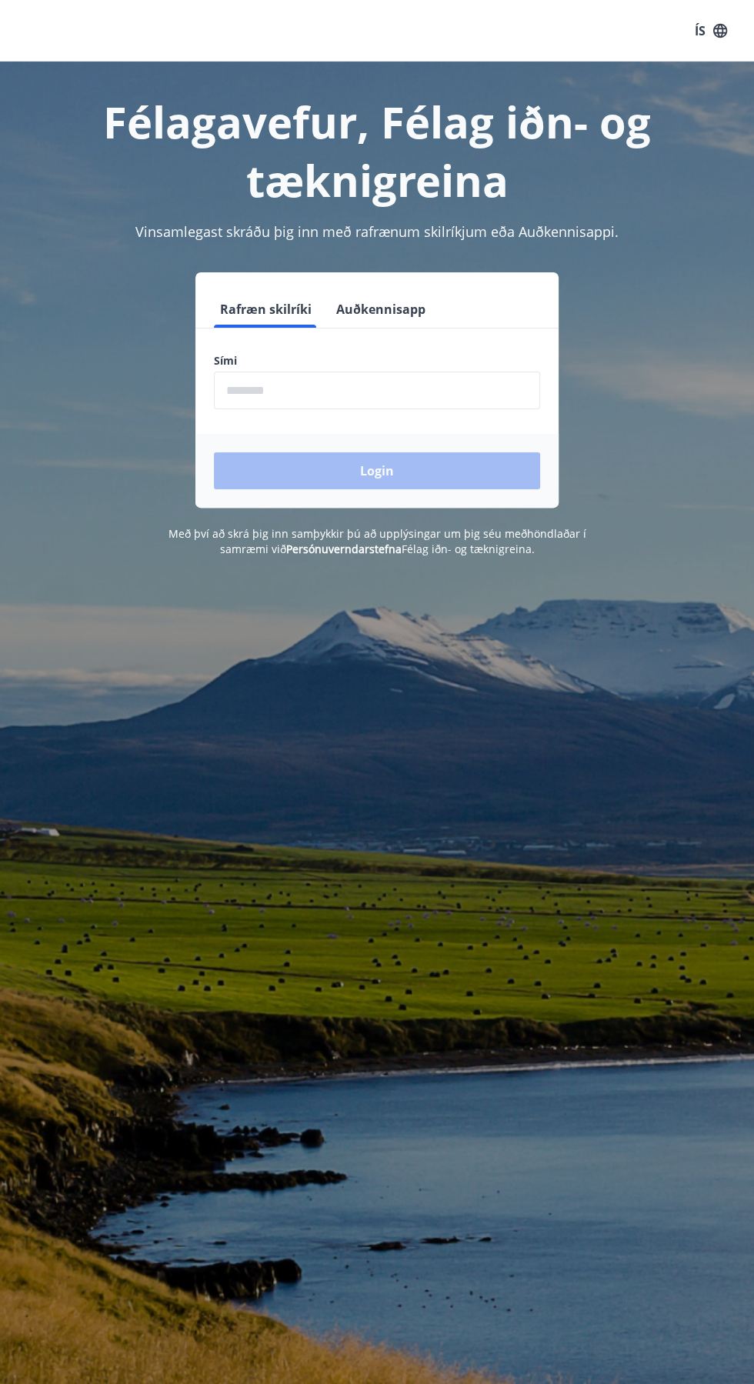
click at [234, 390] on input "phone" at bounding box center [377, 391] width 326 height 38
type input "********"
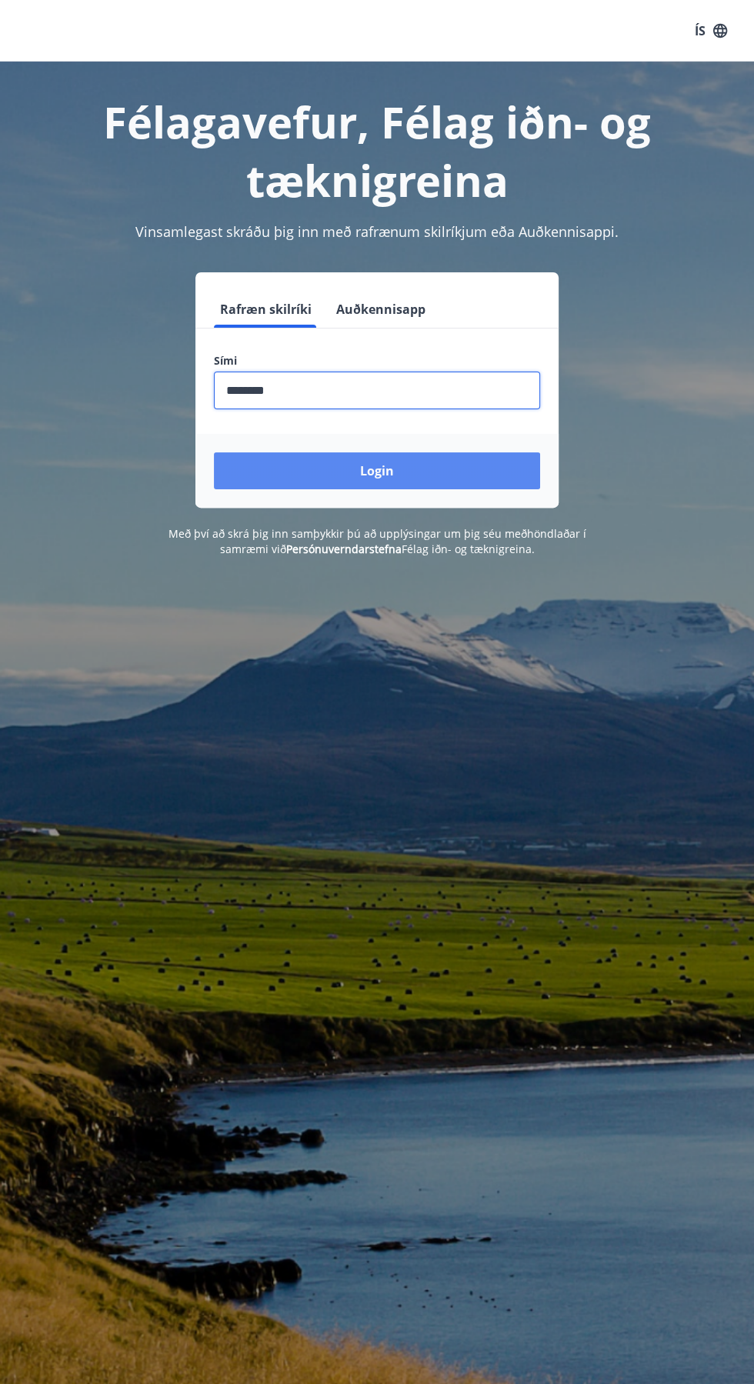
click at [482, 470] on button "Login" at bounding box center [377, 470] width 326 height 37
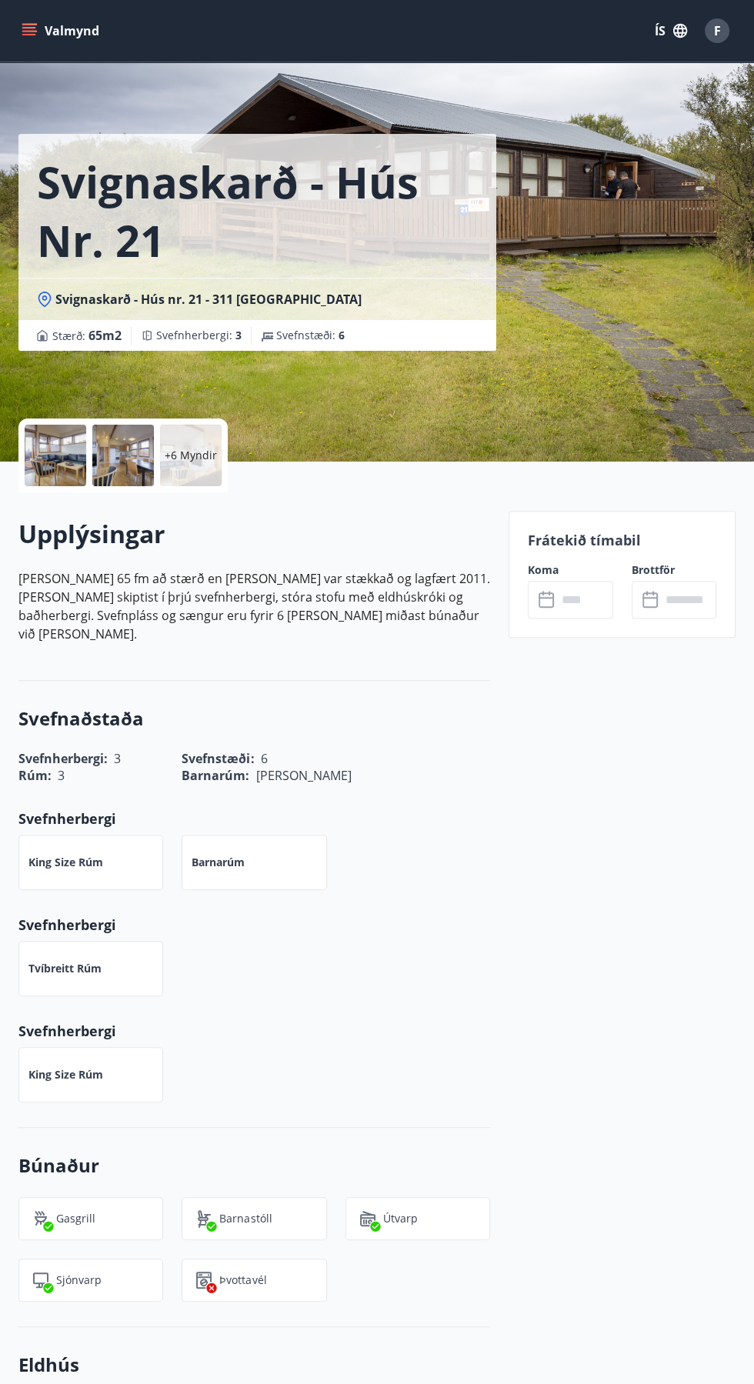
click at [48, 35] on button "Valmynd" at bounding box center [61, 31] width 87 height 28
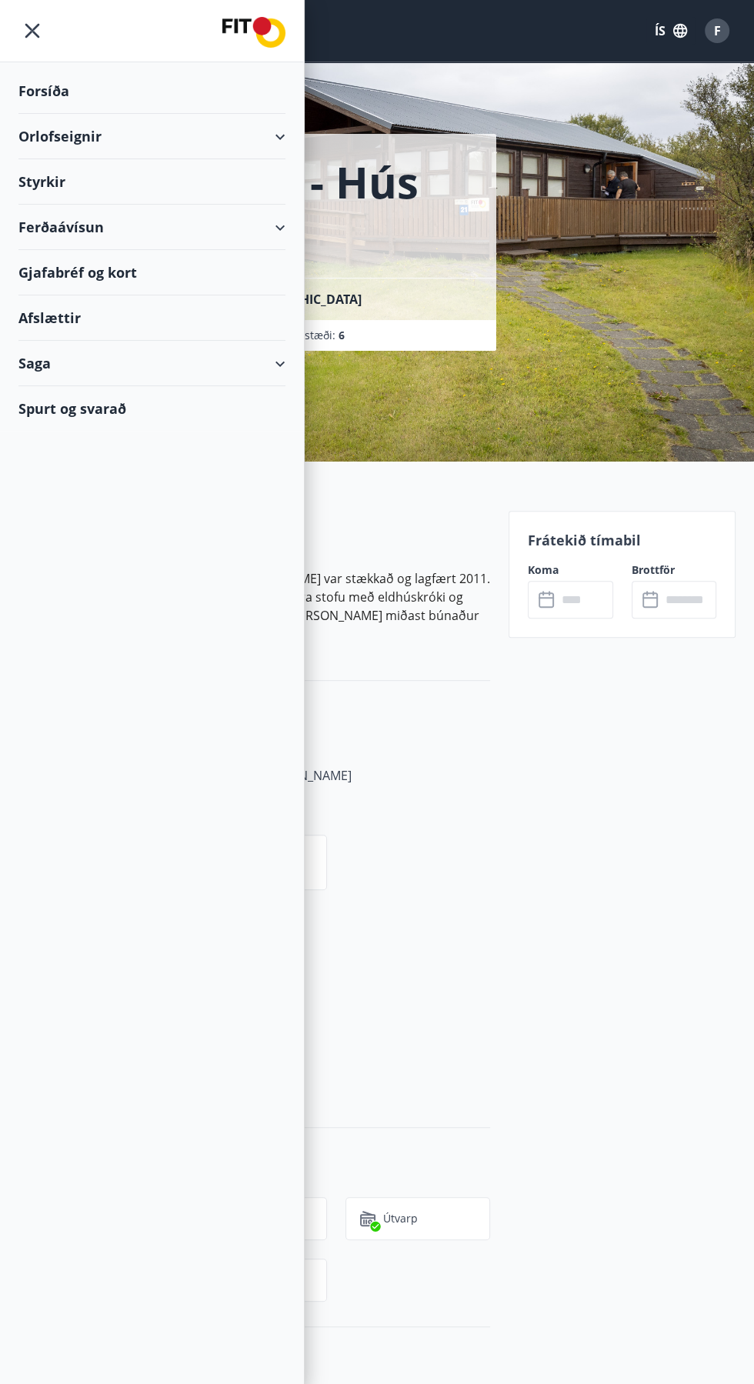
click at [23, 142] on div "Orlofseignir" at bounding box center [151, 136] width 267 height 45
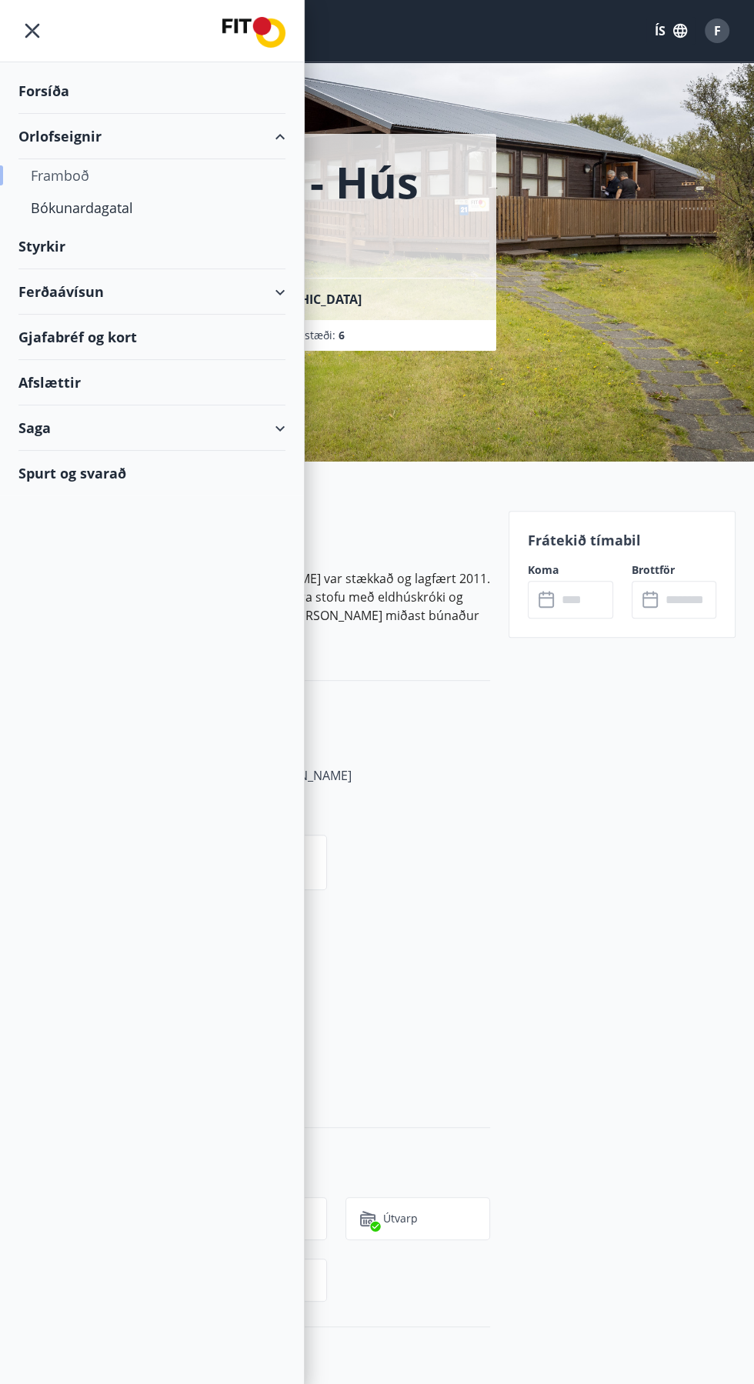
click at [42, 177] on div "Framboð" at bounding box center [152, 175] width 242 height 32
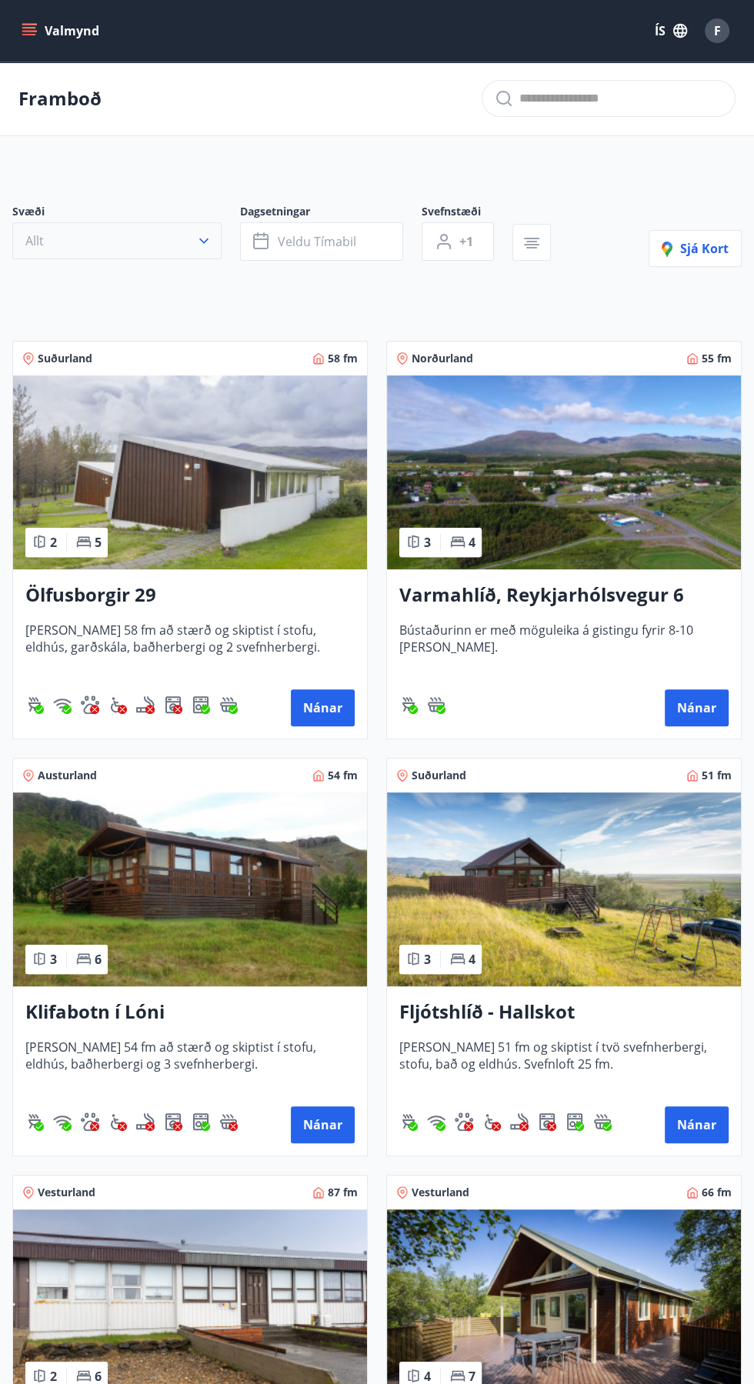
click at [47, 242] on button "Allt" at bounding box center [116, 240] width 209 height 37
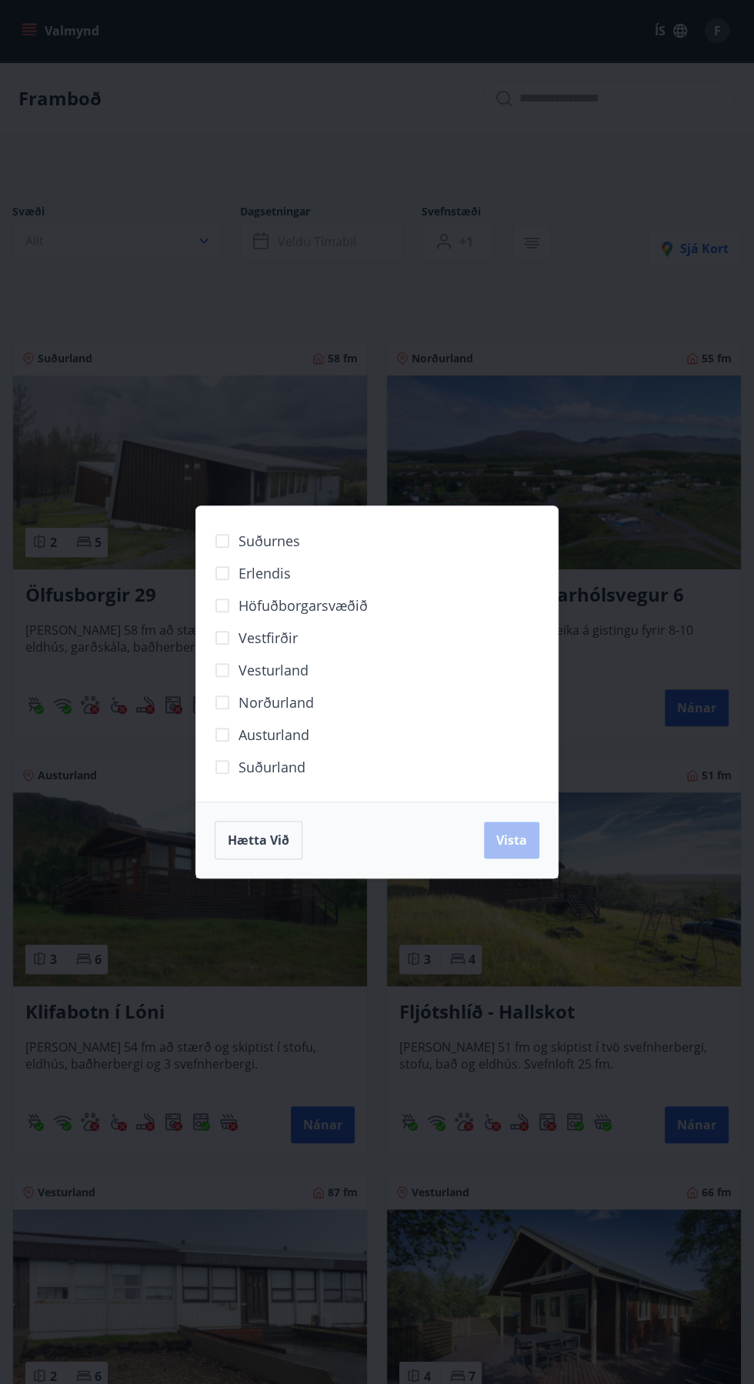
click at [302, 700] on span "Norðurland" at bounding box center [275, 702] width 75 height 20
click at [532, 843] on button "Vista" at bounding box center [511, 840] width 55 height 37
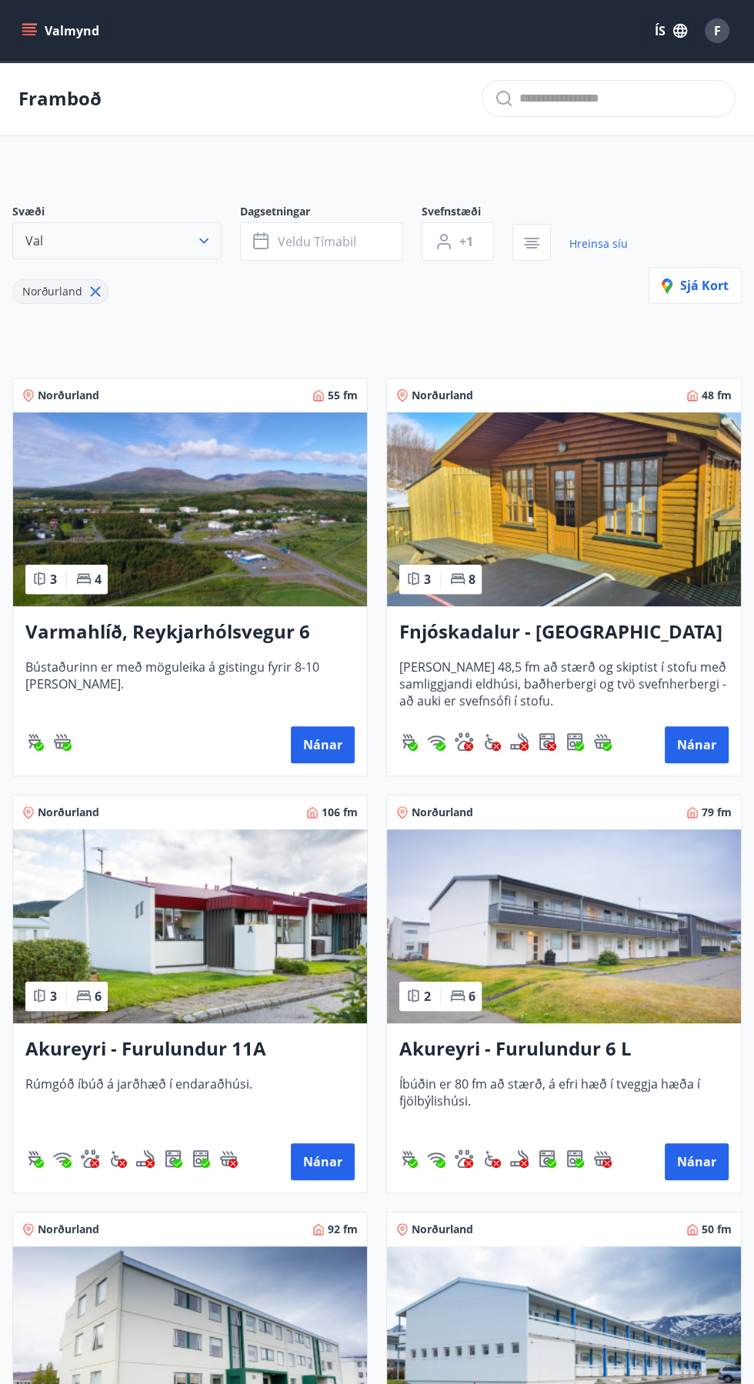
click at [64, 248] on button "Val" at bounding box center [116, 240] width 209 height 37
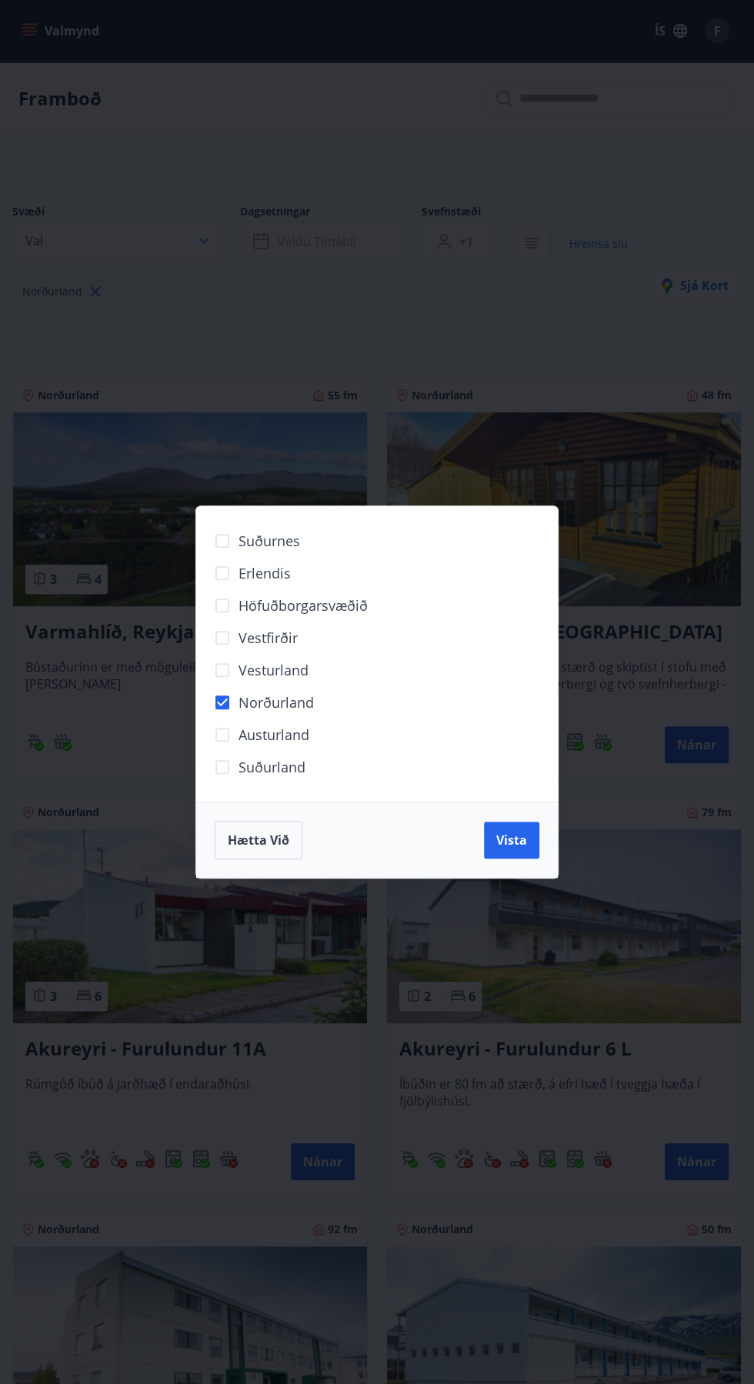
click at [298, 668] on span "Vesturland" at bounding box center [273, 670] width 70 height 20
click at [292, 765] on span "Suðurland" at bounding box center [271, 767] width 67 height 20
click at [532, 845] on button "Vista" at bounding box center [511, 840] width 55 height 37
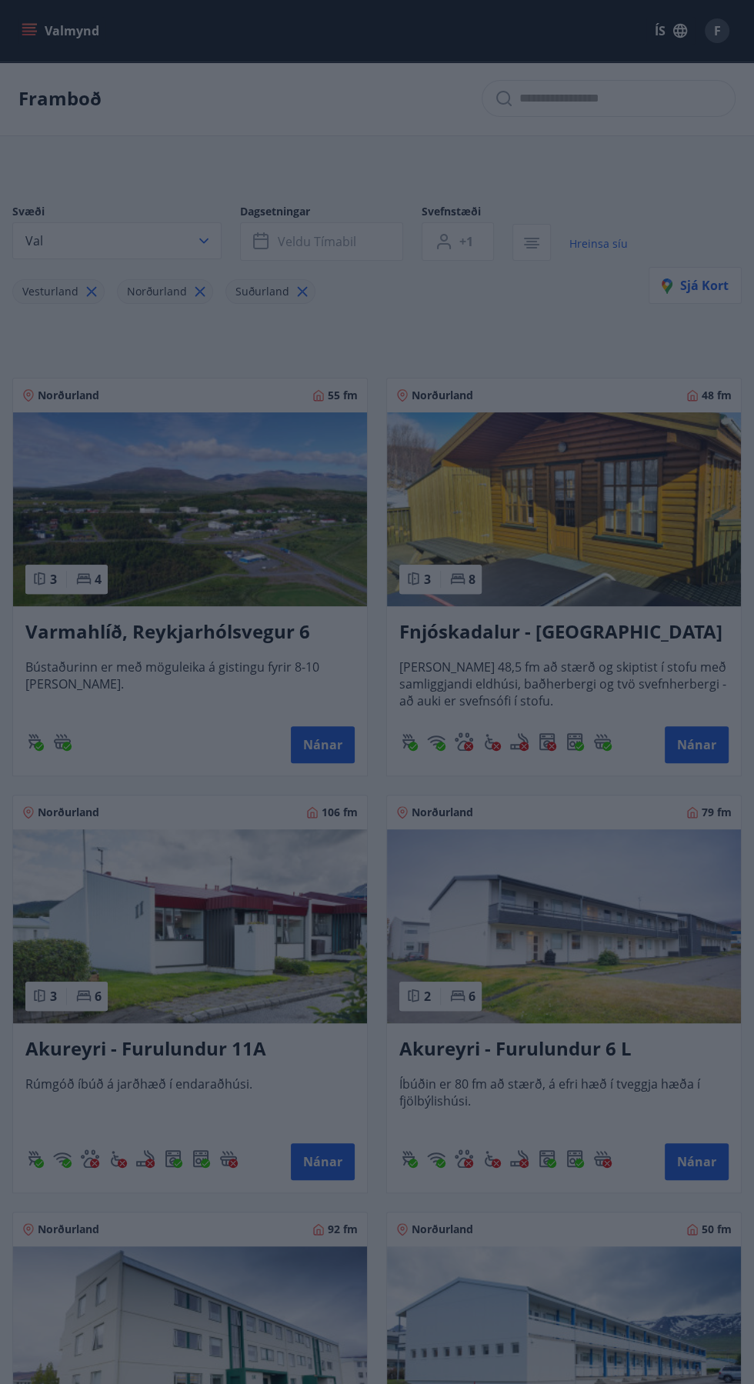
click at [534, 845] on button "Vista" at bounding box center [511, 840] width 55 height 37
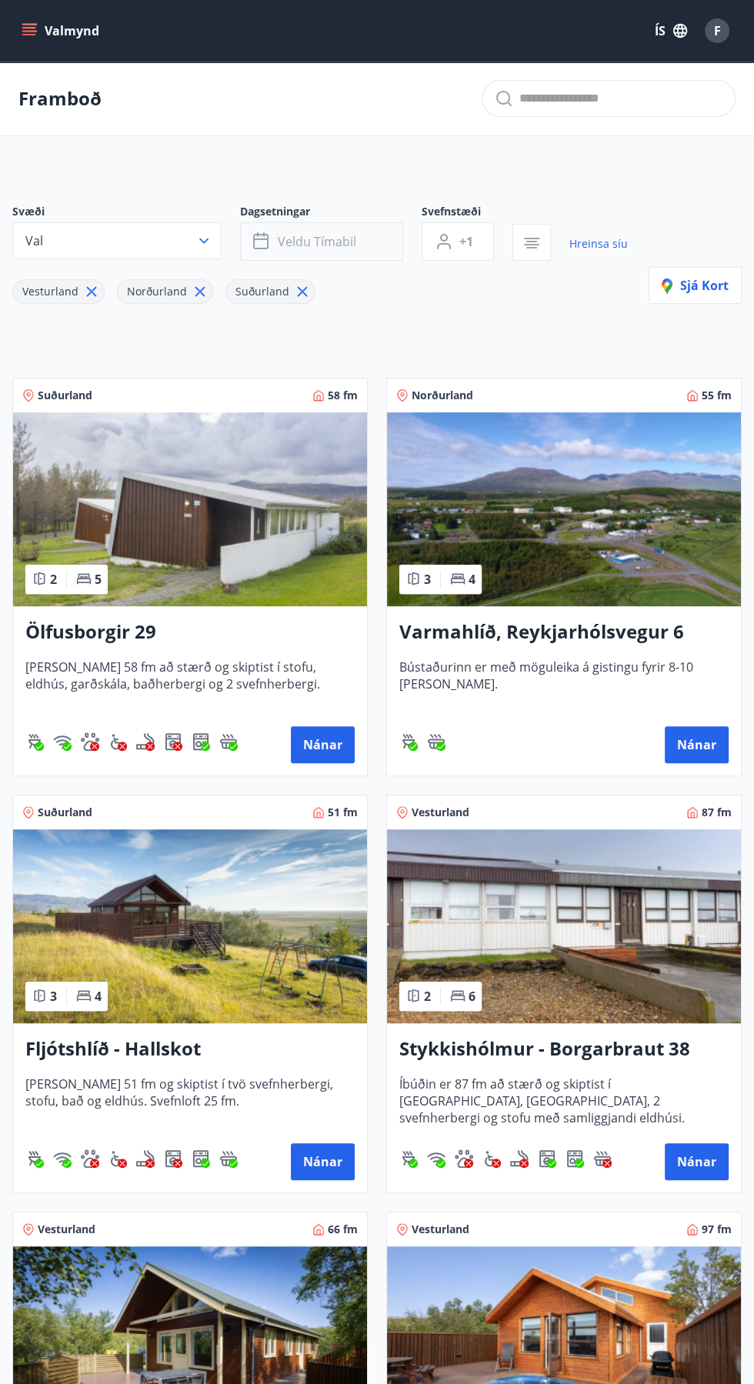
click at [363, 236] on button "Veldu tímabil" at bounding box center [321, 241] width 163 height 38
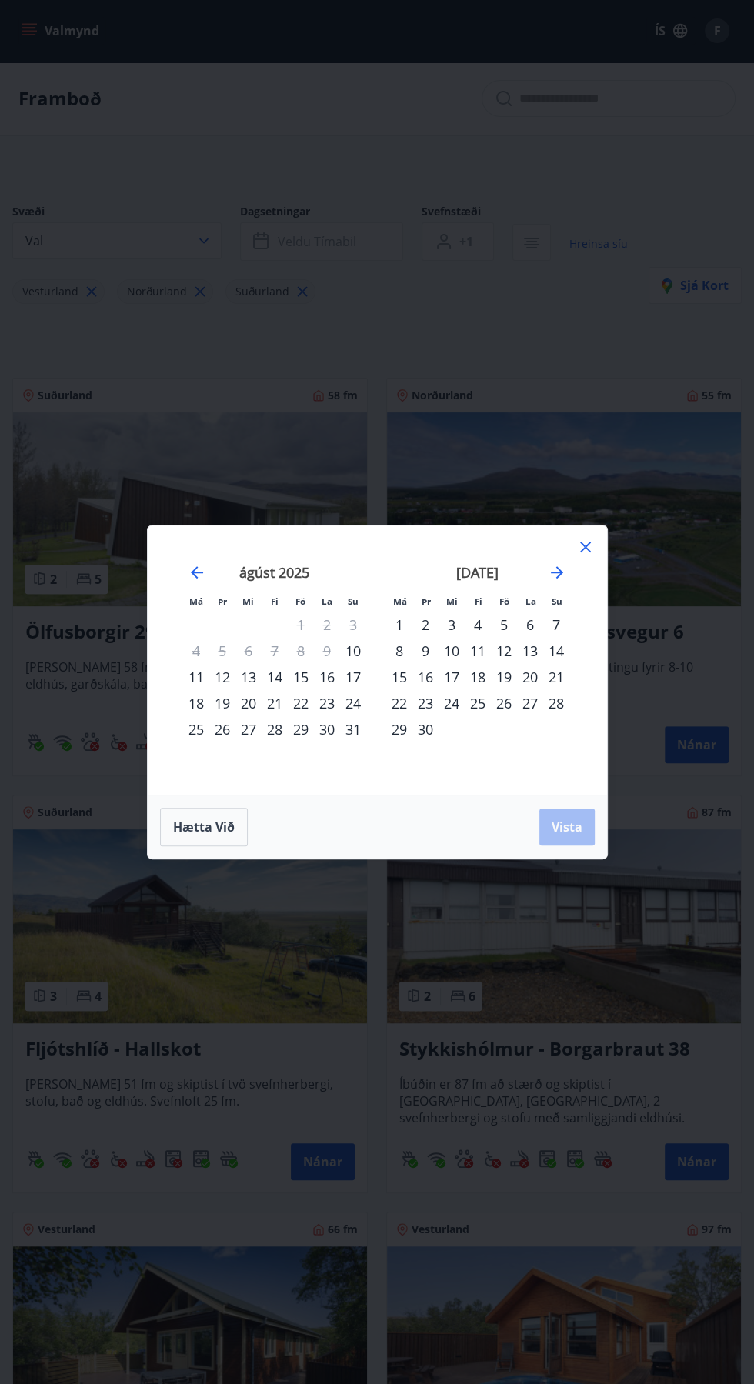
click at [585, 547] on icon at bounding box center [585, 547] width 2 height 2
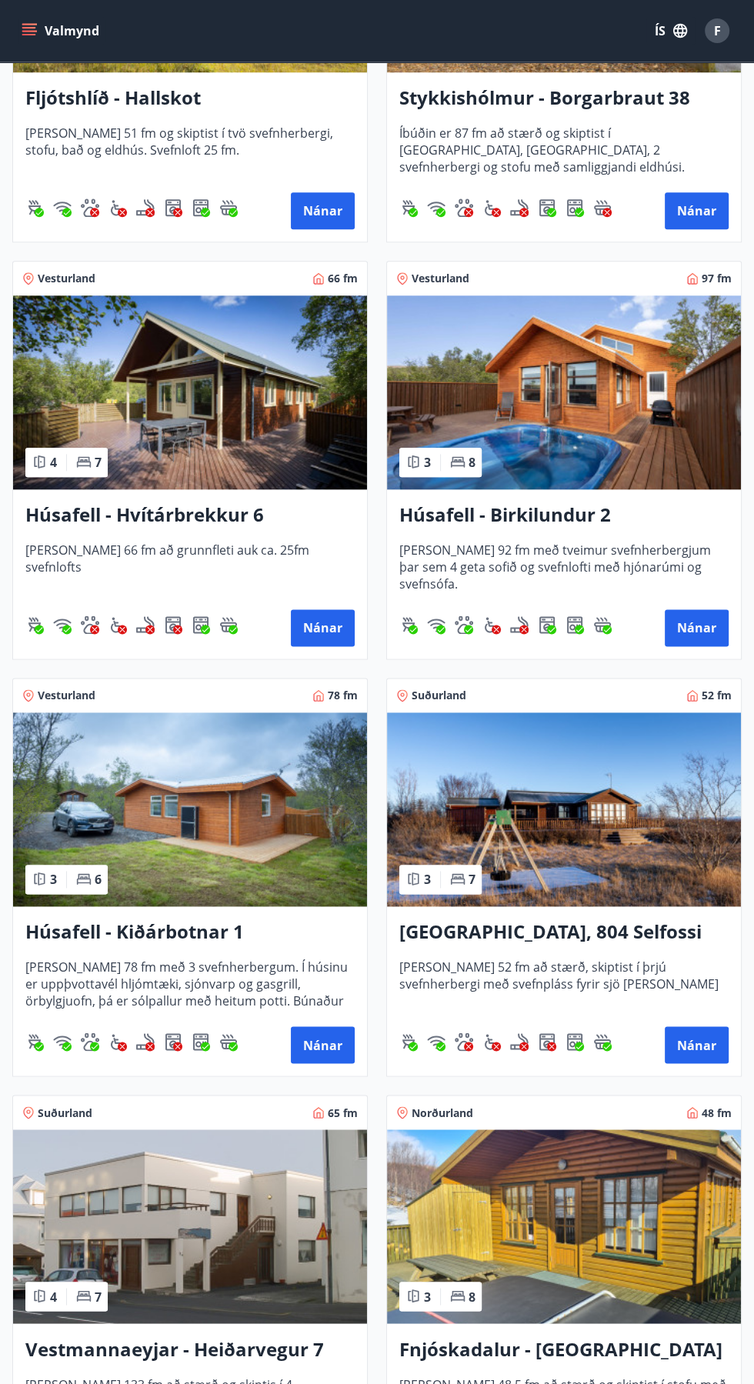
scroll to position [952, 0]
click at [705, 622] on button "Nánar" at bounding box center [697, 626] width 64 height 37
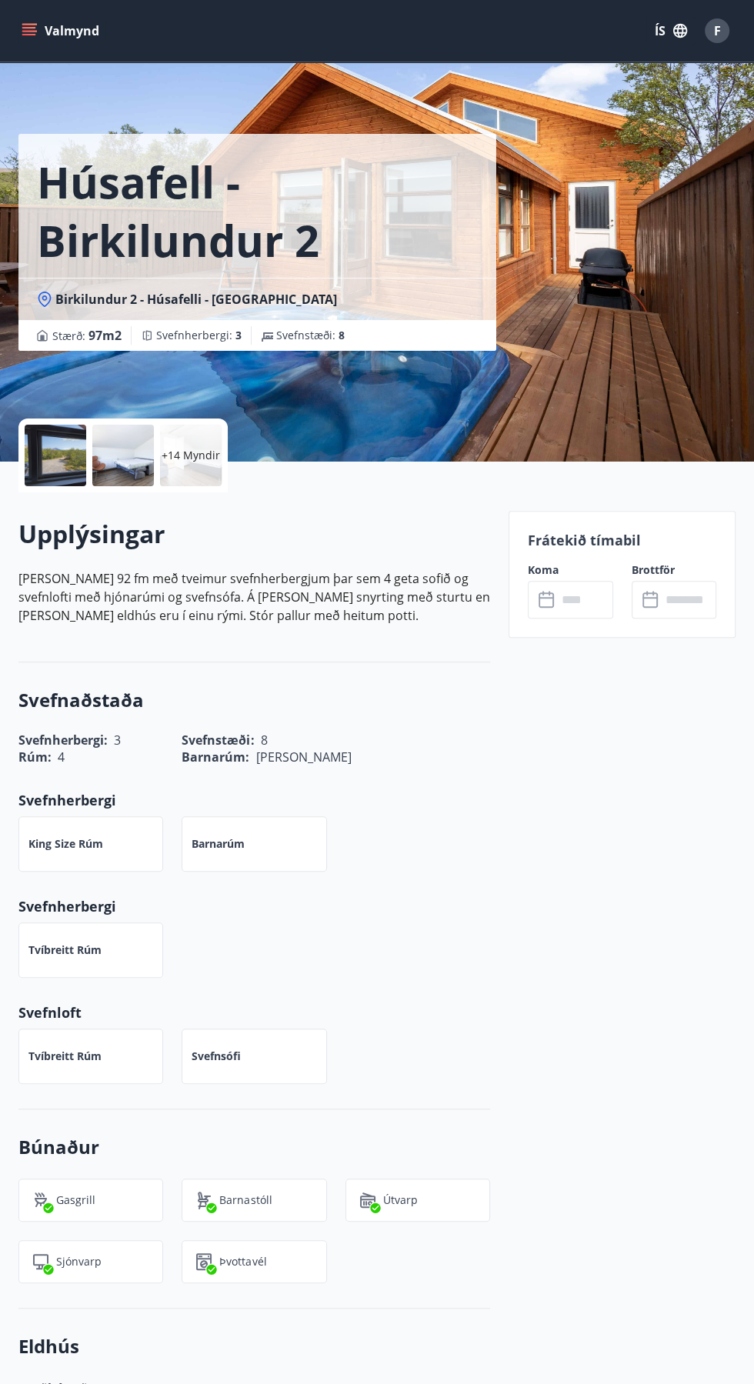
click at [125, 456] on div at bounding box center [123, 456] width 62 height 62
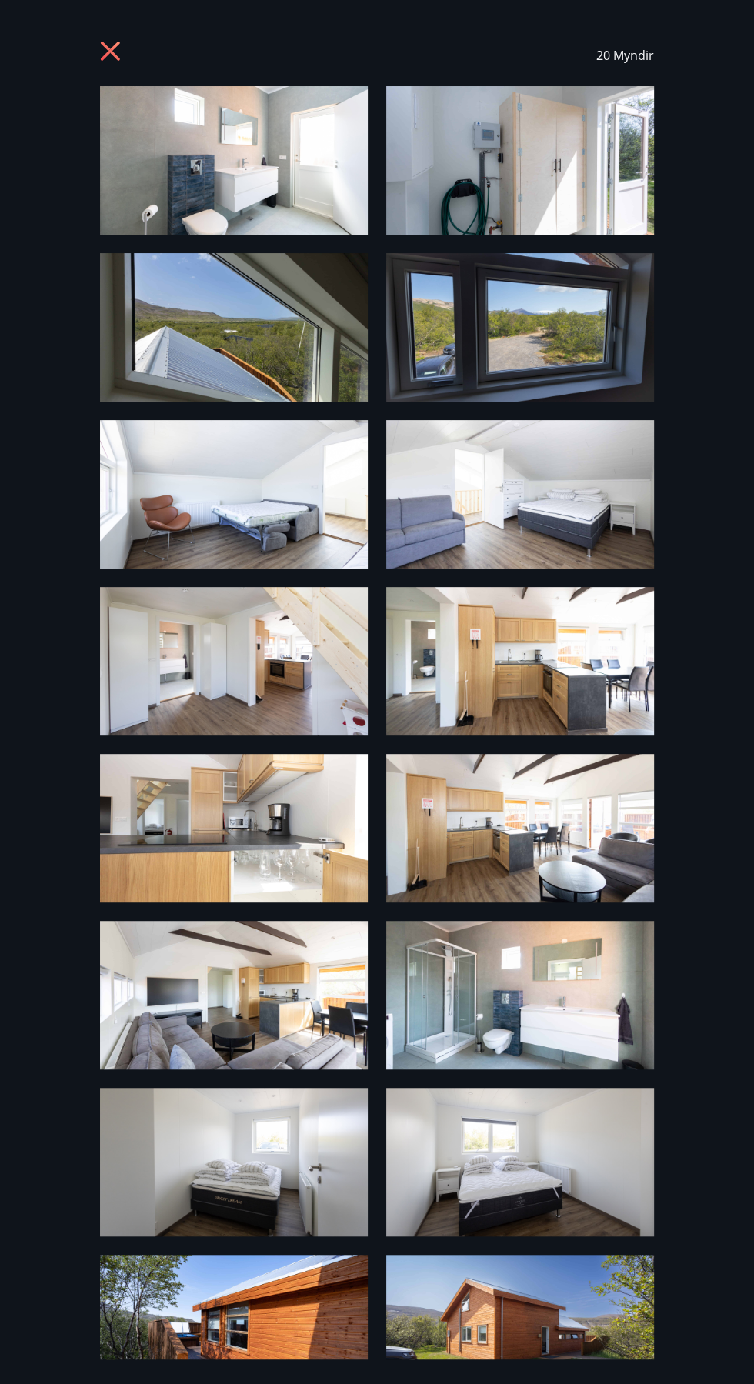
click at [101, 42] on icon at bounding box center [112, 53] width 25 height 25
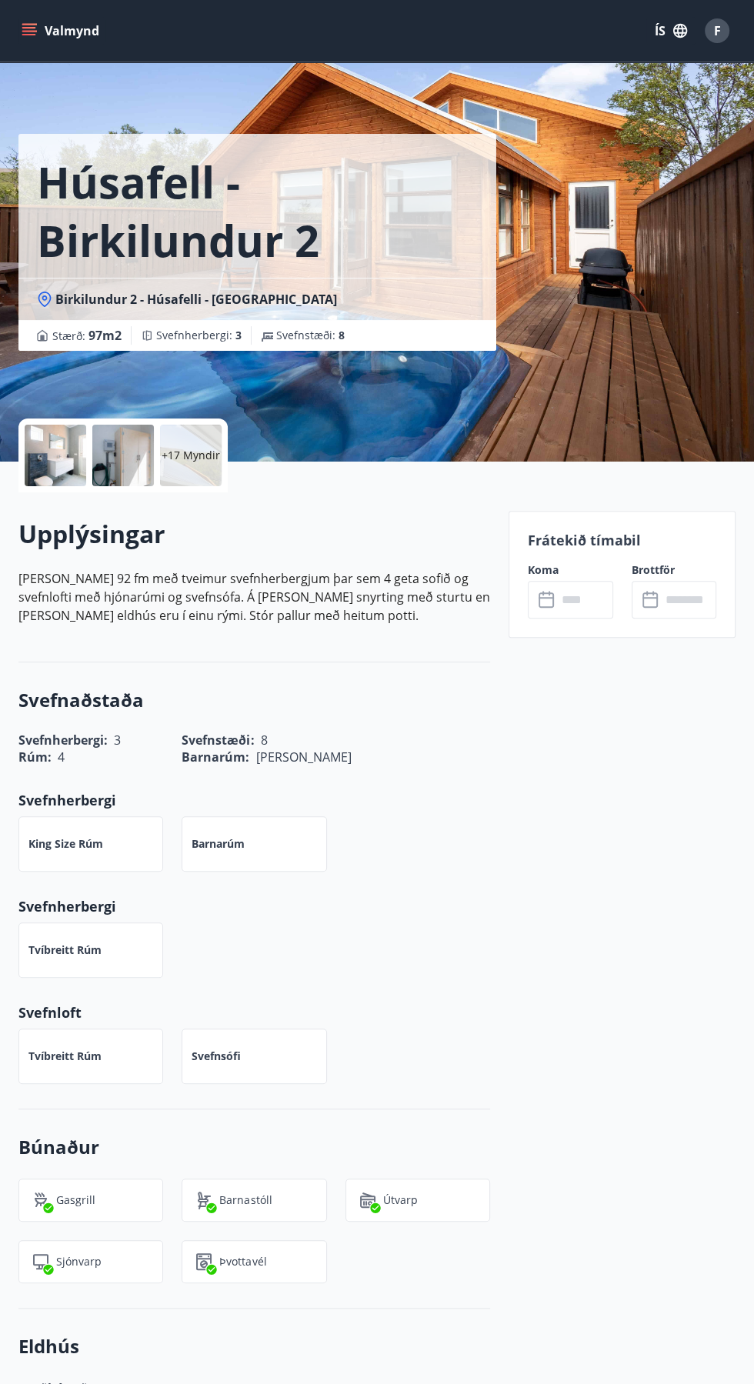
scroll to position [102, 0]
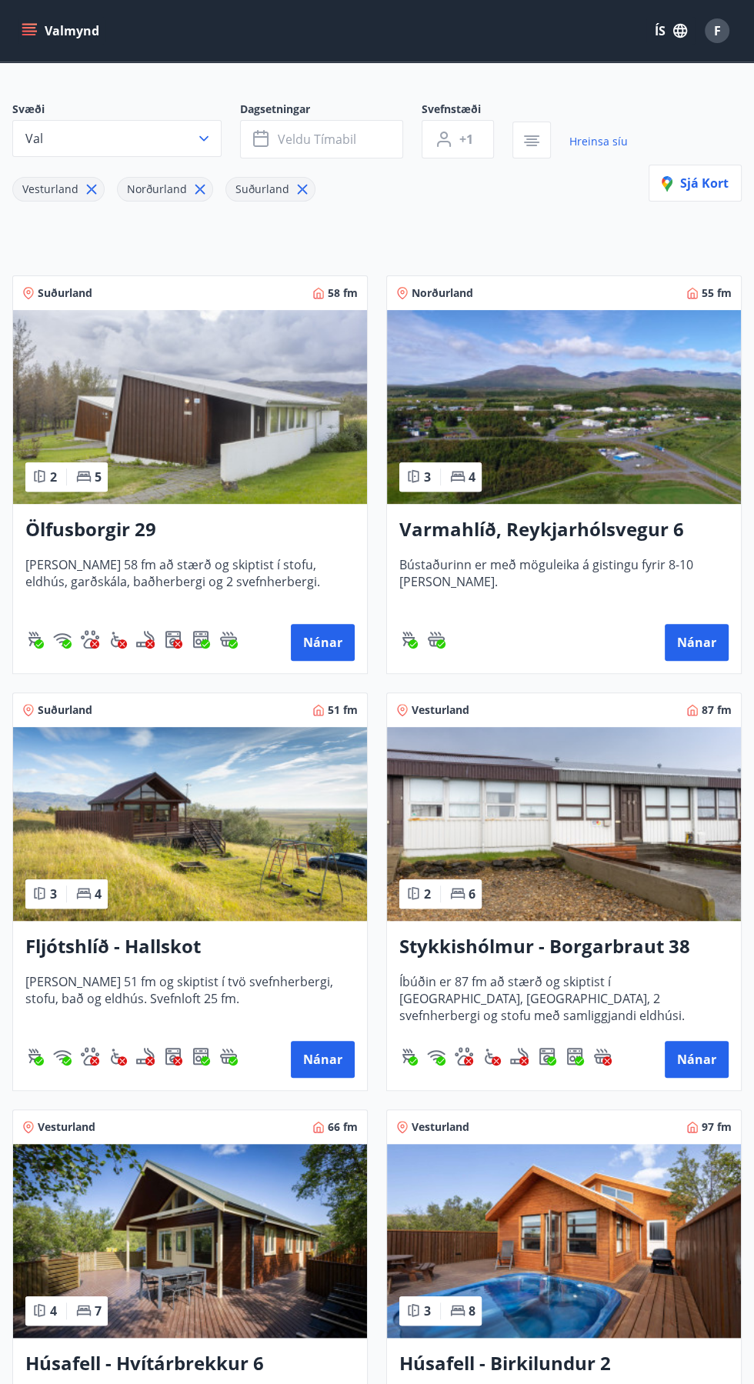
click at [91, 188] on icon at bounding box center [92, 189] width 2 height 2
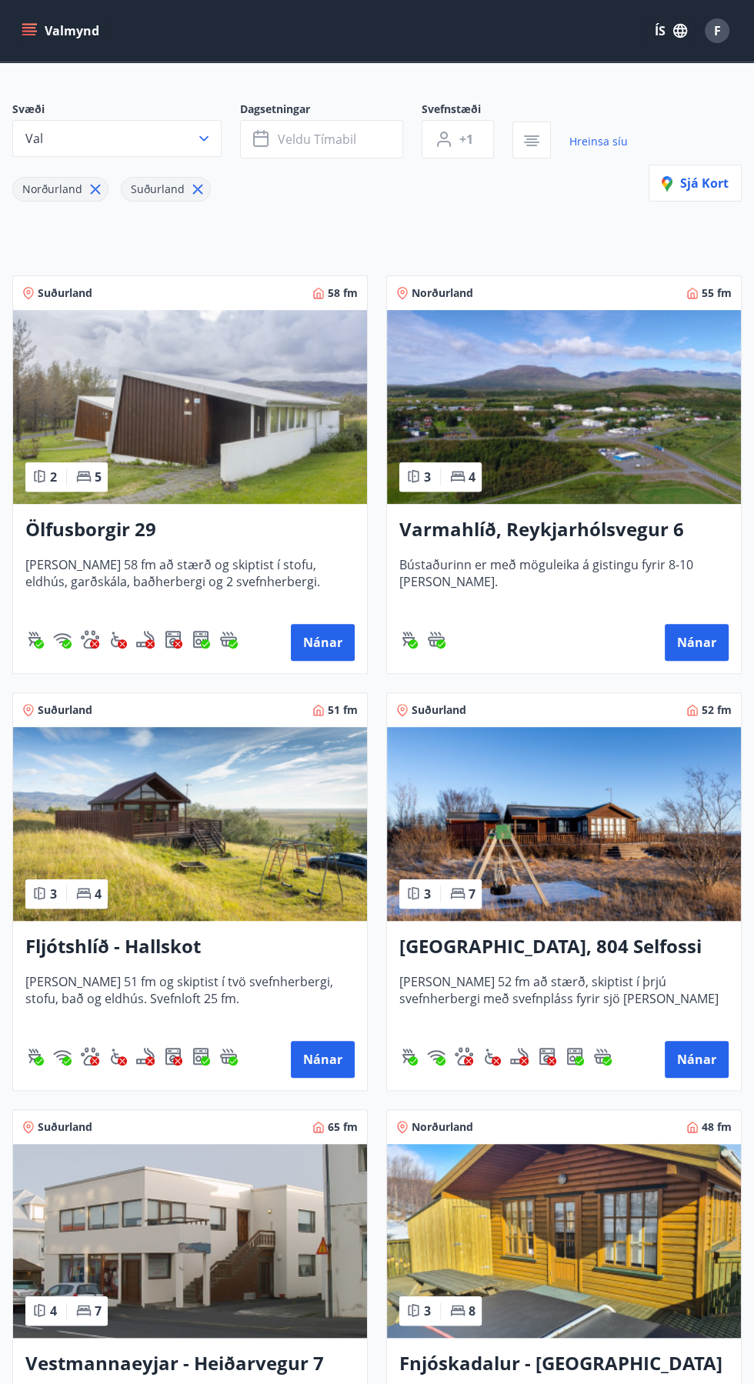
click at [189, 186] on icon at bounding box center [197, 189] width 17 height 17
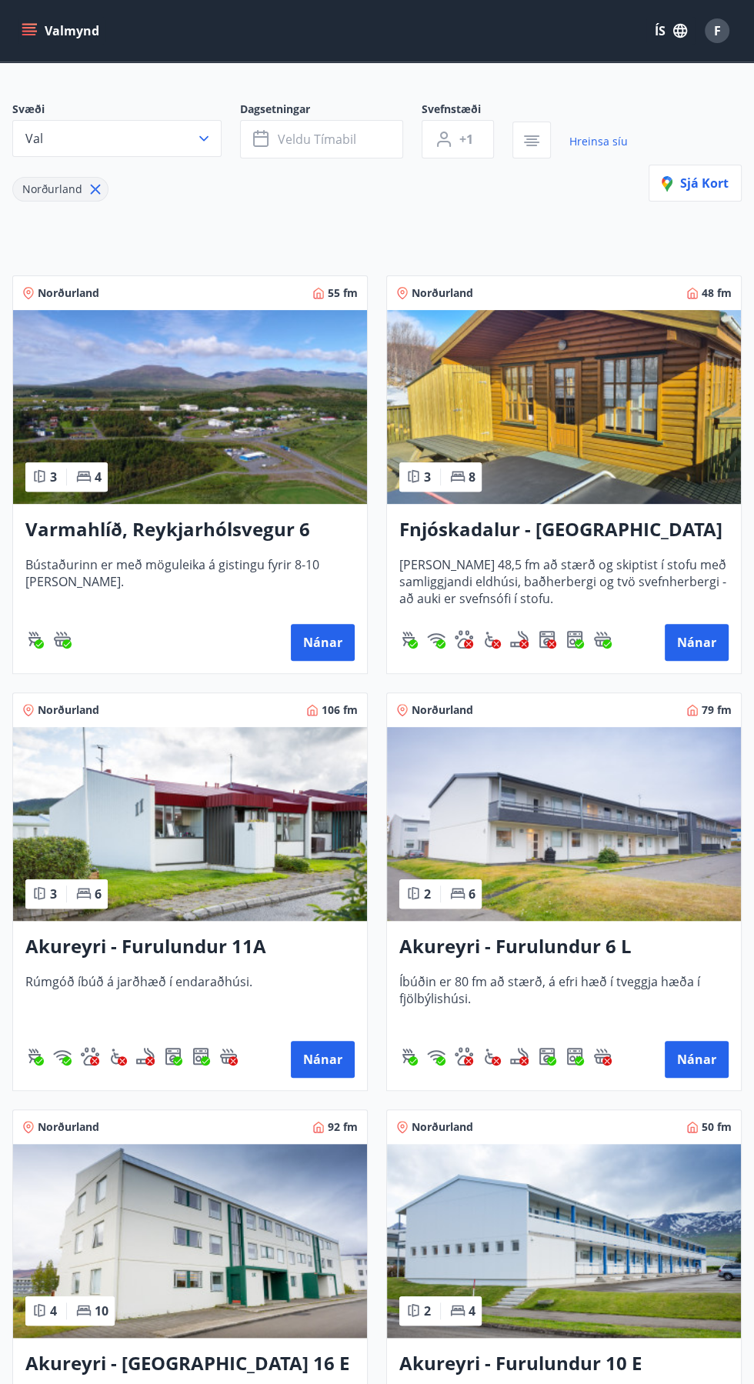
click at [643, 528] on h3 "Fnjóskadalur - [GEOGRAPHIC_DATA] 13" at bounding box center [563, 530] width 329 height 28
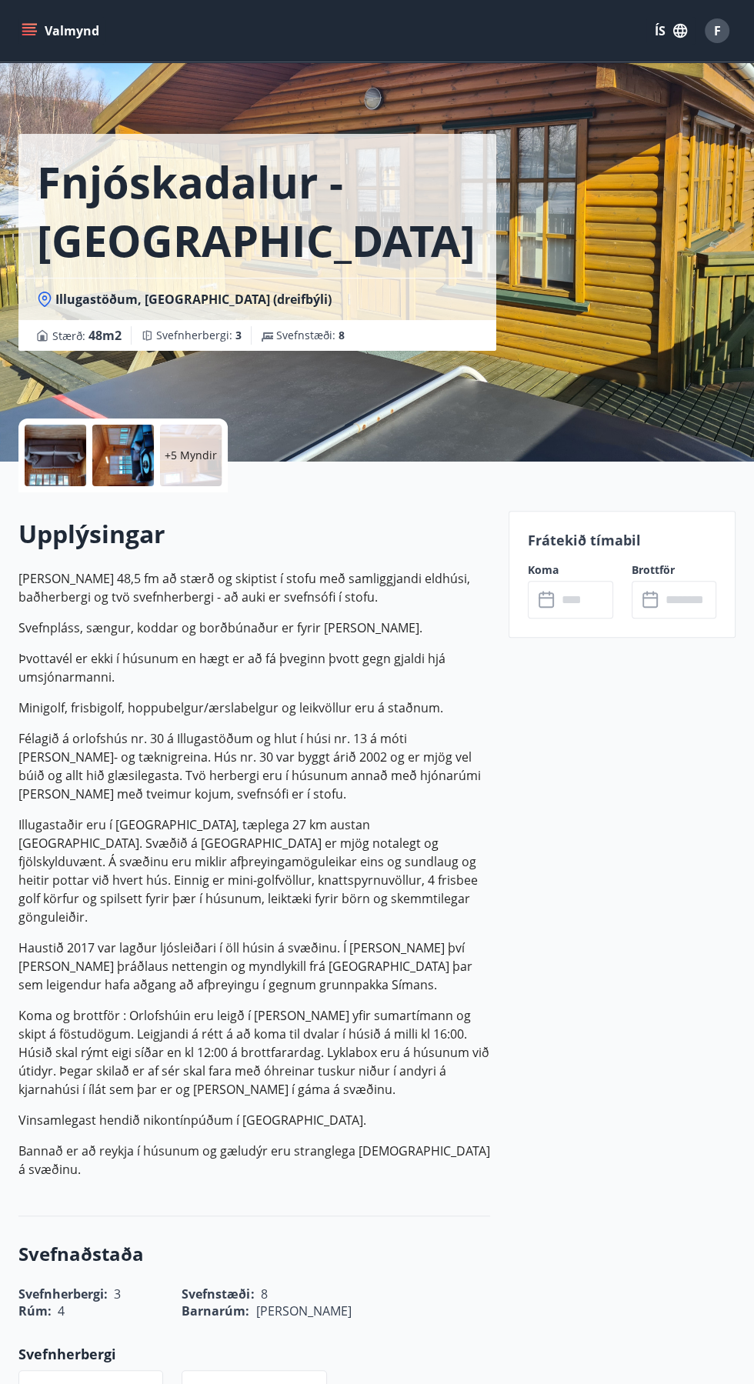
click at [183, 445] on div "+5 Myndir" at bounding box center [191, 456] width 62 height 62
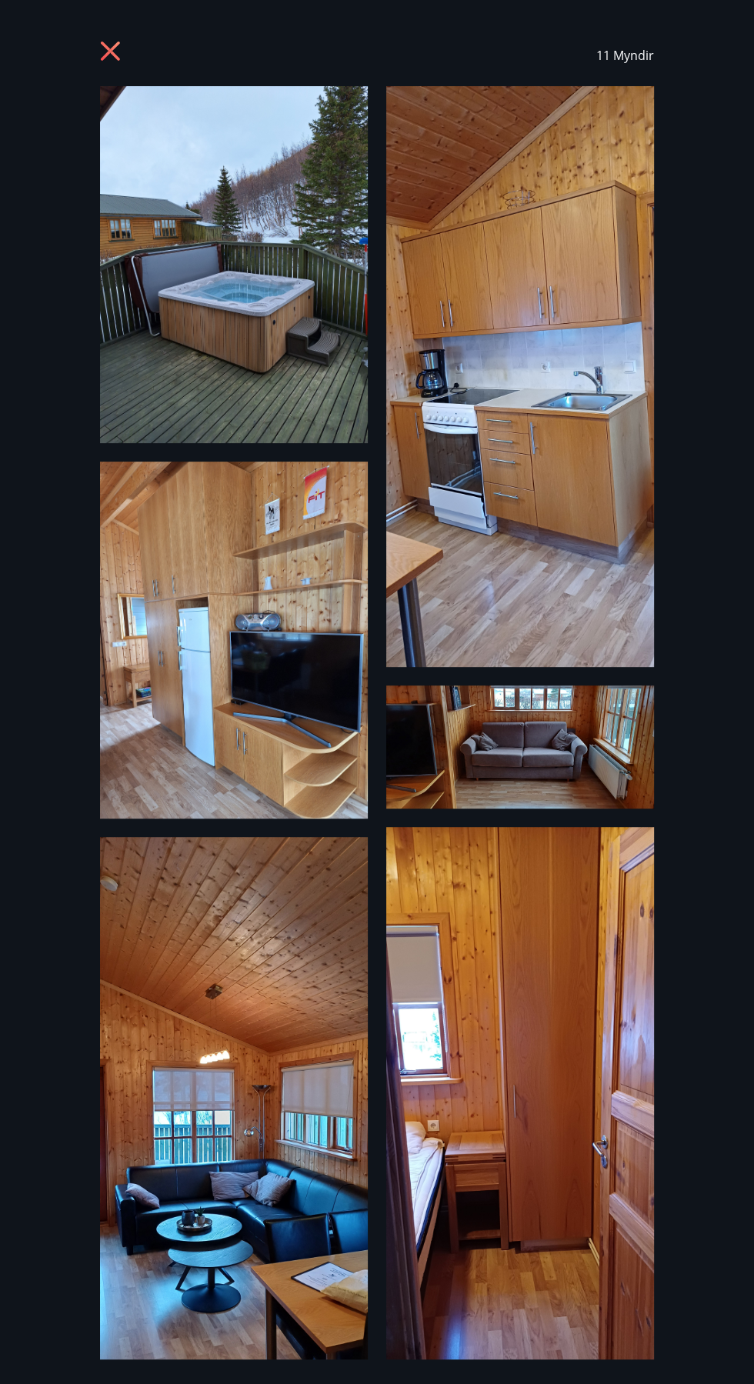
click at [110, 51] on icon at bounding box center [110, 51] width 4 height 4
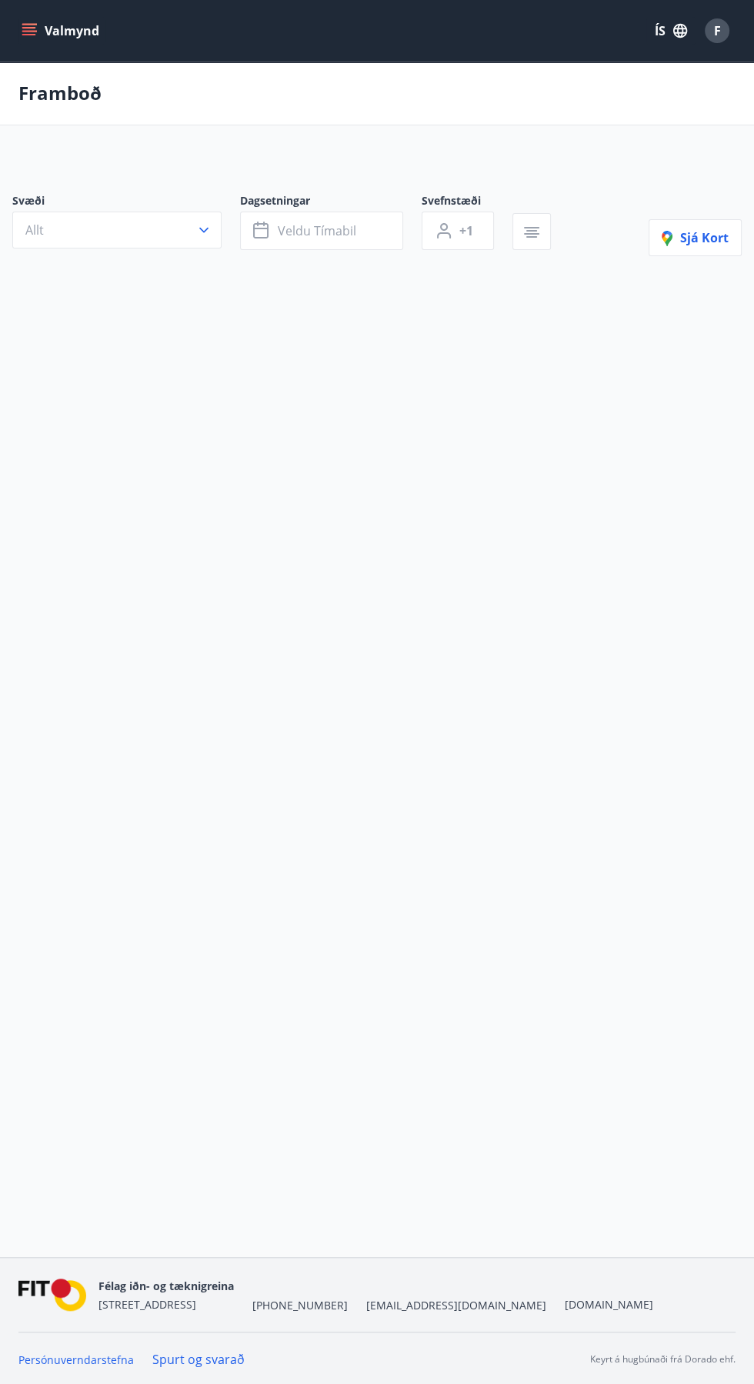
scroll to position [102, 0]
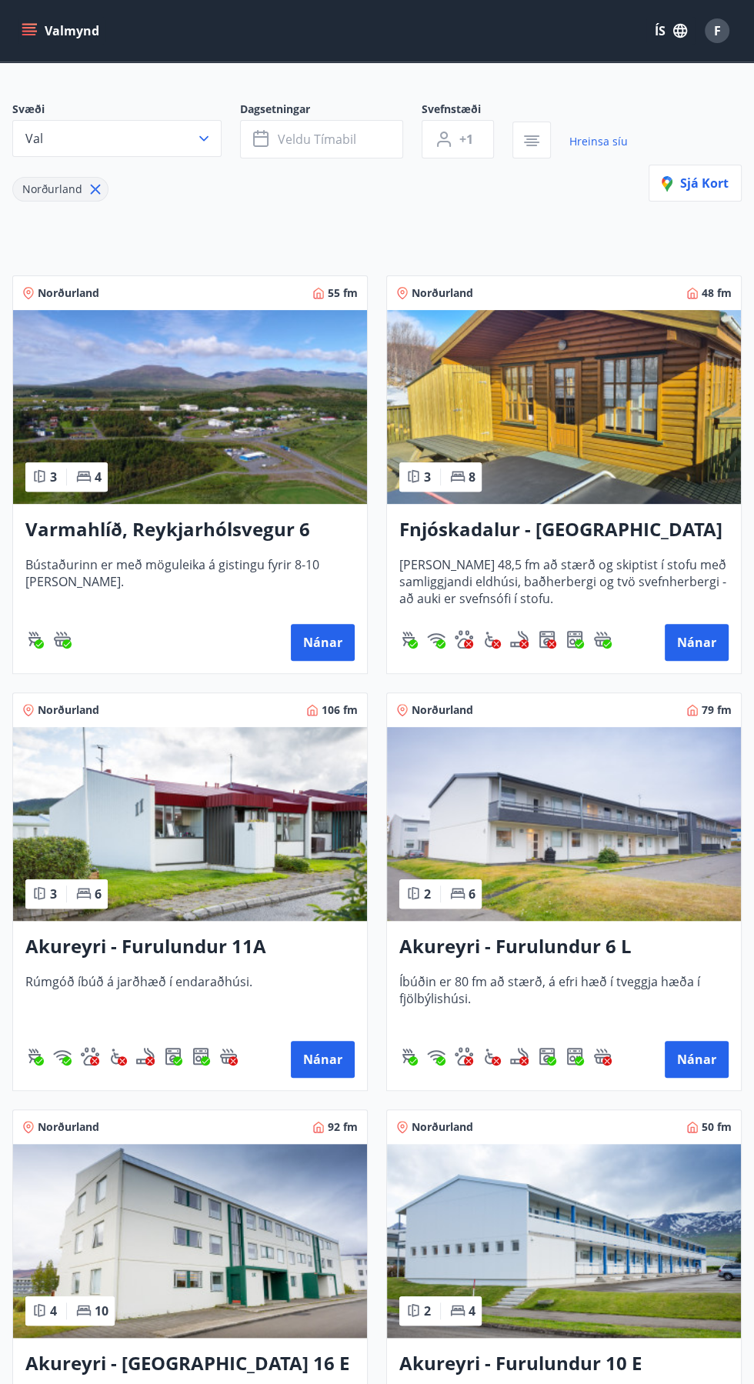
click at [225, 472] on img at bounding box center [190, 407] width 354 height 194
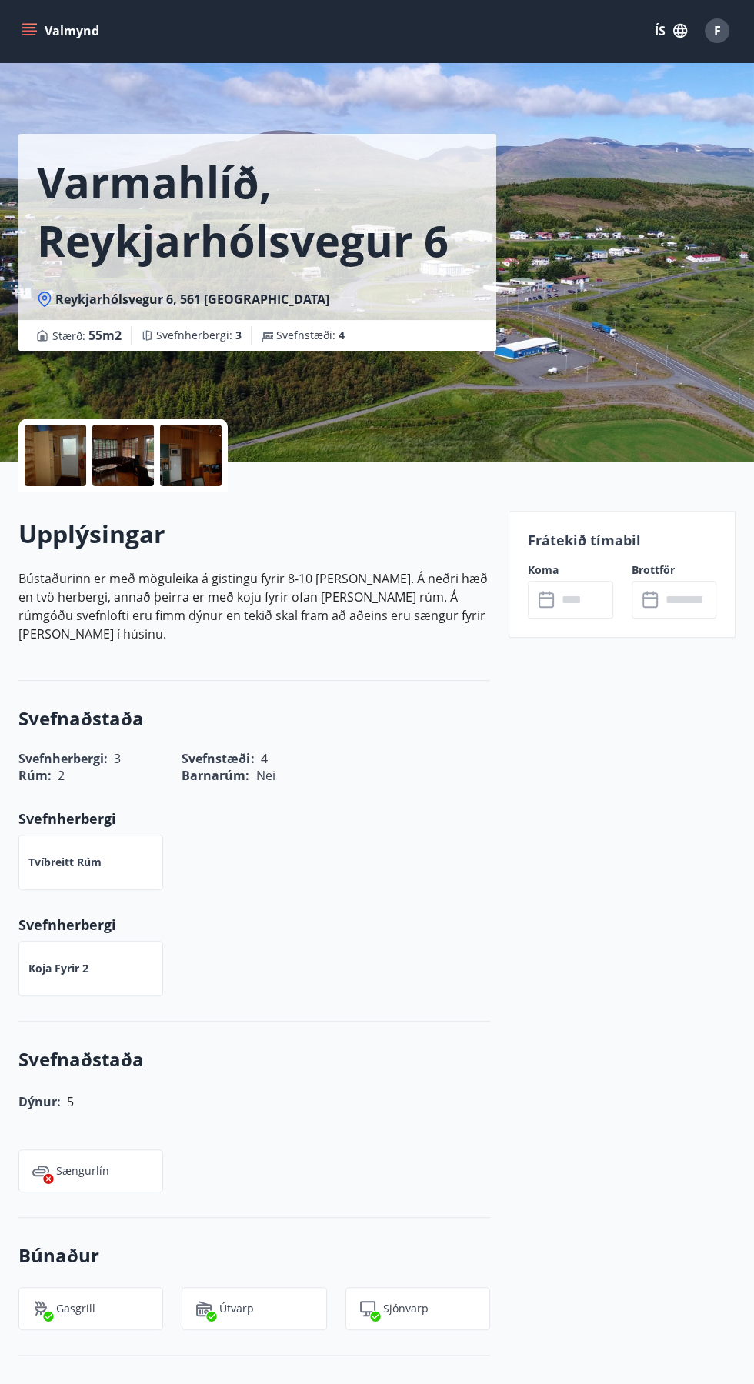
scroll to position [102, 0]
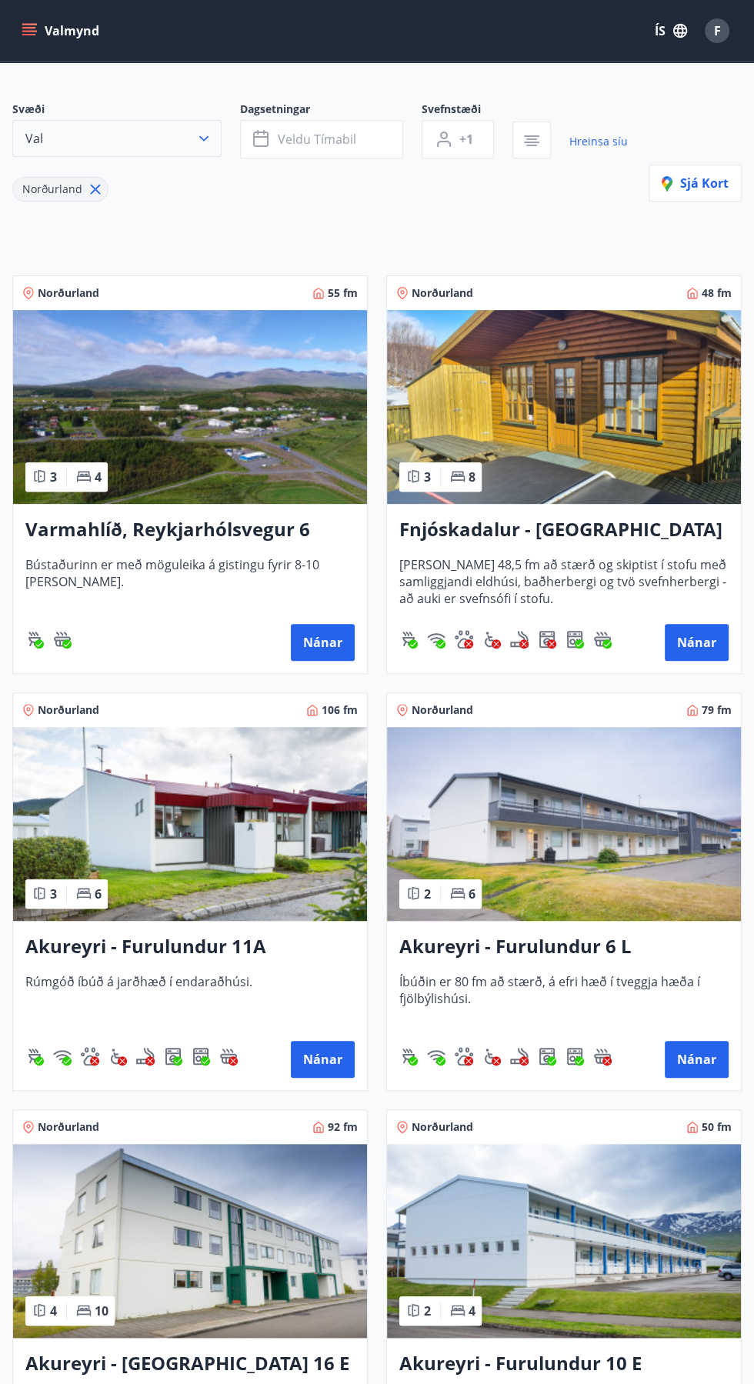
click at [204, 138] on icon "button" at bounding box center [203, 138] width 15 height 15
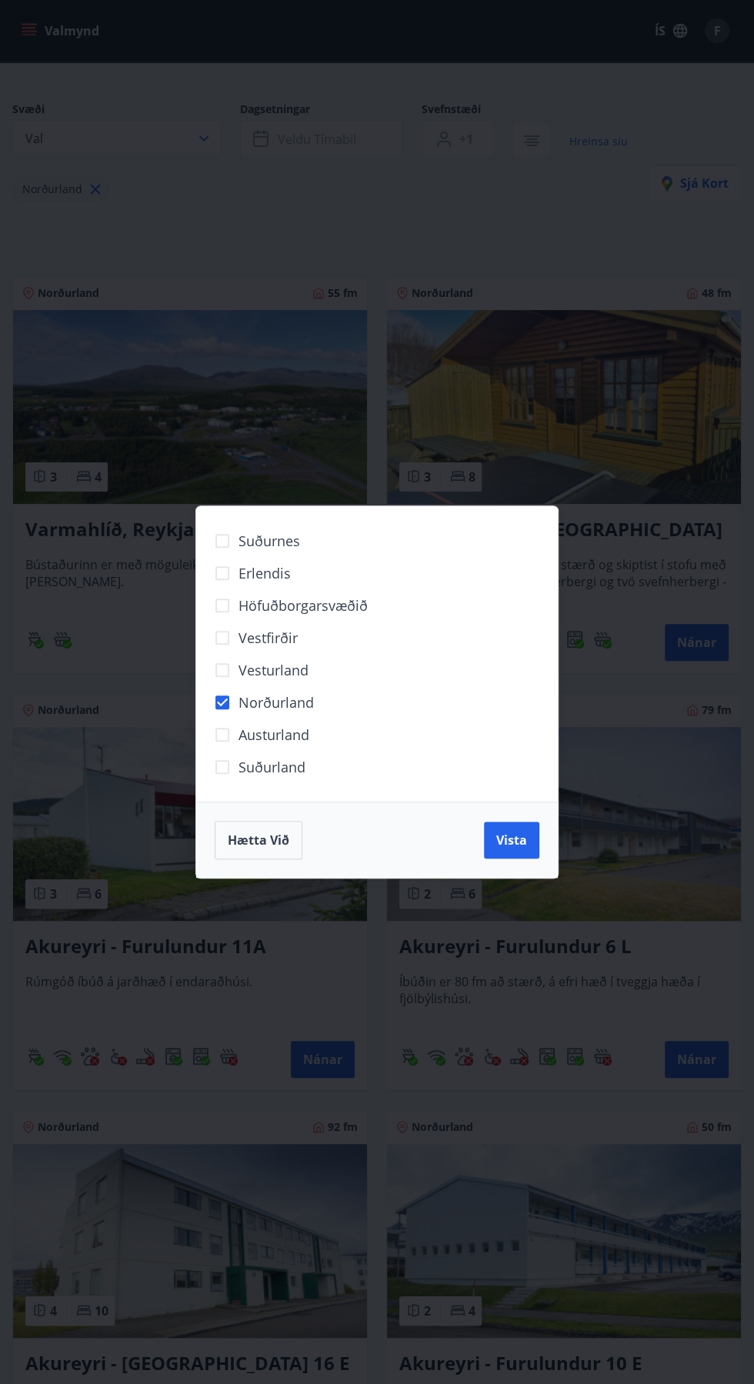
click at [302, 772] on span "Suðurland" at bounding box center [271, 767] width 67 height 20
click at [296, 673] on span "Vesturland" at bounding box center [273, 670] width 70 height 20
click at [528, 848] on button "Vista" at bounding box center [511, 840] width 55 height 37
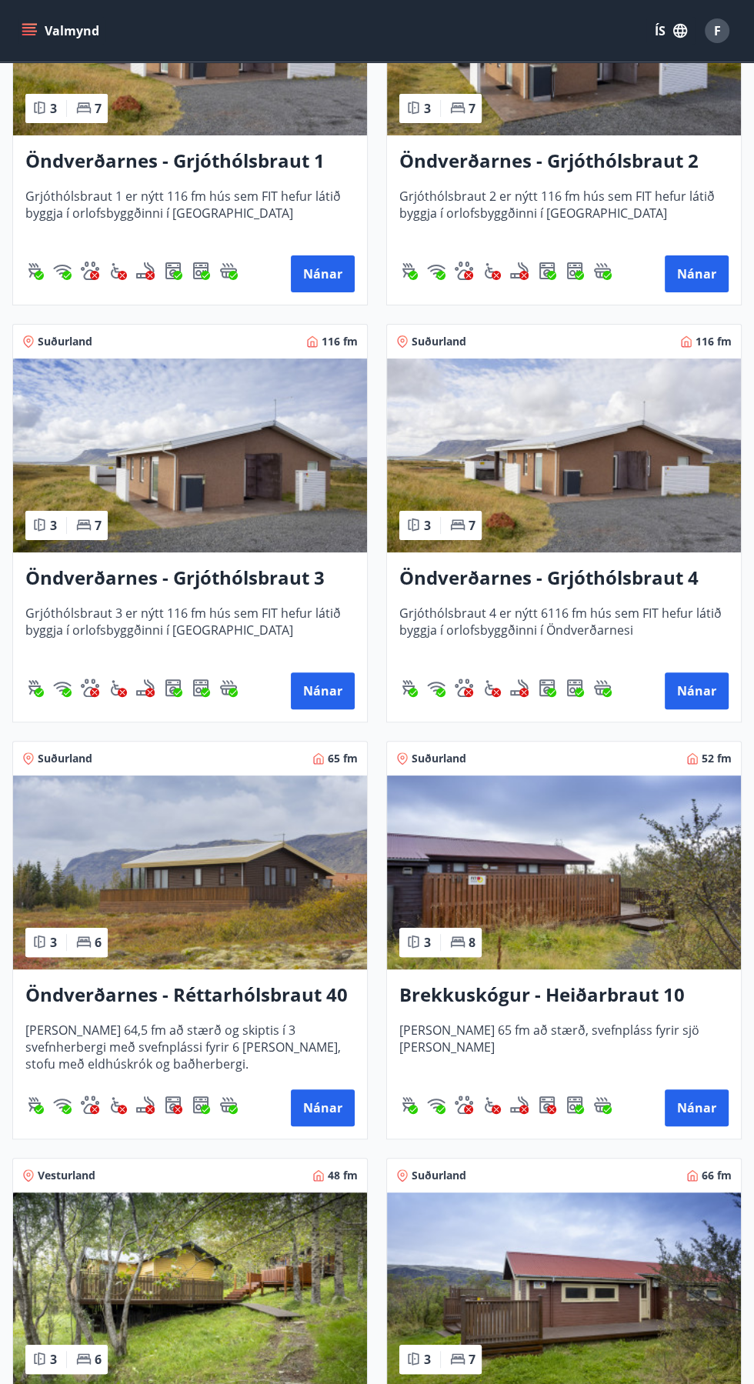
scroll to position [3808, 0]
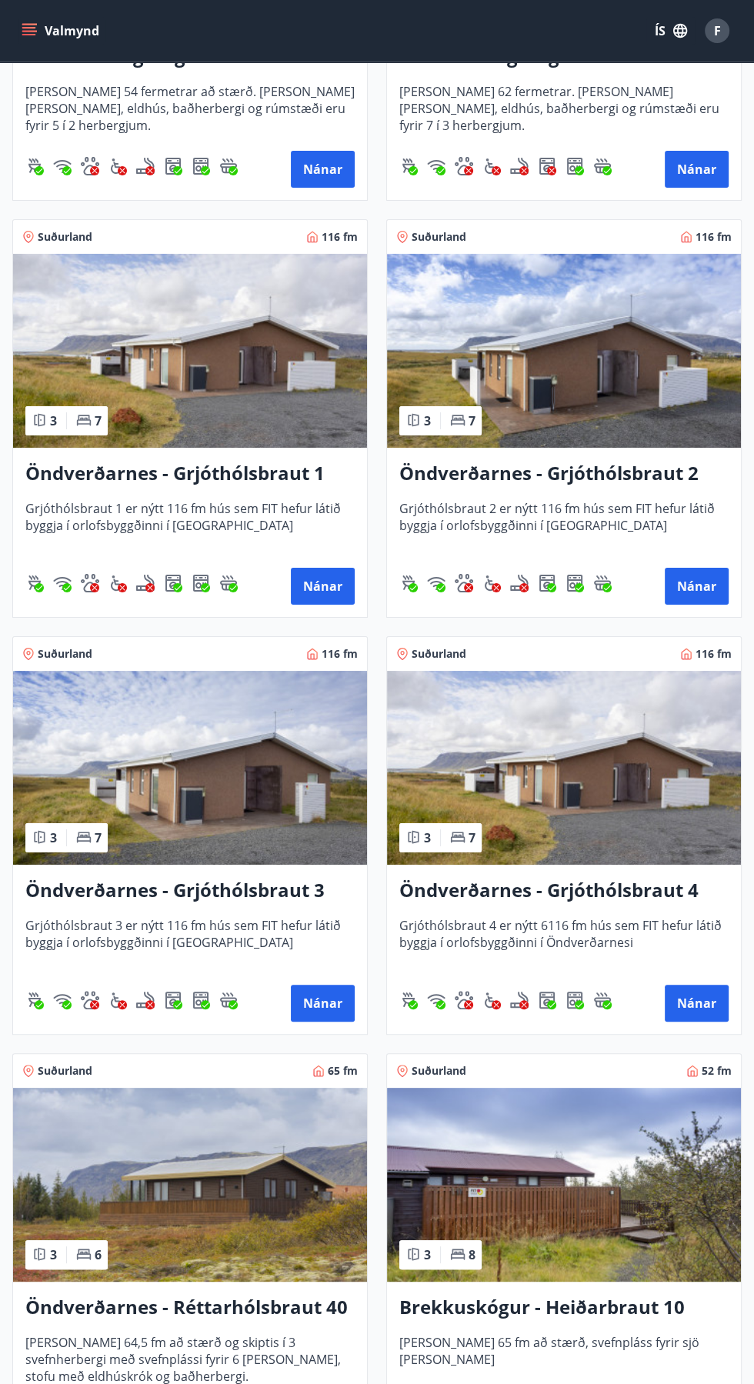
click at [630, 834] on img at bounding box center [564, 768] width 354 height 194
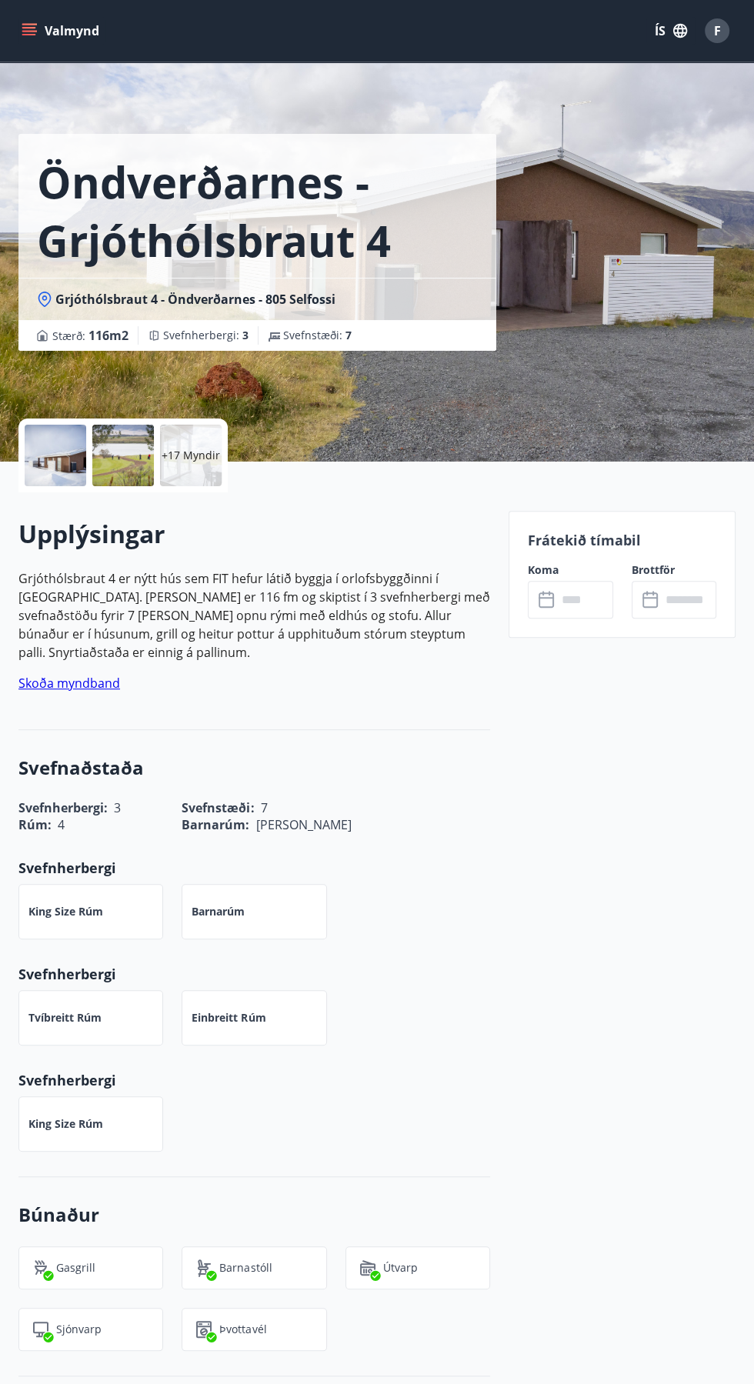
click at [175, 457] on p "+17 Myndir" at bounding box center [191, 455] width 58 height 15
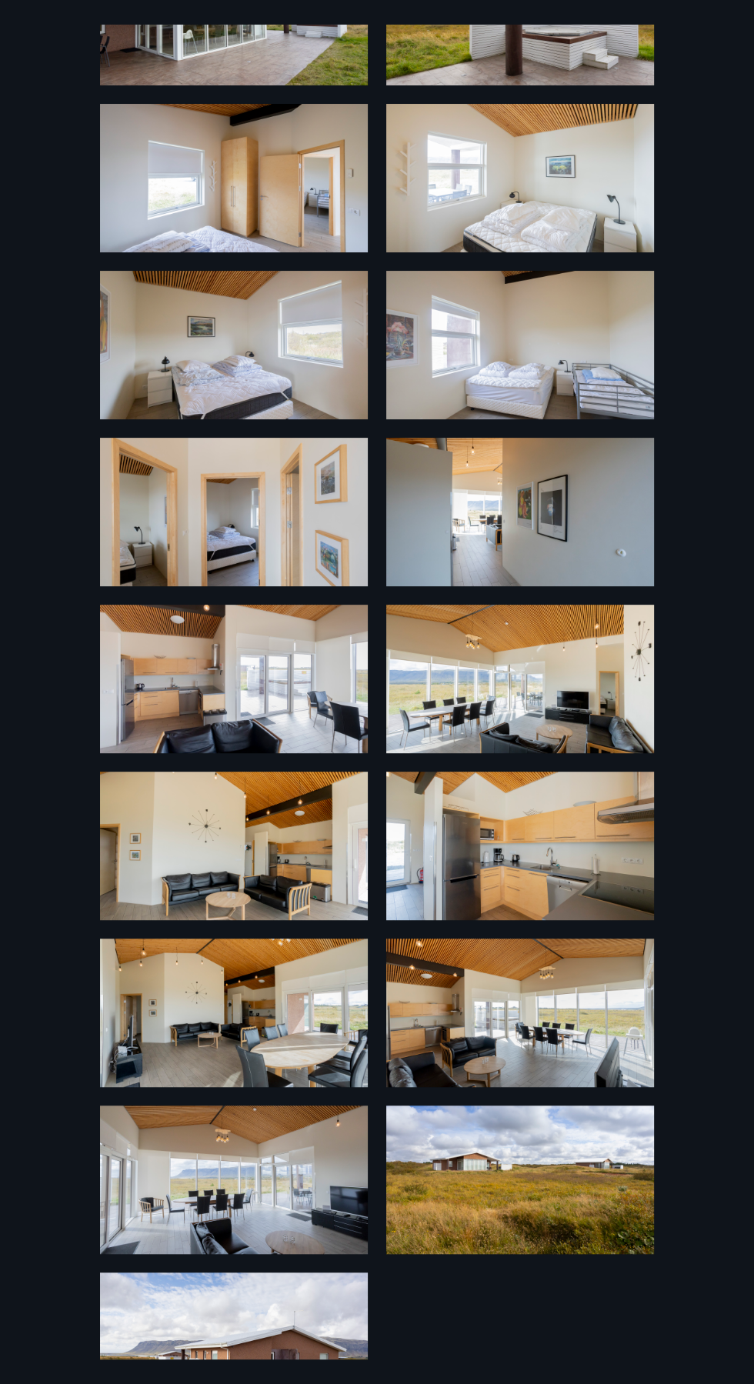
scroll to position [718, 0]
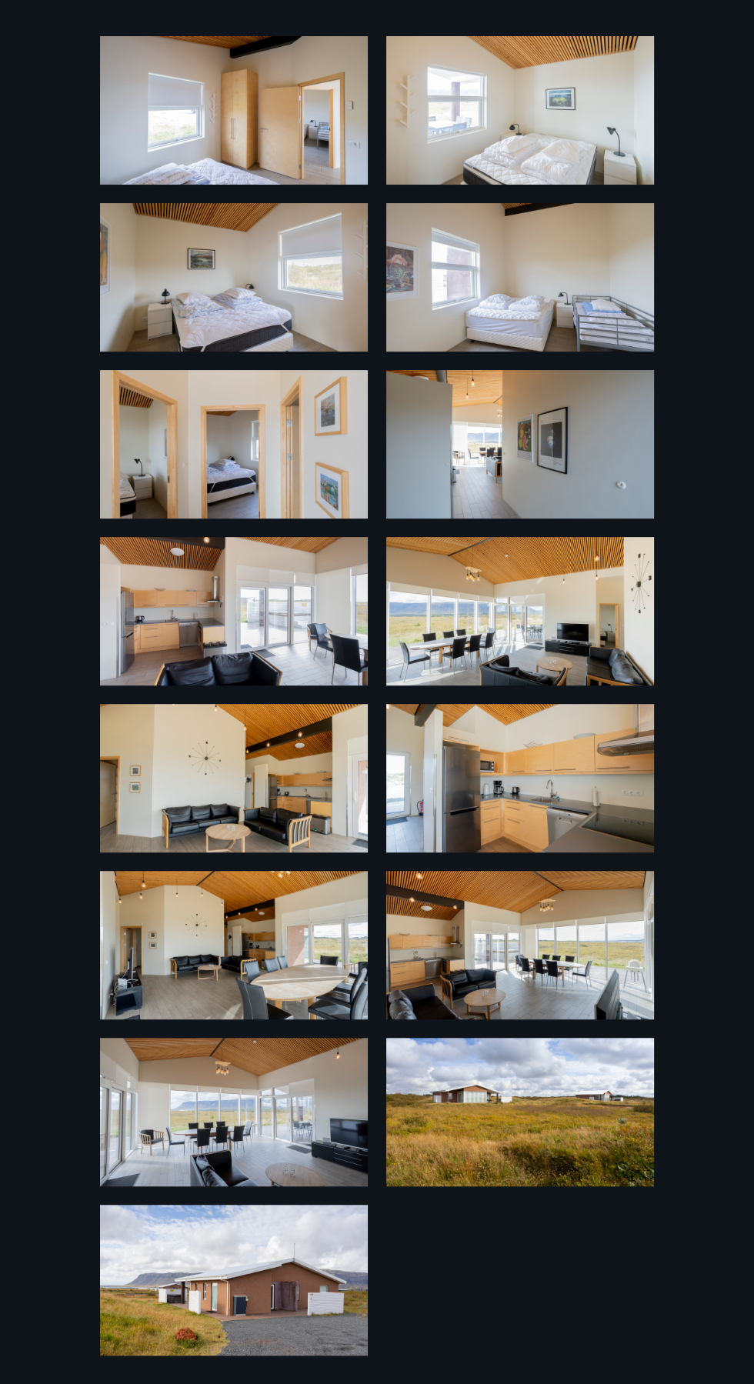
click at [558, 616] on img at bounding box center [520, 611] width 268 height 148
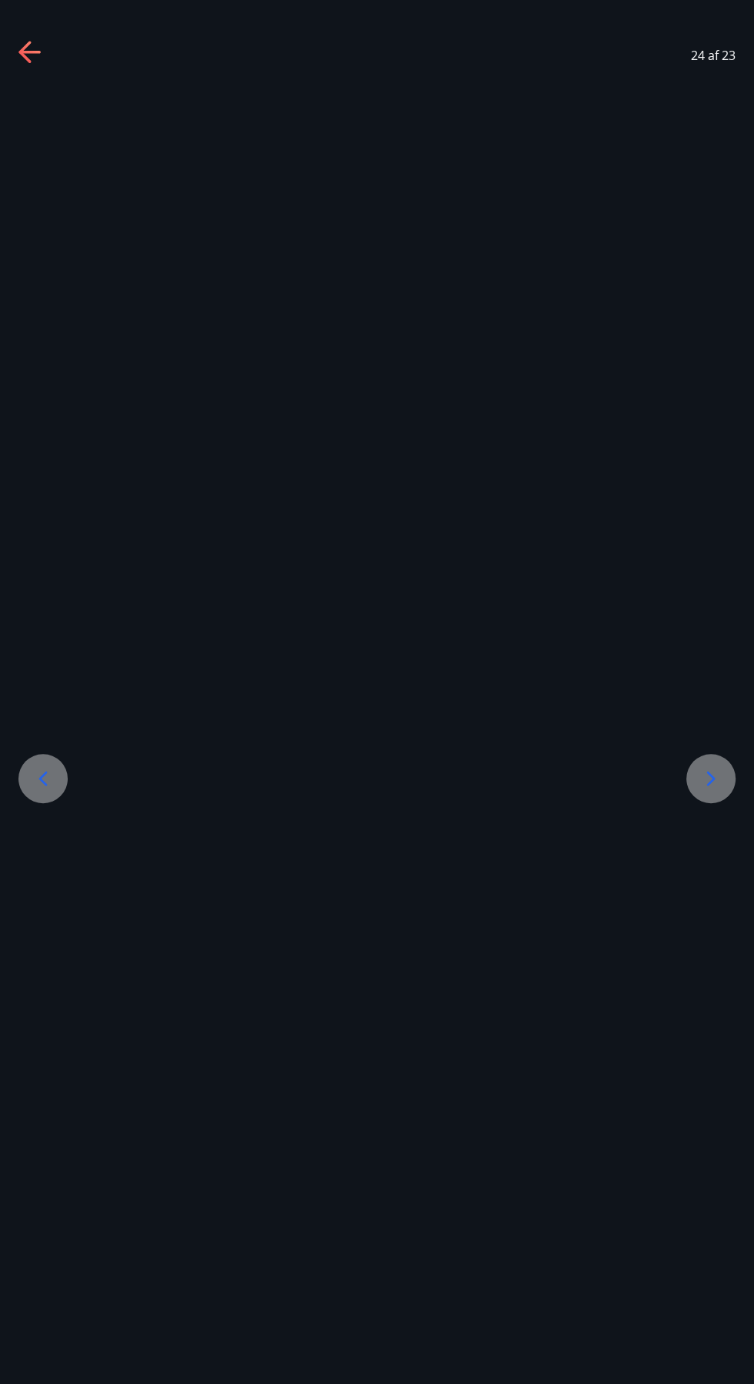
click at [35, 53] on icon at bounding box center [29, 52] width 22 height 3
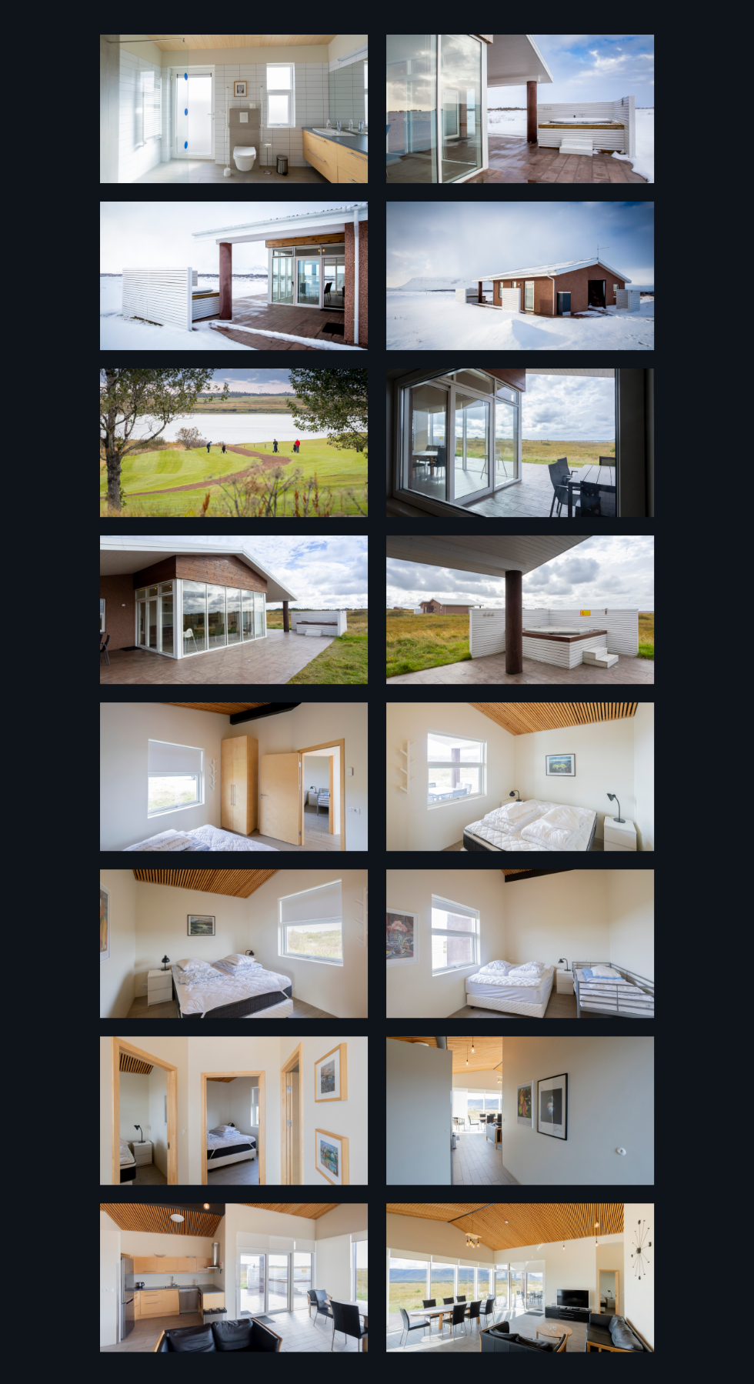
scroll to position [0, 0]
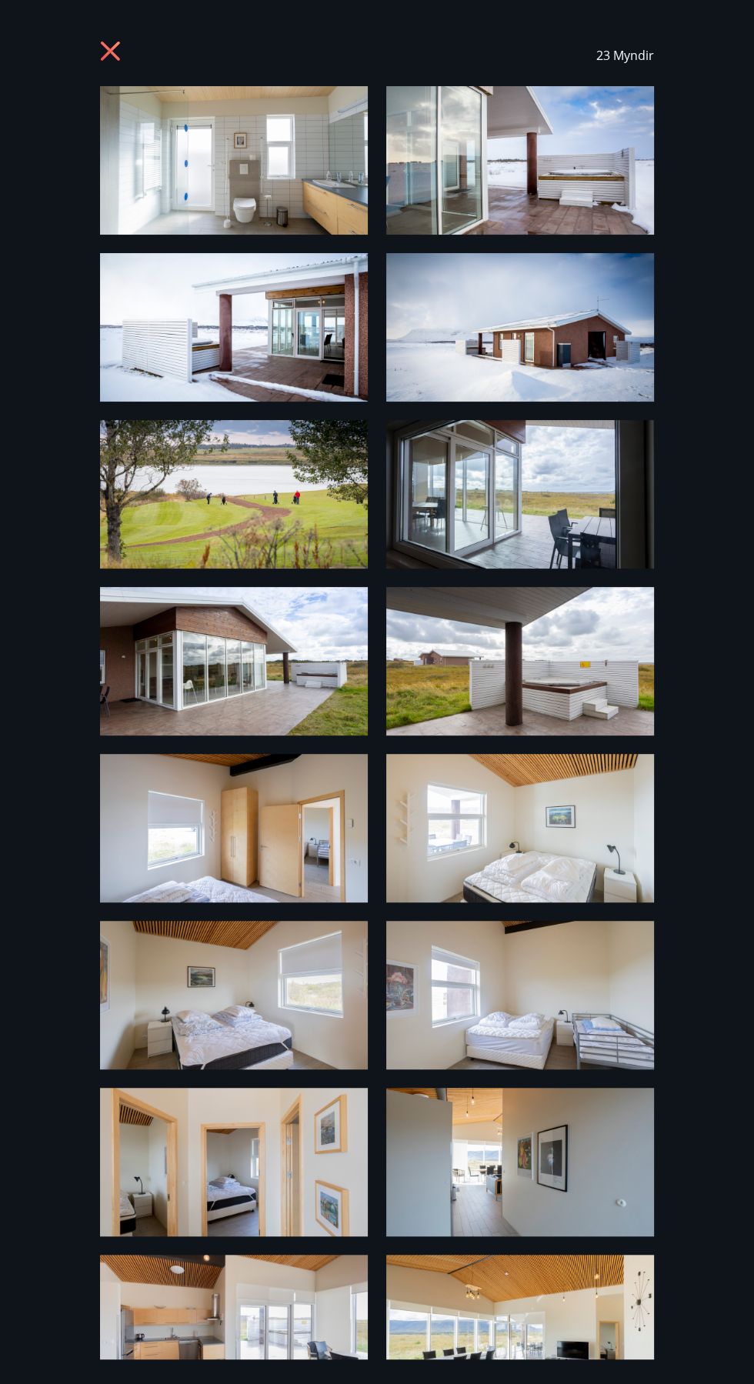
click at [262, 659] on img at bounding box center [234, 661] width 268 height 148
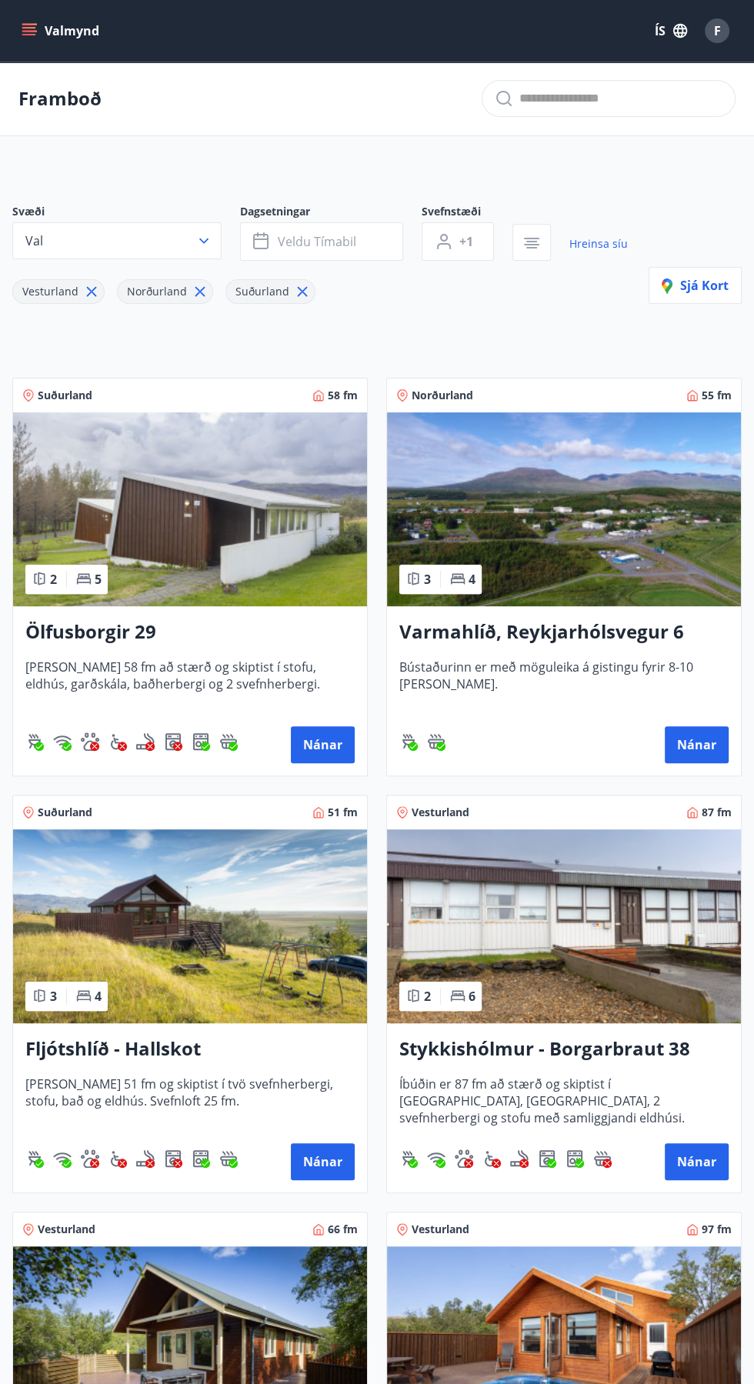
click at [199, 291] on icon at bounding box center [200, 292] width 2 height 2
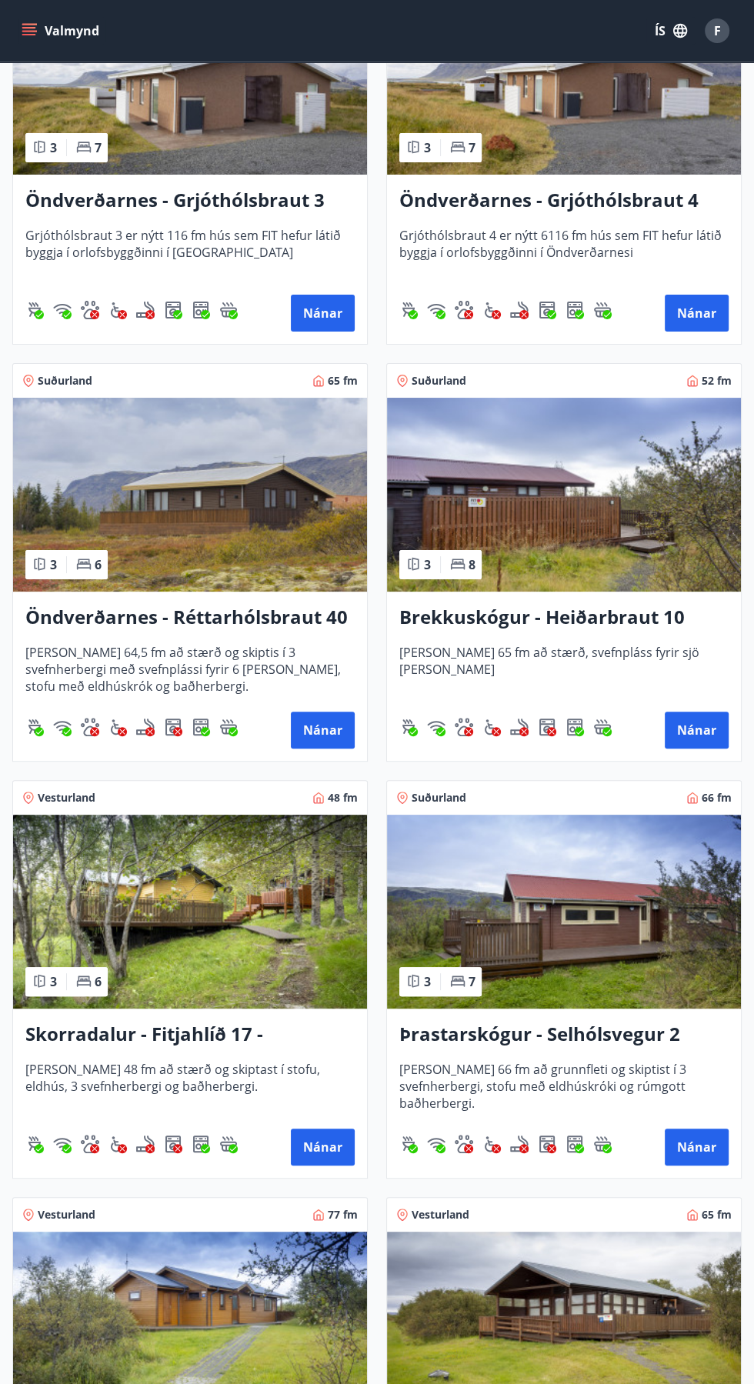
scroll to position [3765, 0]
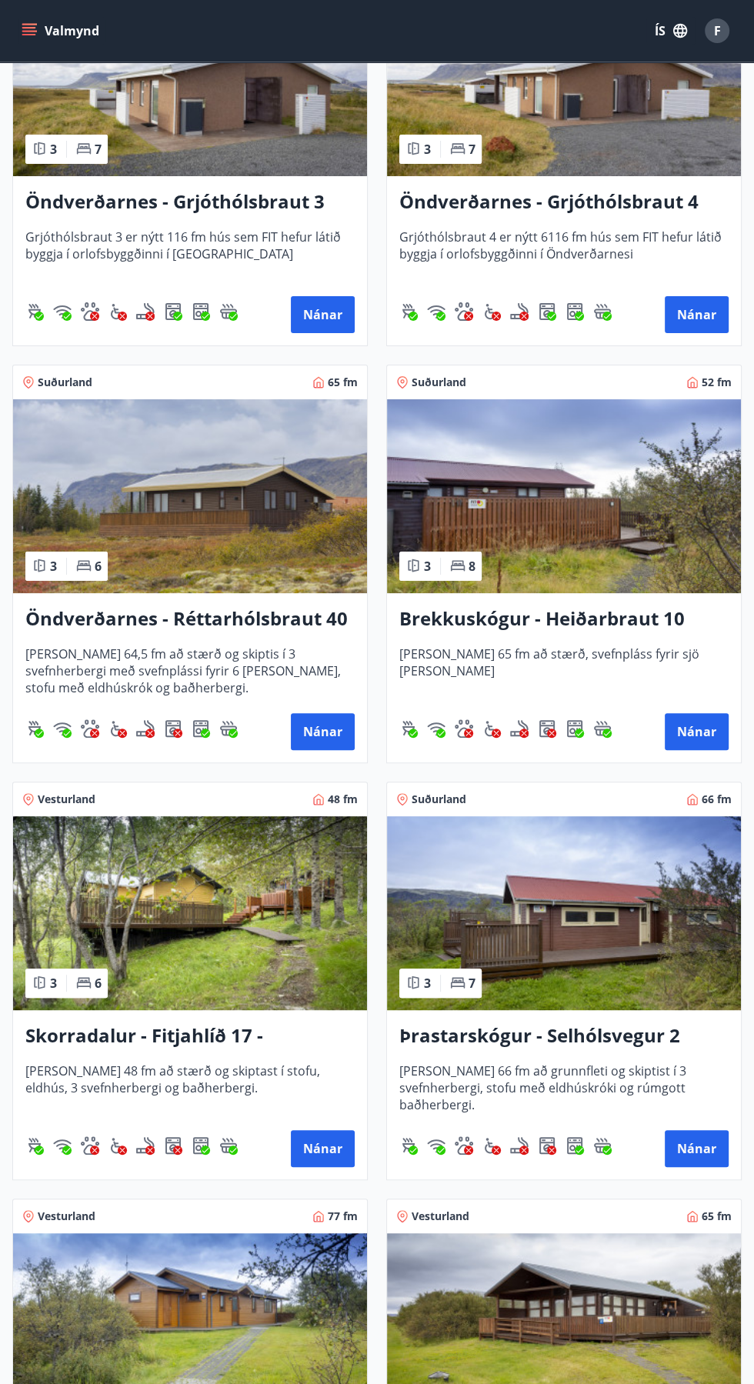
click at [208, 920] on img at bounding box center [190, 913] width 354 height 194
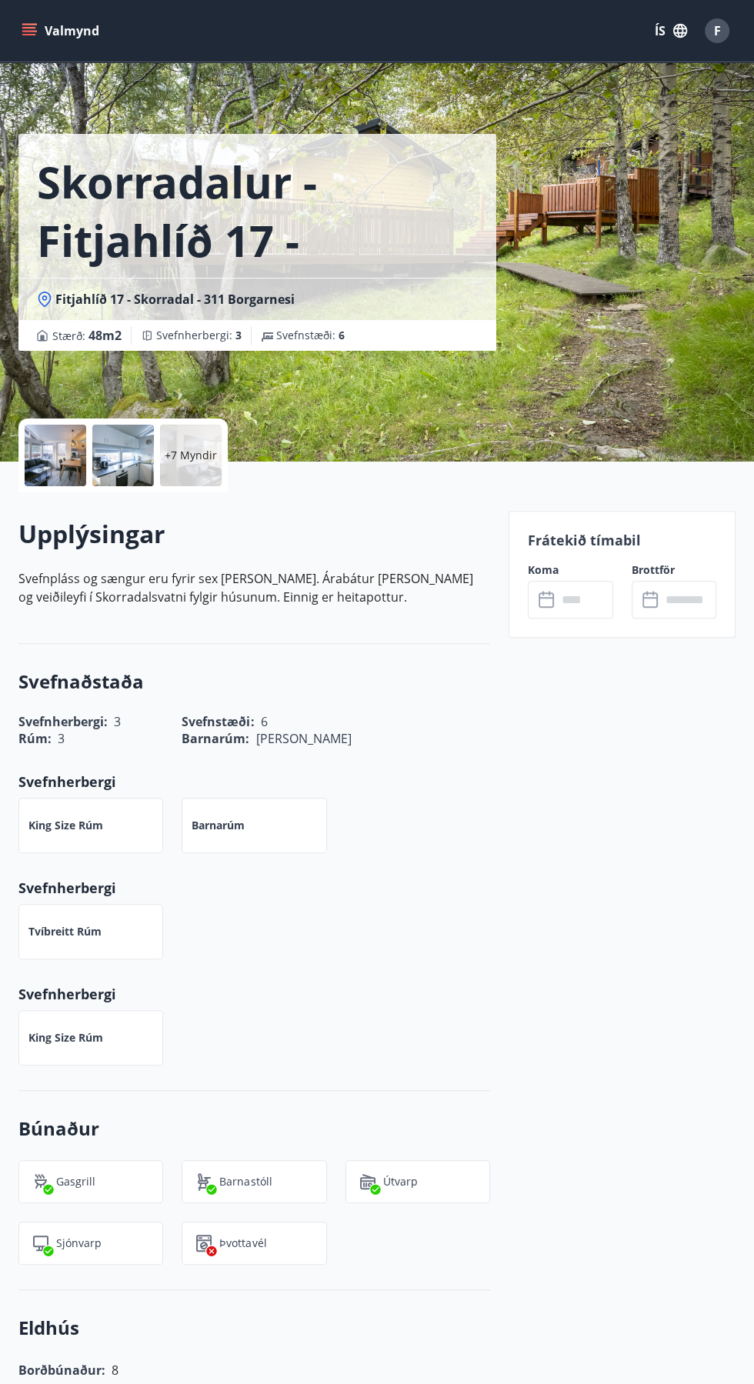
click at [206, 457] on p "+7 Myndir" at bounding box center [191, 455] width 52 height 15
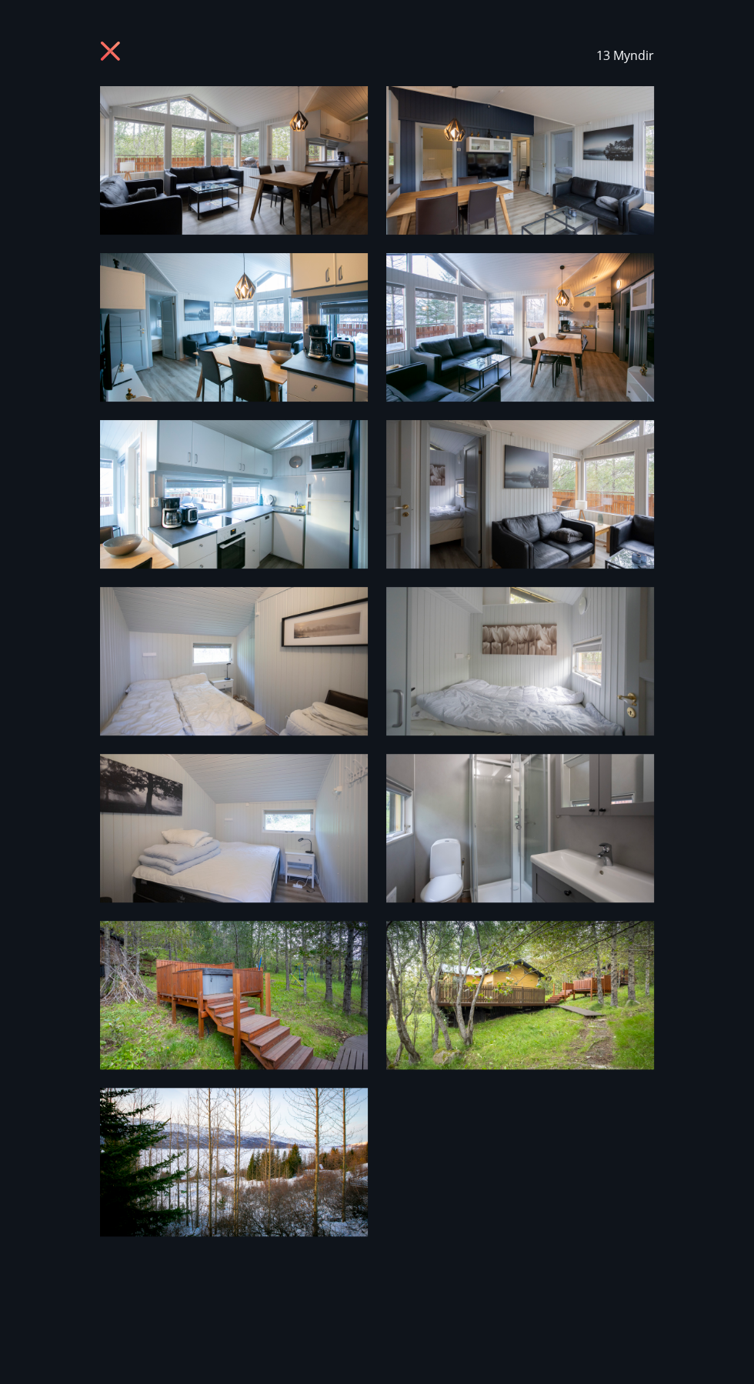
click at [288, 175] on img at bounding box center [234, 160] width 268 height 148
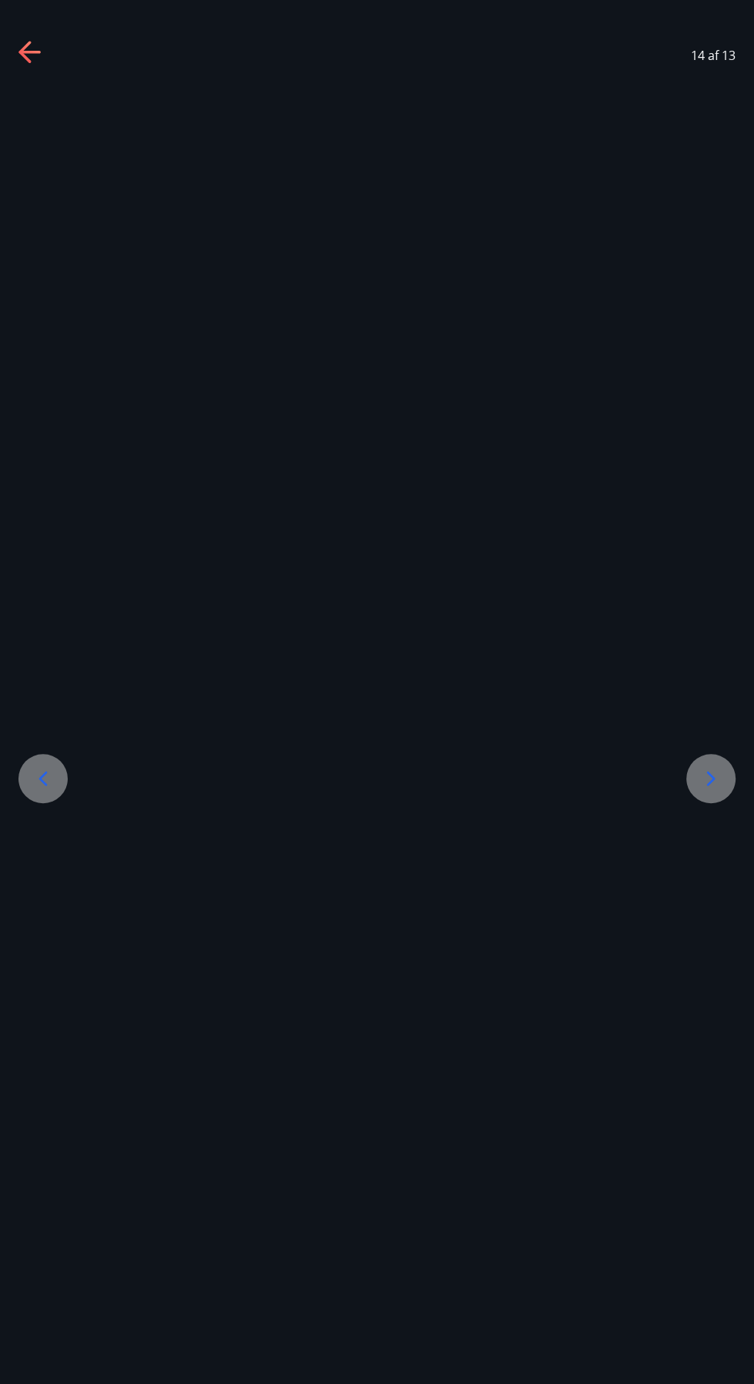
click at [49, 791] on icon at bounding box center [43, 778] width 25 height 25
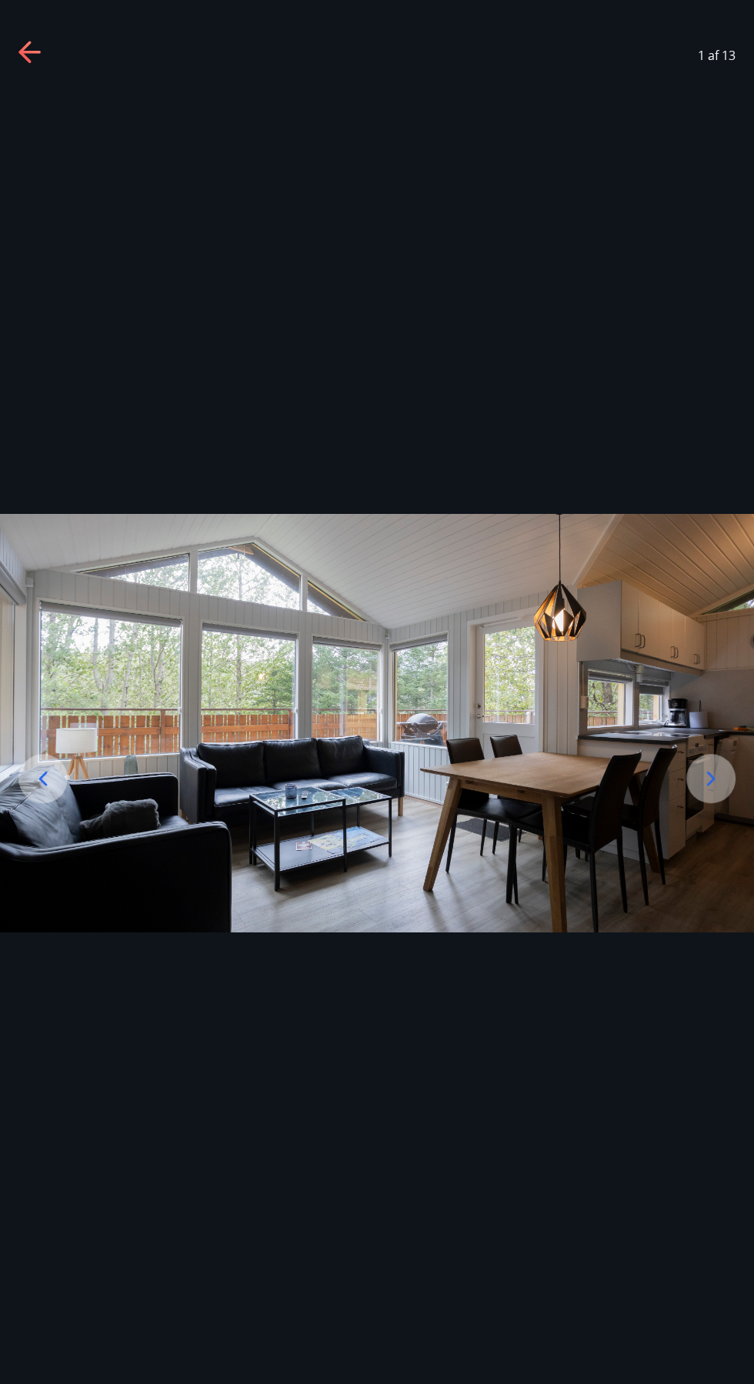
click at [34, 58] on icon at bounding box center [30, 53] width 25 height 25
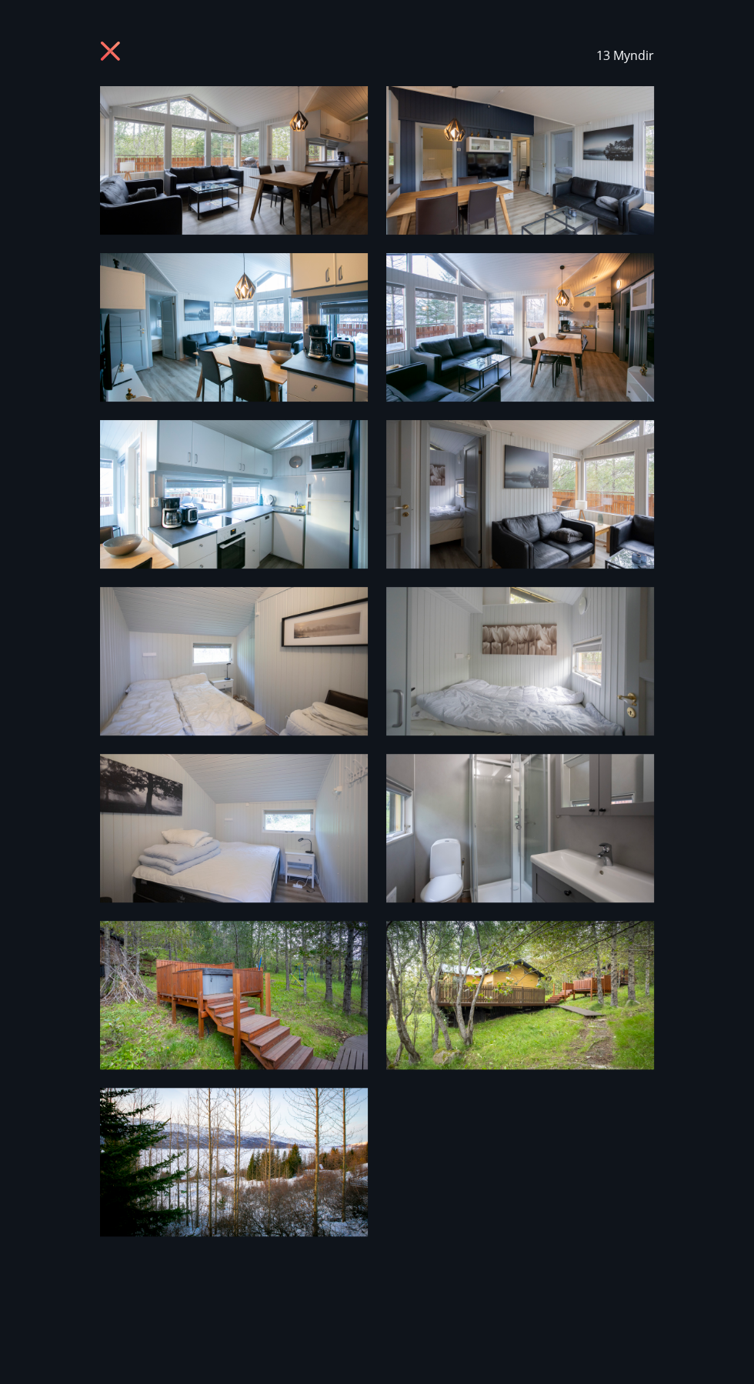
click at [115, 53] on icon at bounding box center [112, 53] width 25 height 25
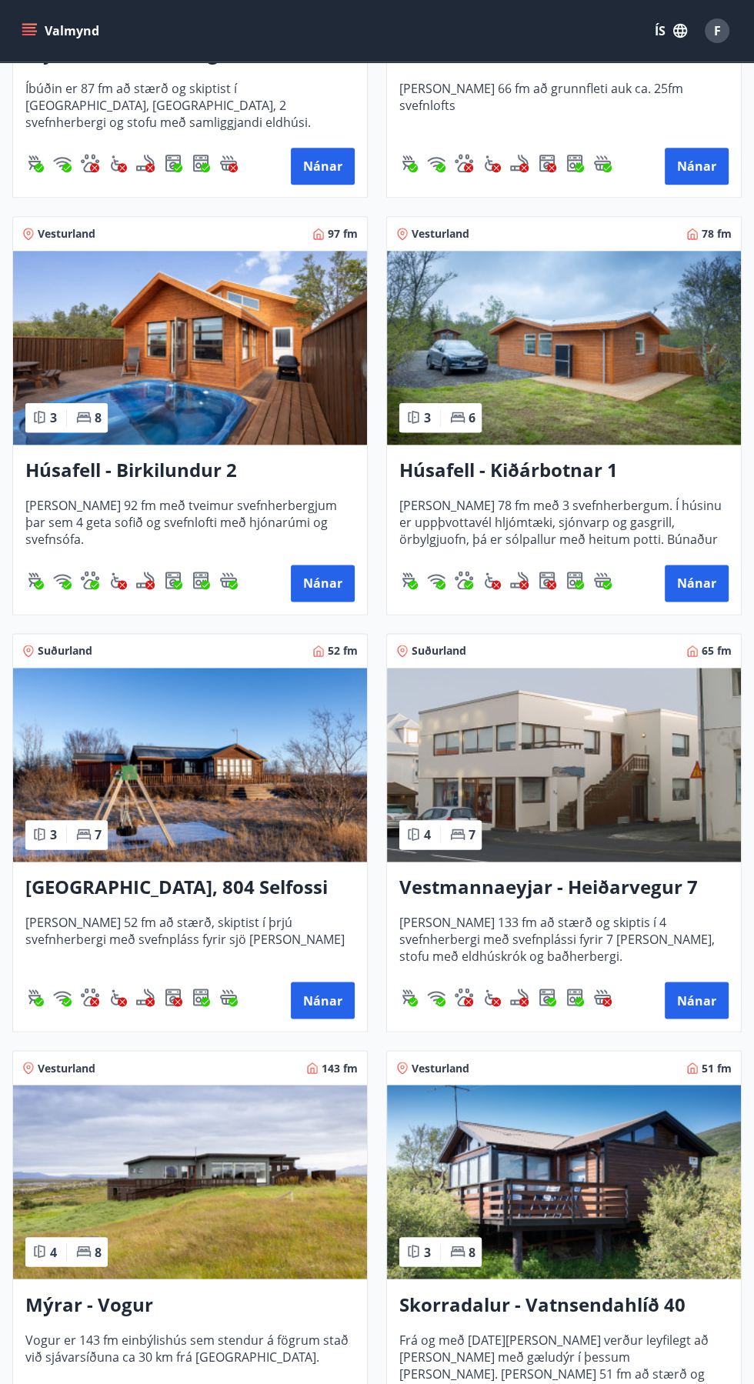
scroll to position [999, 0]
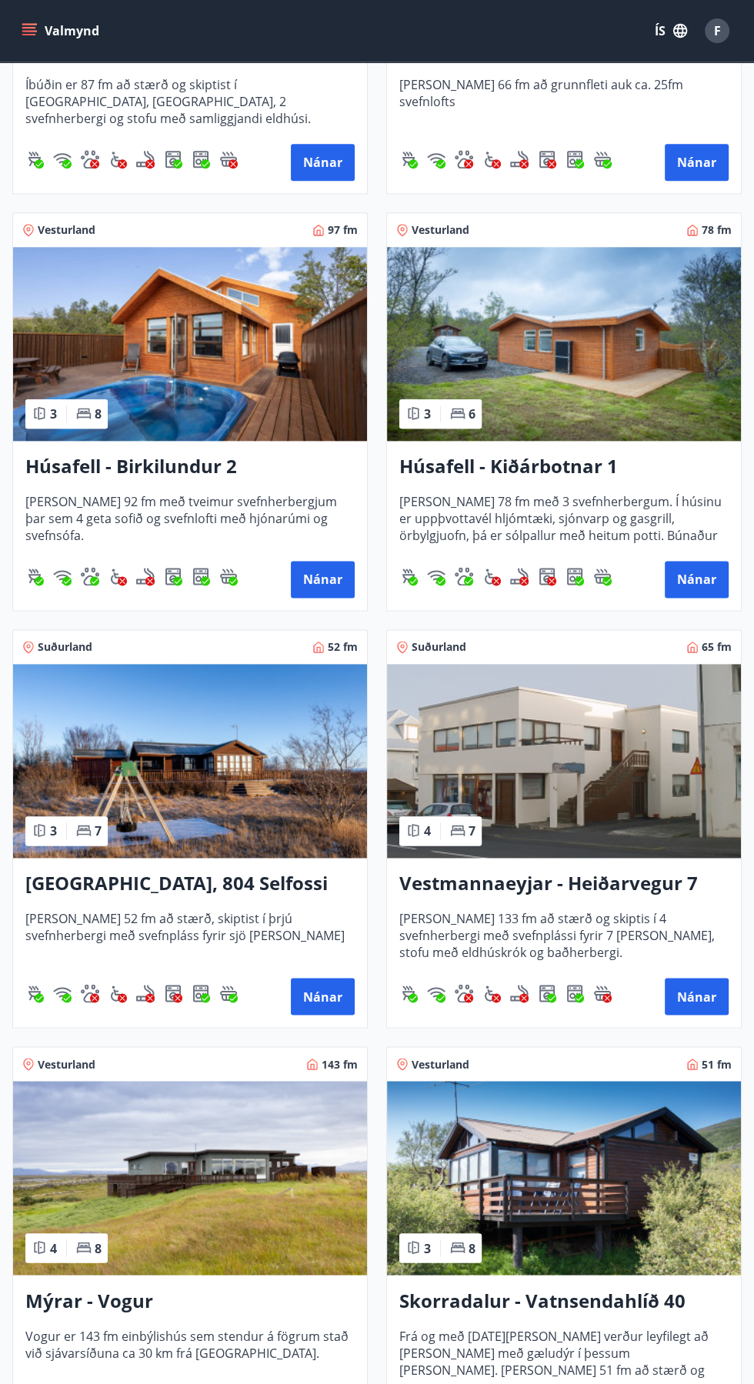
click at [202, 817] on img at bounding box center [190, 761] width 354 height 194
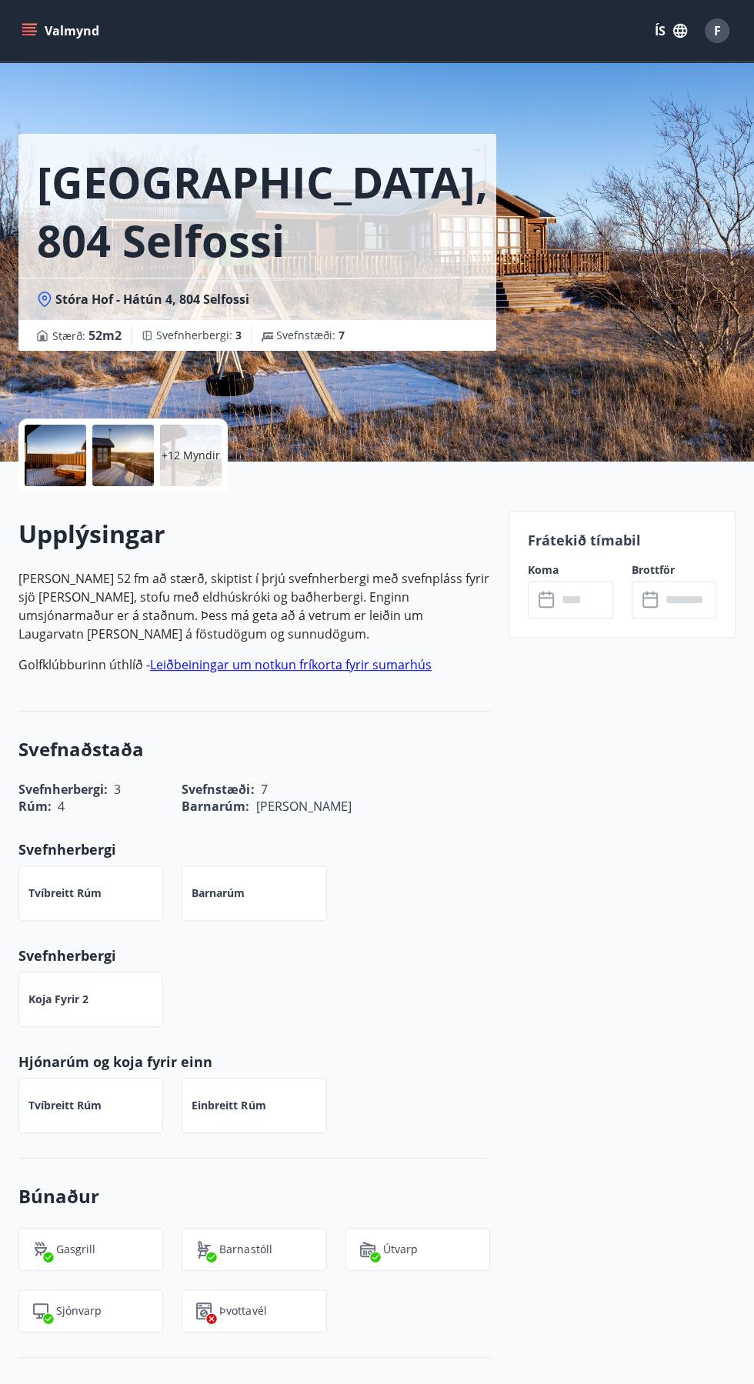
click at [162, 462] on p "+12 Myndir" at bounding box center [191, 455] width 58 height 15
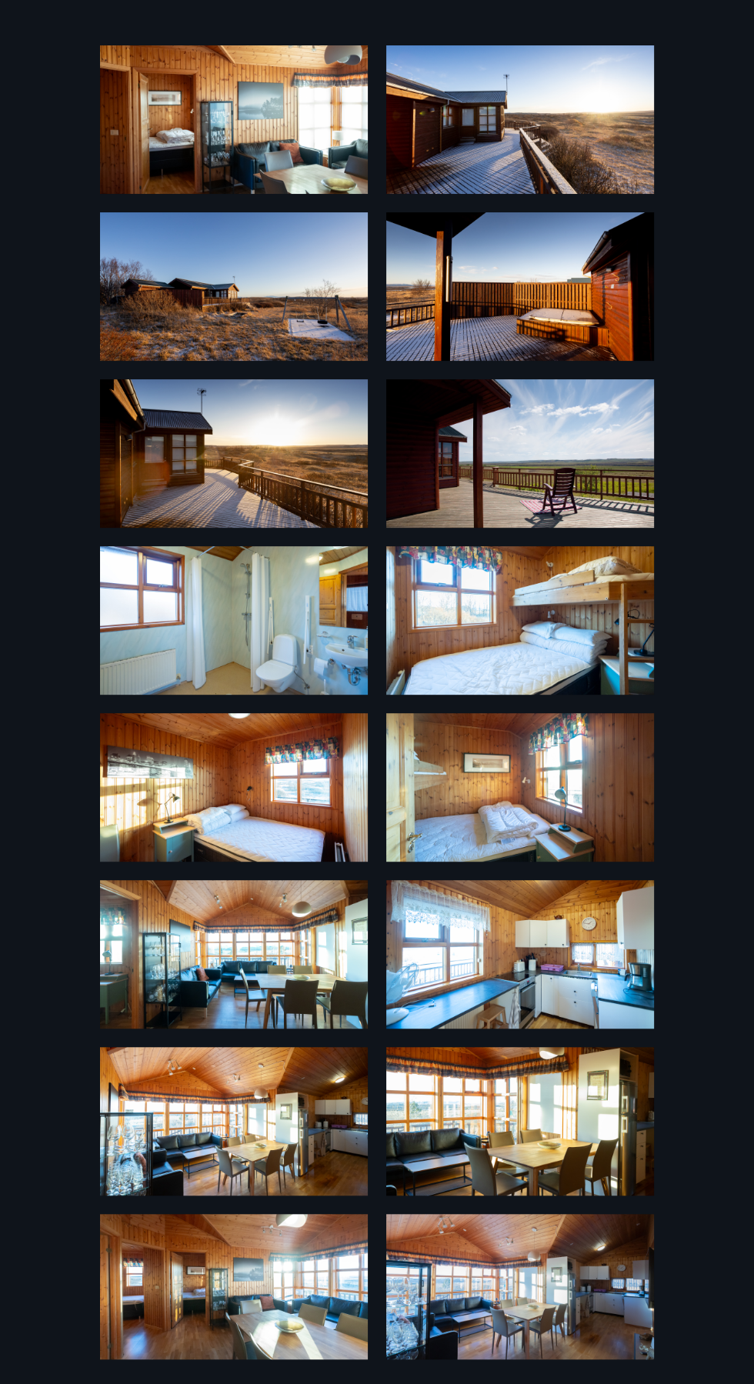
scroll to position [113, 0]
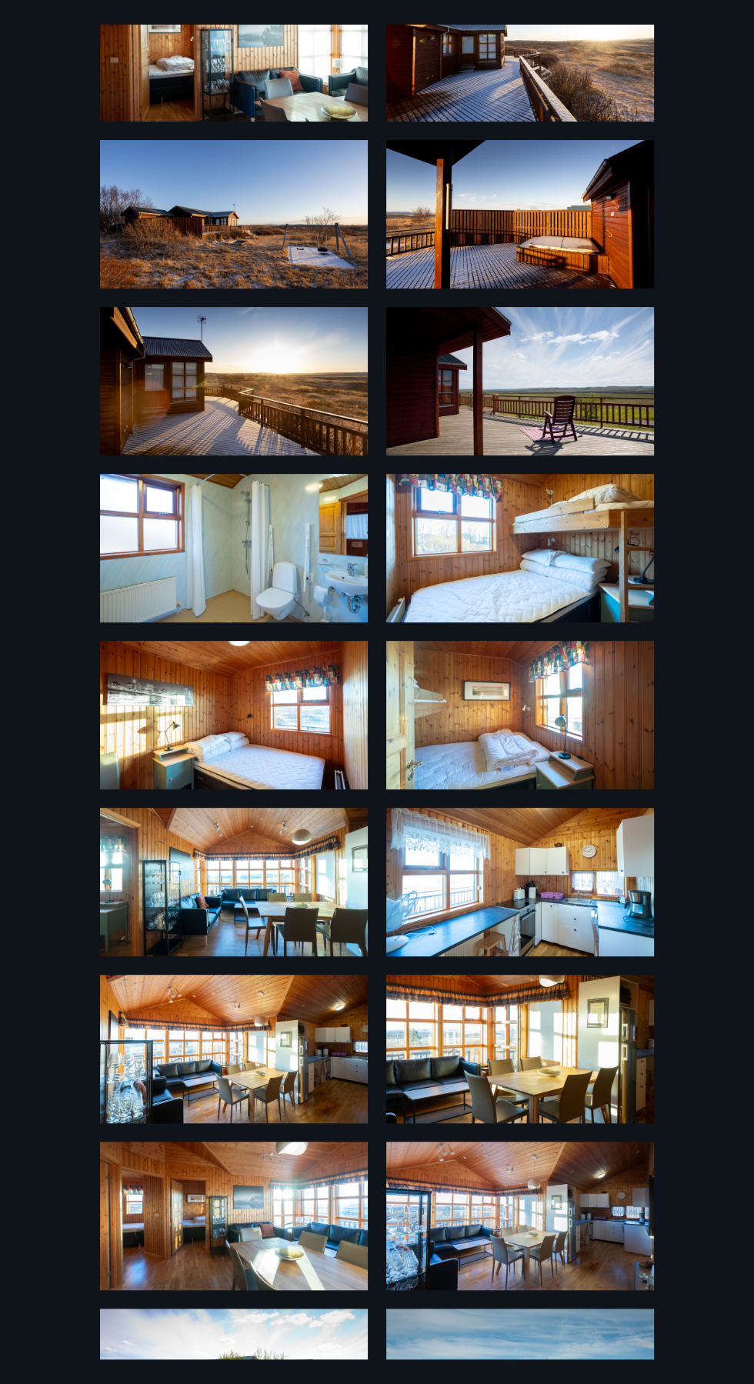
click at [263, 1072] on img at bounding box center [234, 1049] width 268 height 148
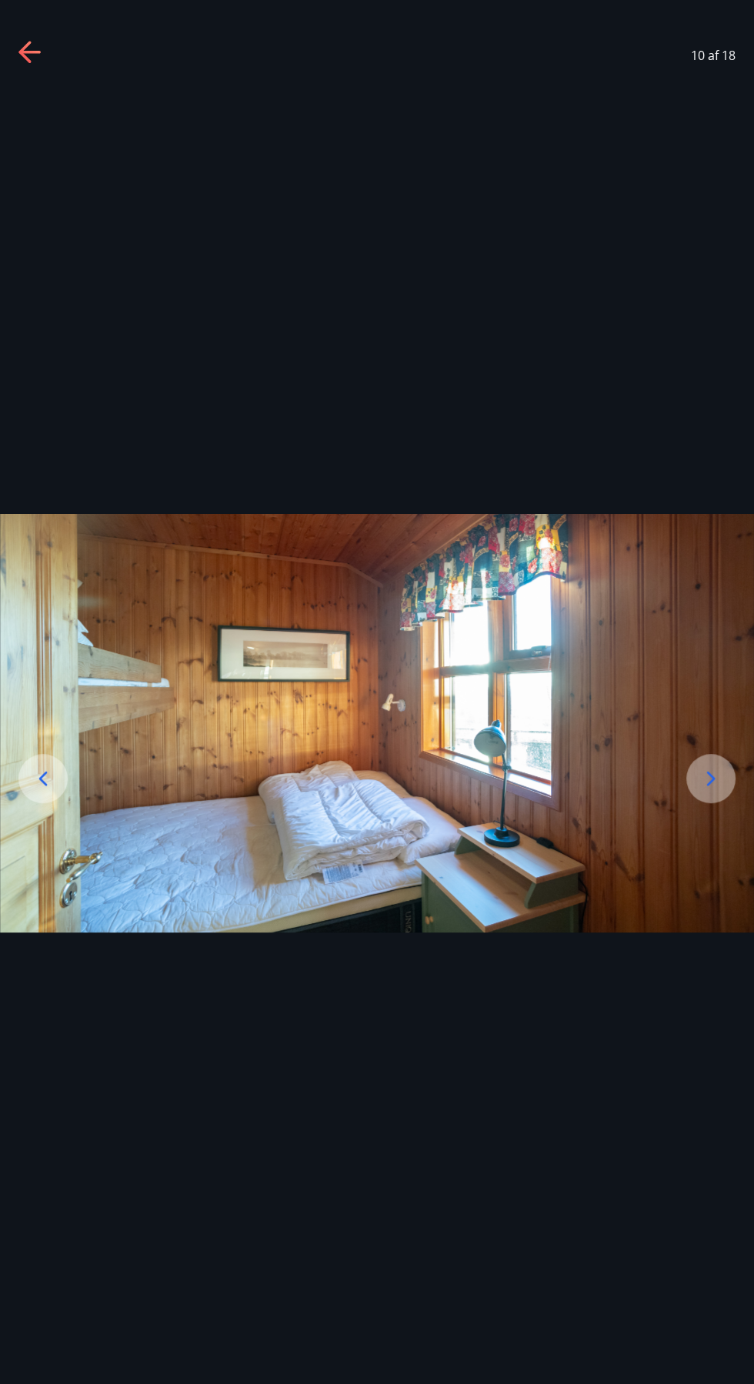
click at [29, 52] on icon at bounding box center [29, 52] width 22 height 3
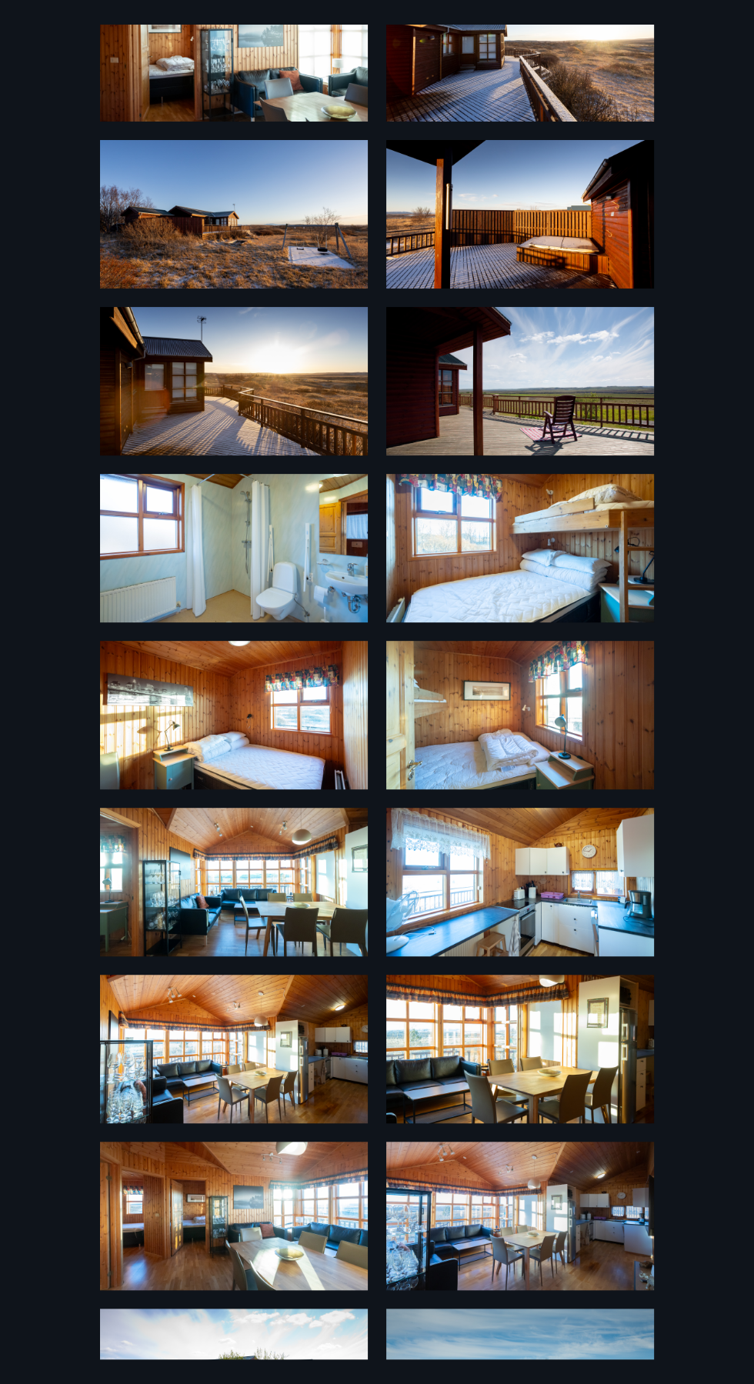
scroll to position [0, 0]
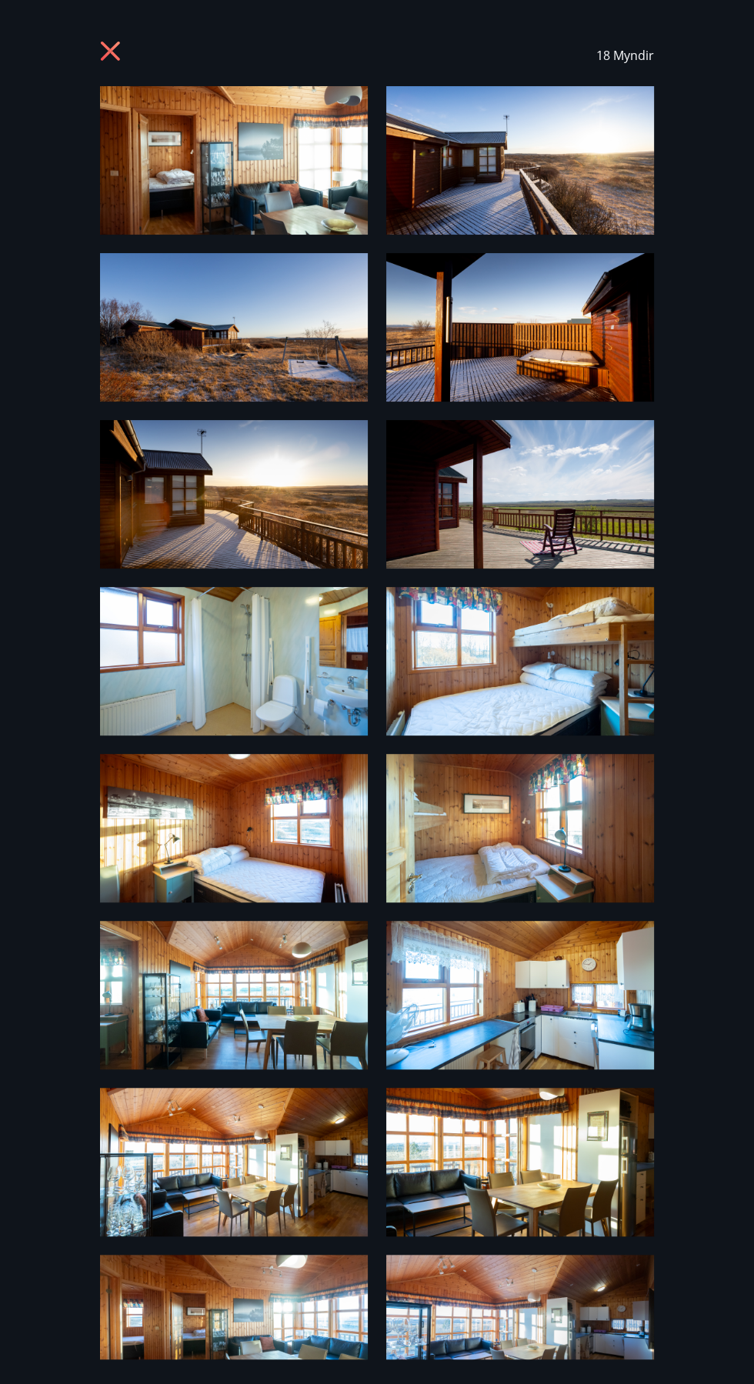
click at [109, 43] on icon at bounding box center [112, 53] width 25 height 25
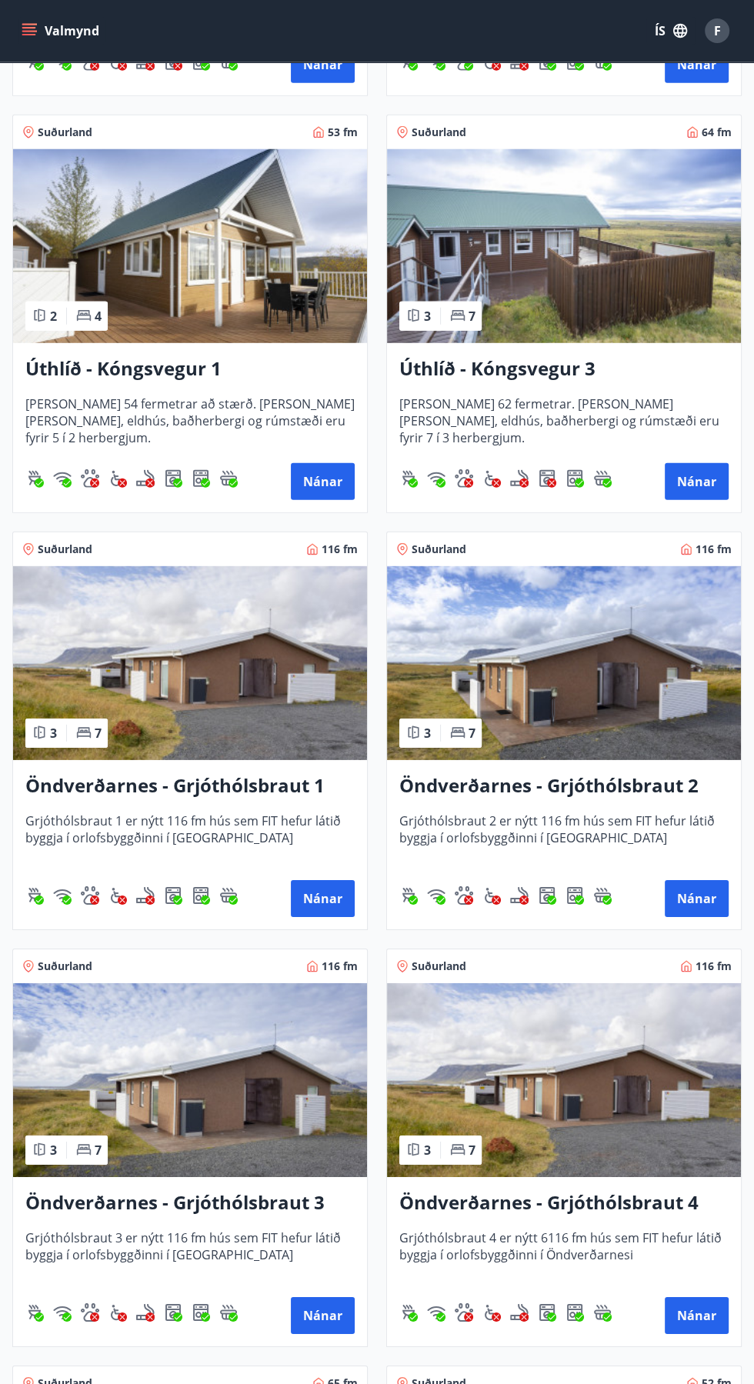
scroll to position [2763, 0]
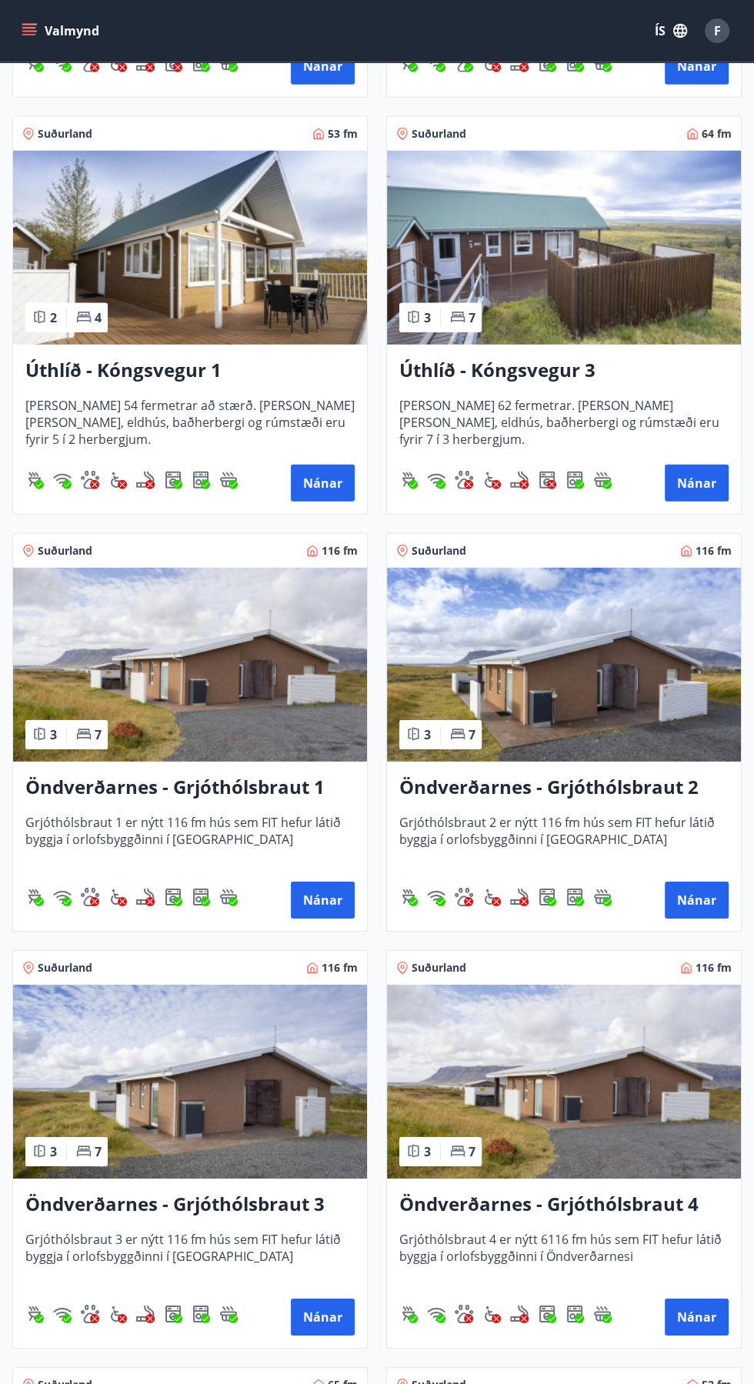
click at [626, 275] on img at bounding box center [564, 248] width 354 height 194
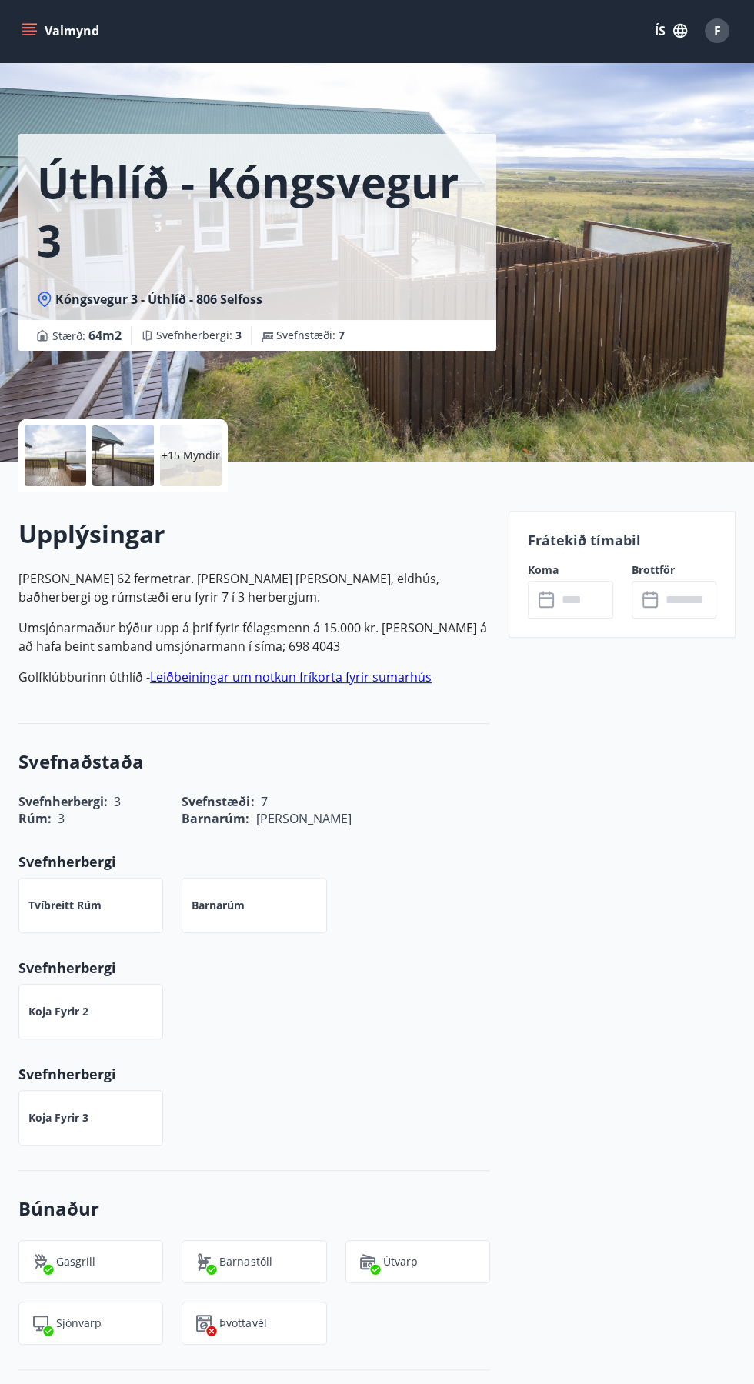
click at [188, 451] on p "+15 Myndir" at bounding box center [191, 455] width 58 height 15
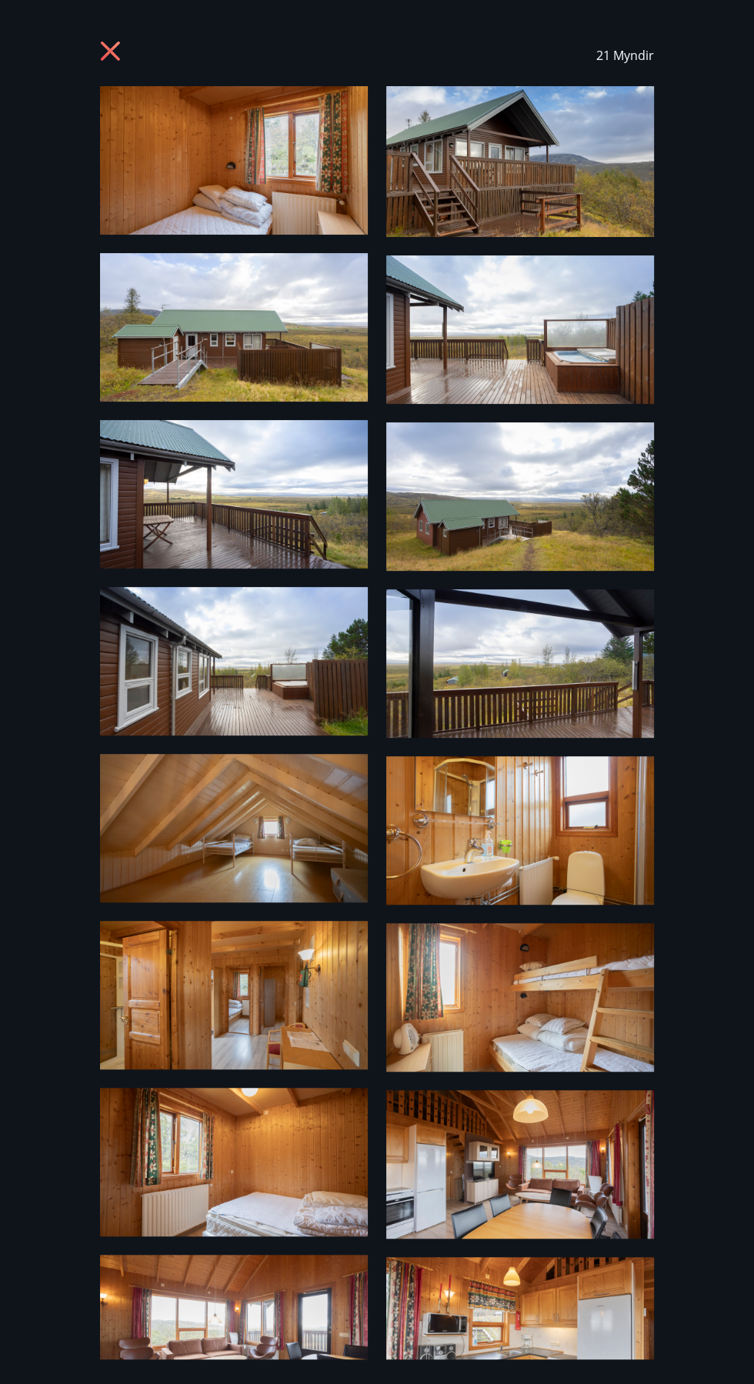
click at [293, 325] on img at bounding box center [234, 327] width 268 height 148
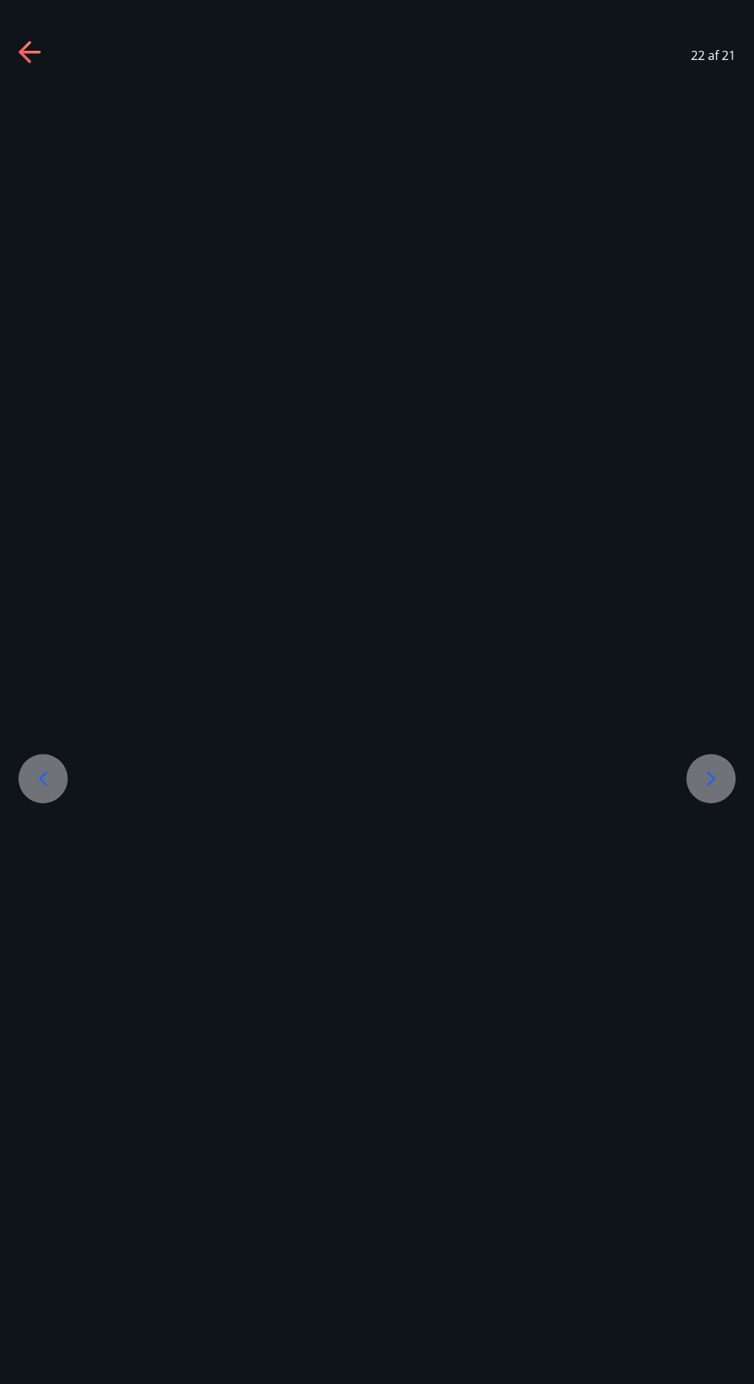
click at [42, 48] on icon at bounding box center [30, 53] width 25 height 25
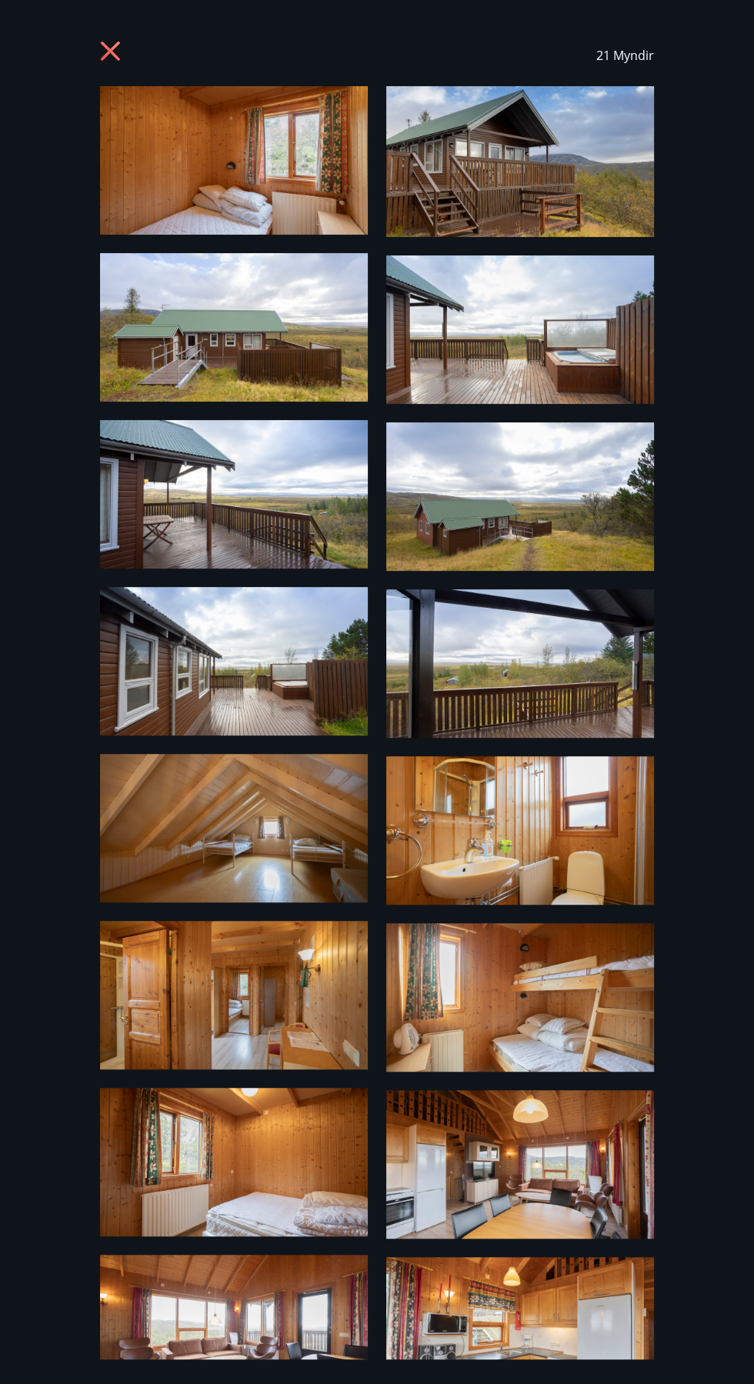
click at [110, 52] on icon at bounding box center [110, 51] width 4 height 4
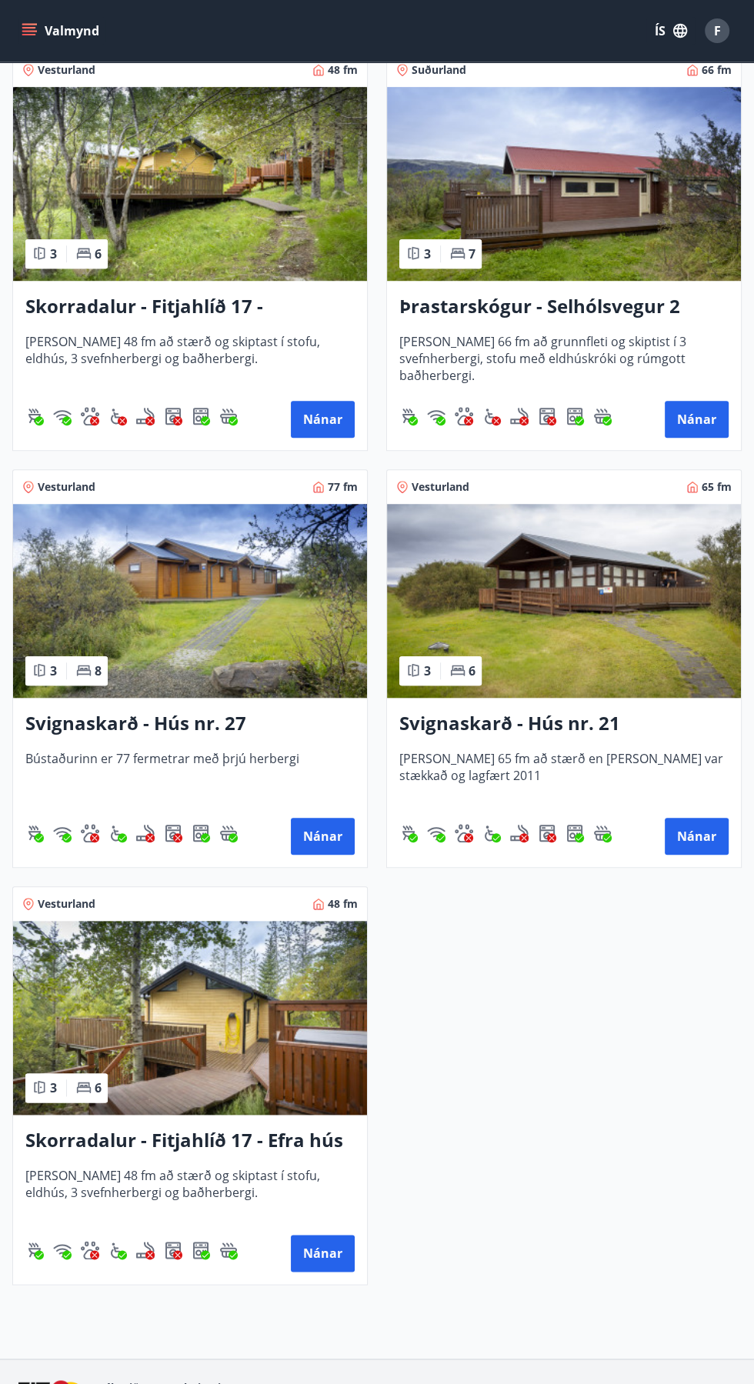
scroll to position [4495, 0]
click at [225, 1030] on img at bounding box center [190, 1018] width 354 height 194
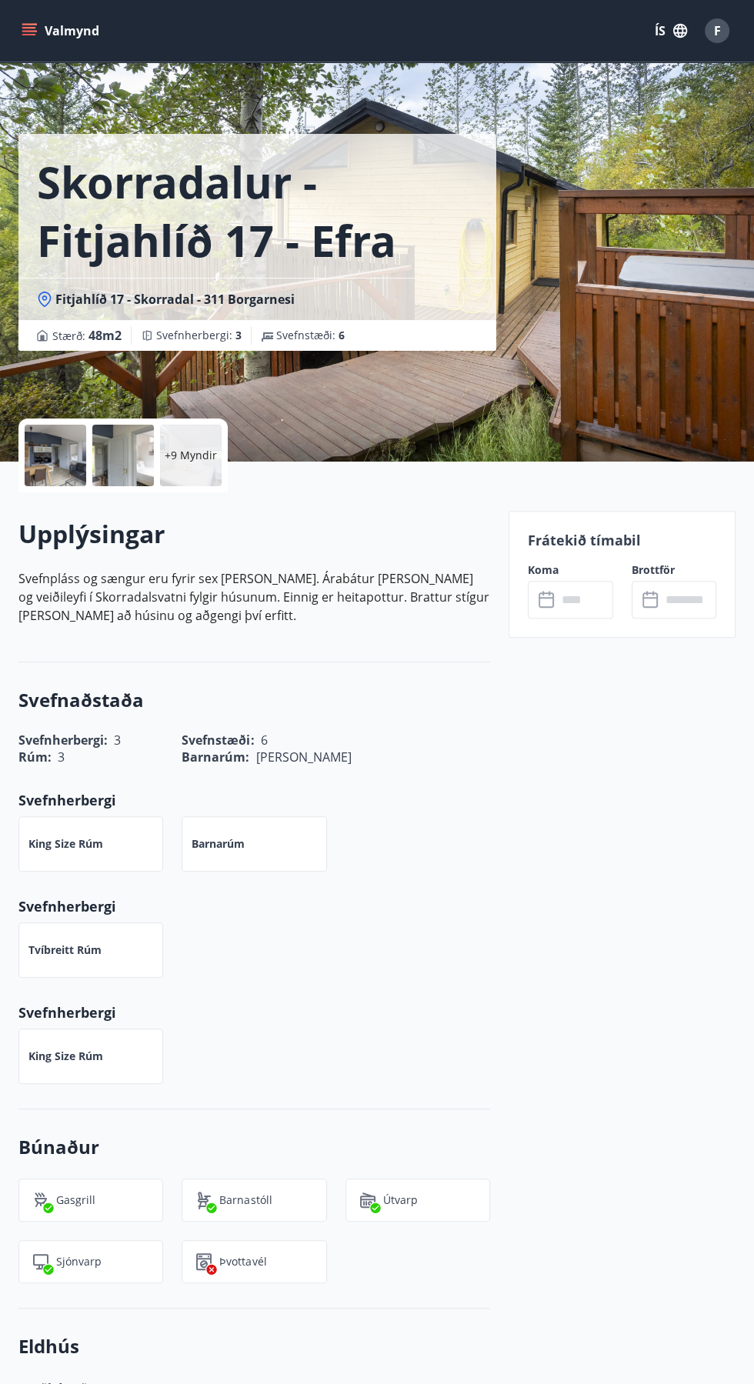
click at [205, 446] on div "+9 Myndir" at bounding box center [191, 456] width 62 height 62
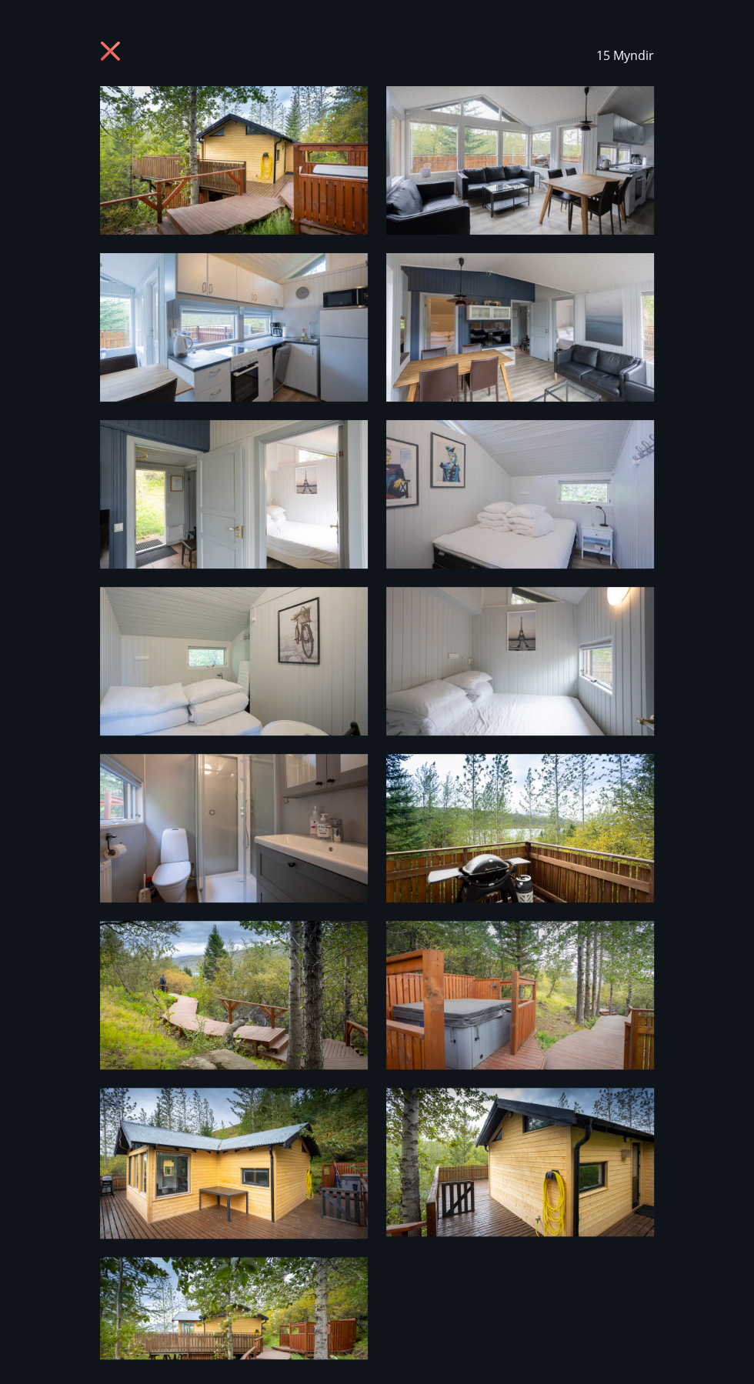
click at [607, 174] on img at bounding box center [520, 160] width 268 height 148
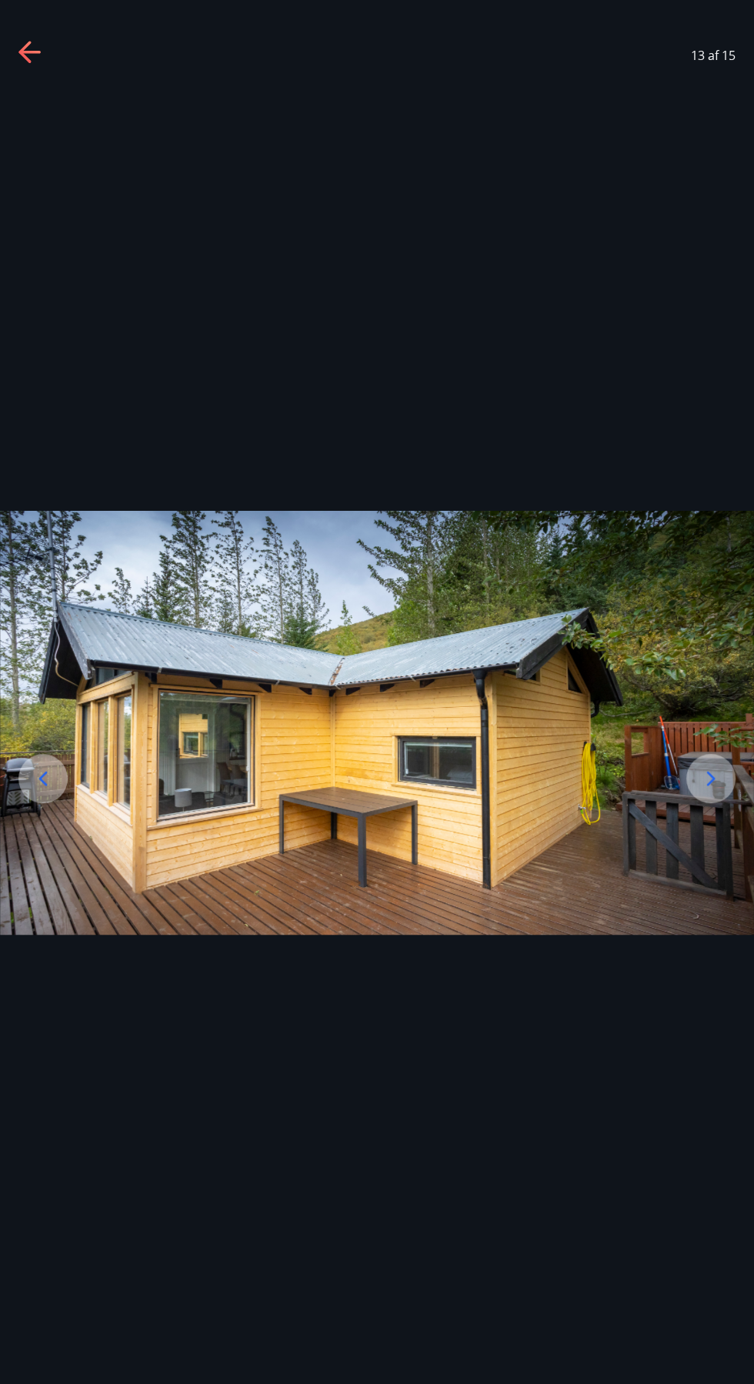
click at [40, 42] on icon at bounding box center [30, 53] width 25 height 25
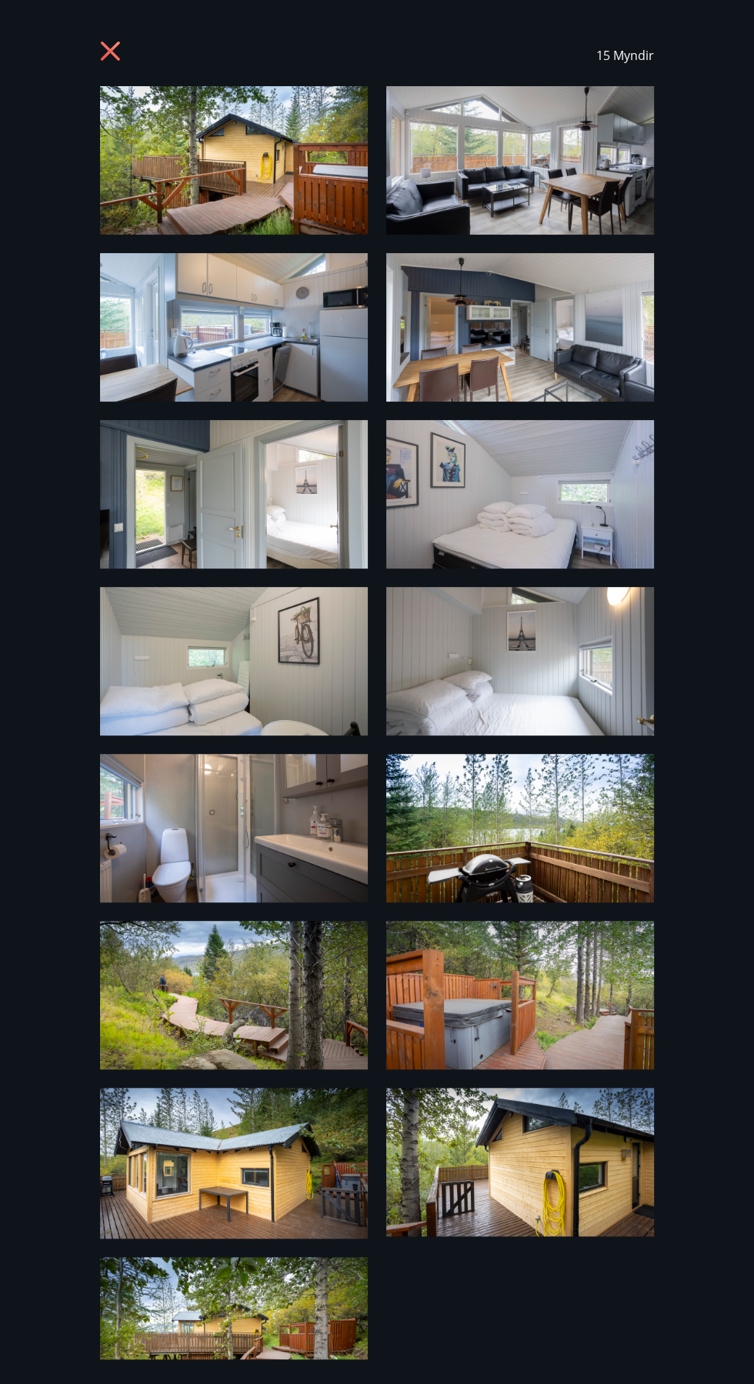
click at [123, 48] on icon at bounding box center [112, 53] width 25 height 25
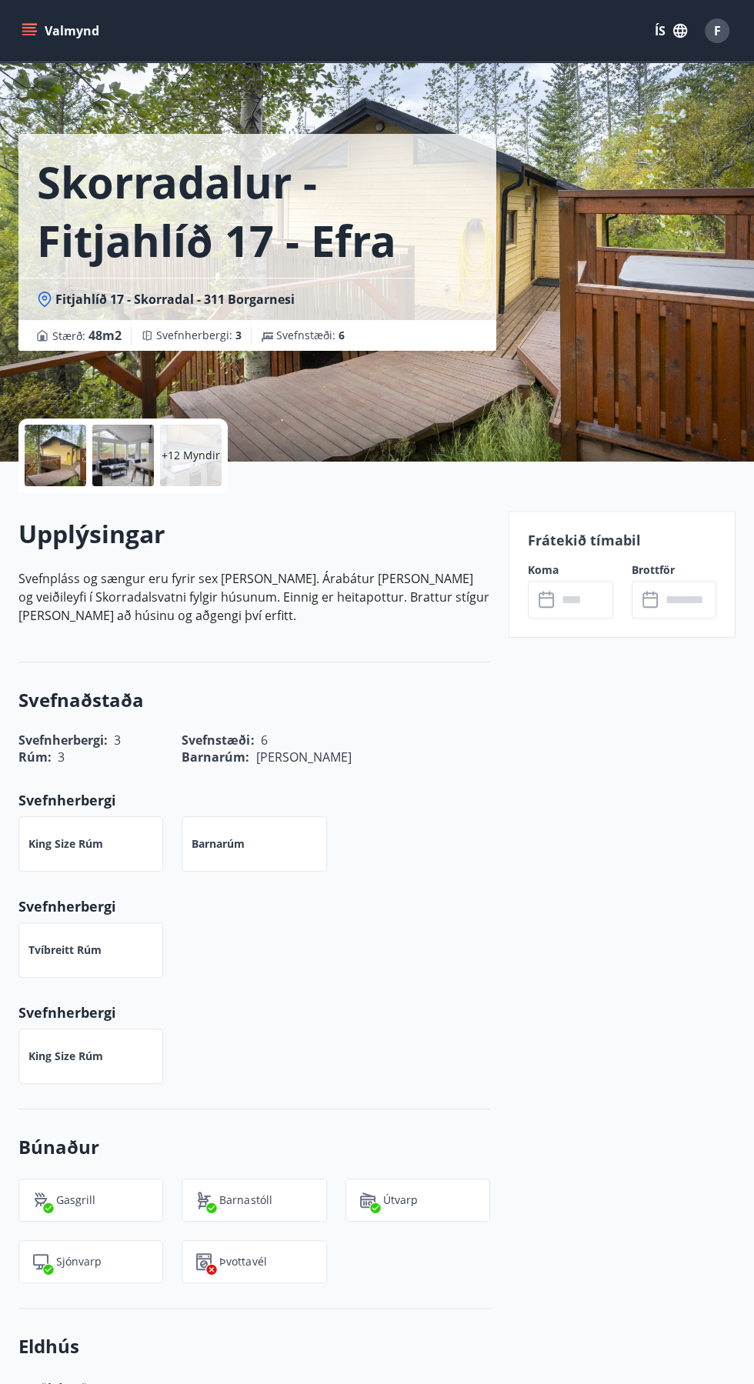
click at [108, 53] on div "Valmynd ÍS F" at bounding box center [377, 31] width 754 height 62
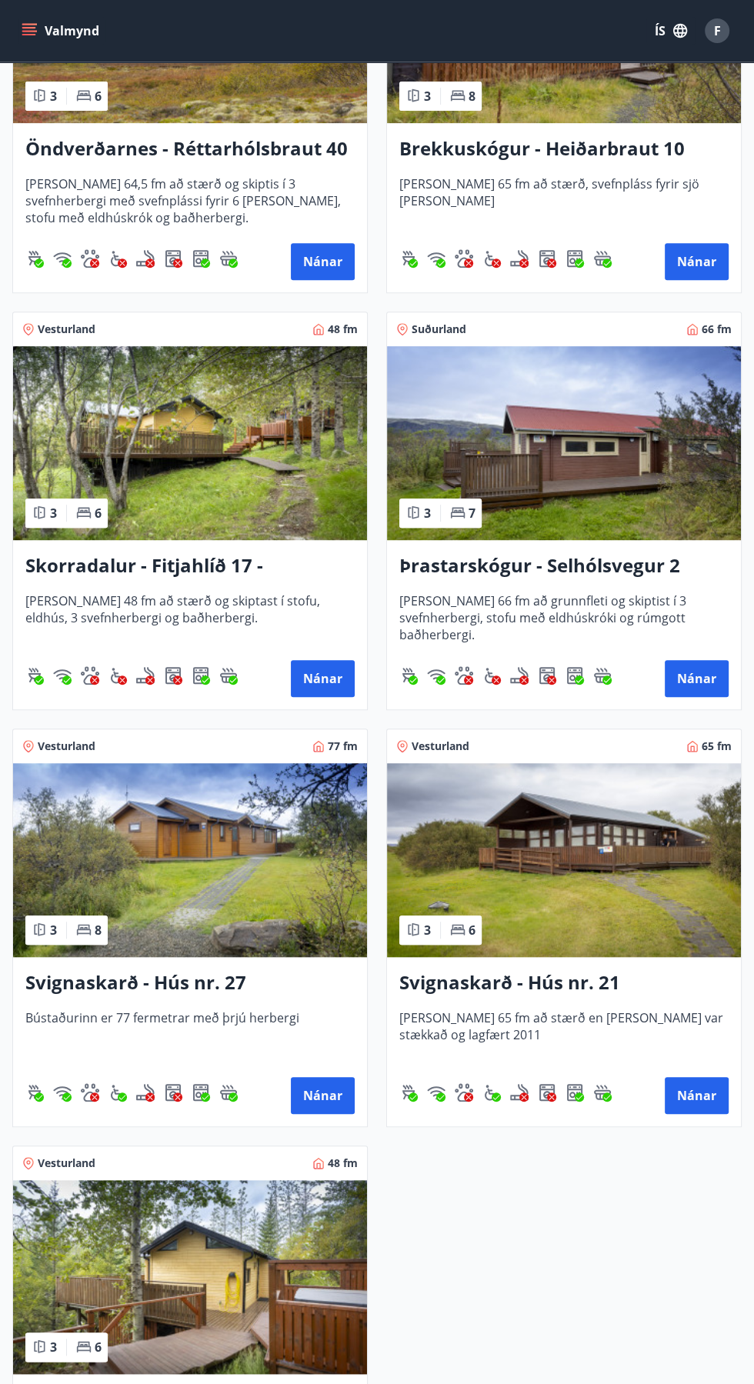
scroll to position [4232, 0]
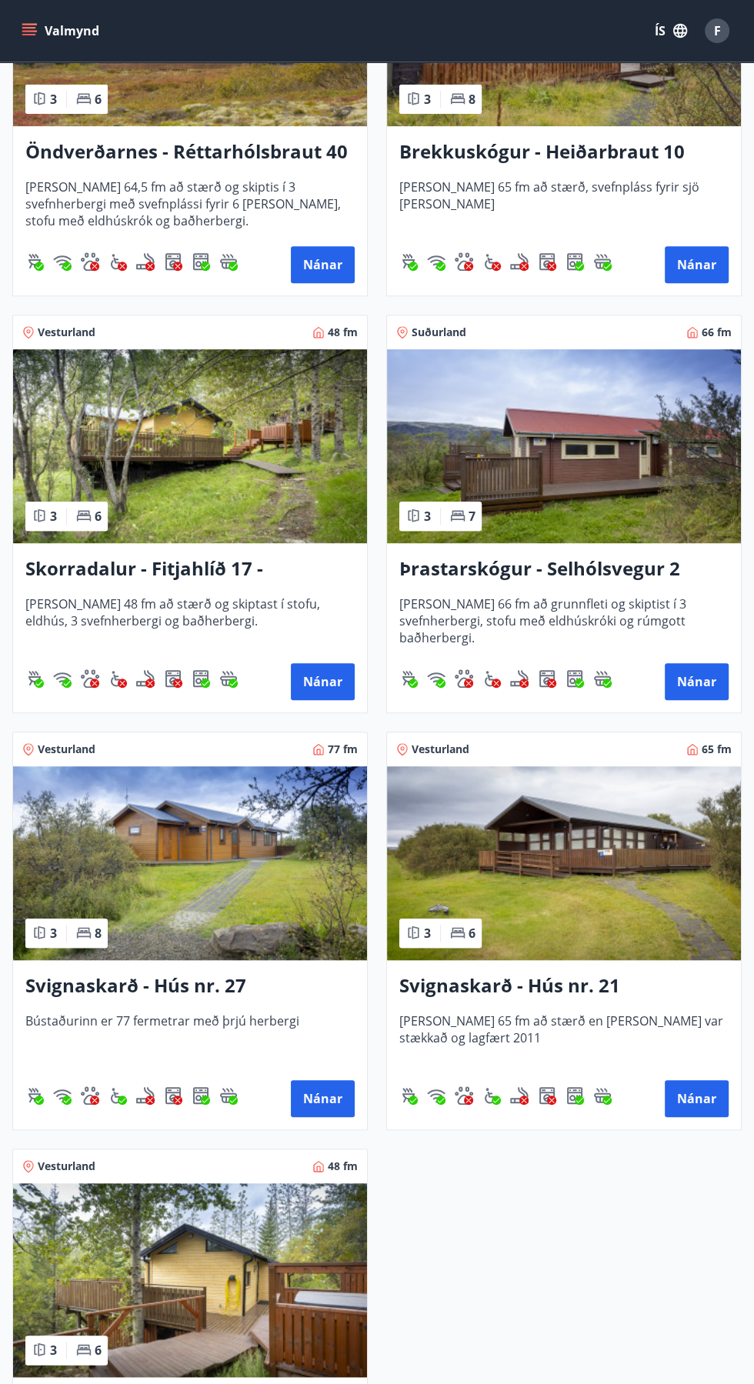
click at [166, 885] on img at bounding box center [190, 863] width 354 height 194
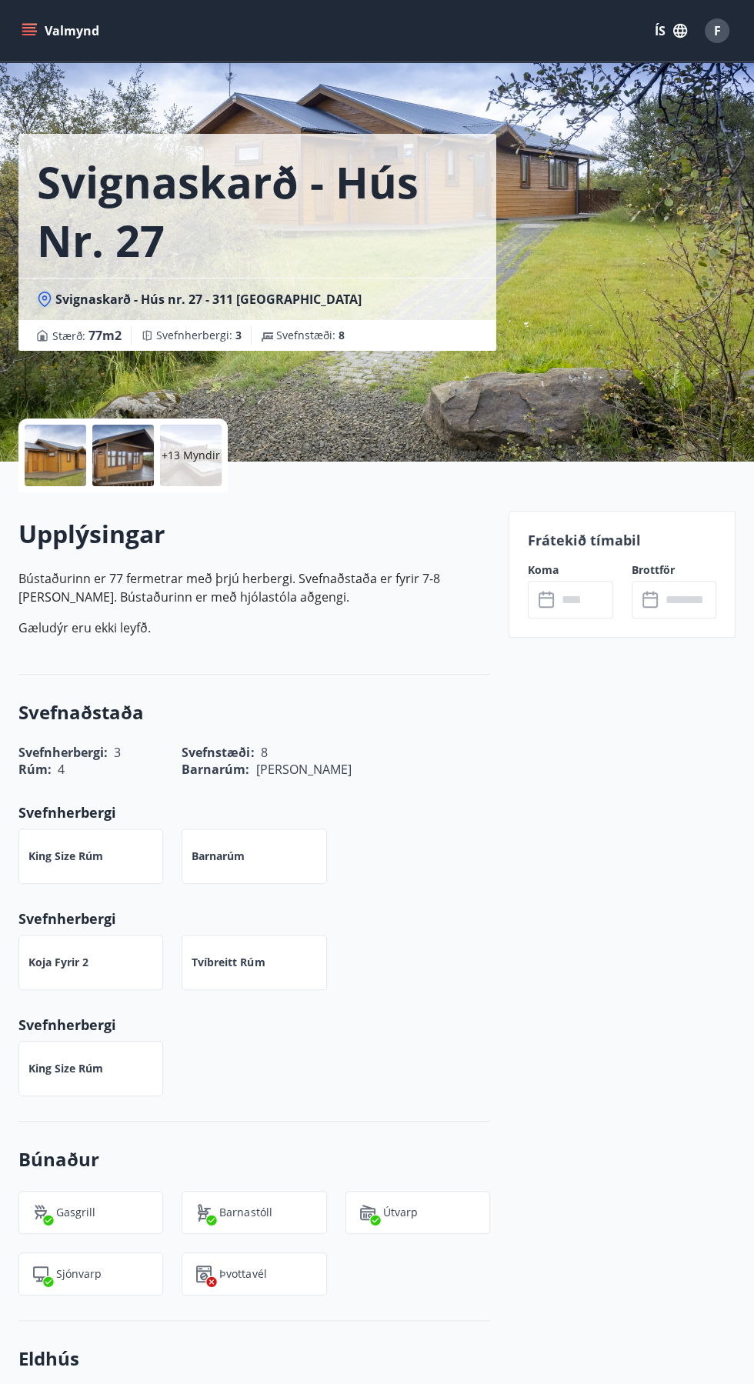
click at [203, 455] on p "+13 Myndir" at bounding box center [191, 455] width 58 height 15
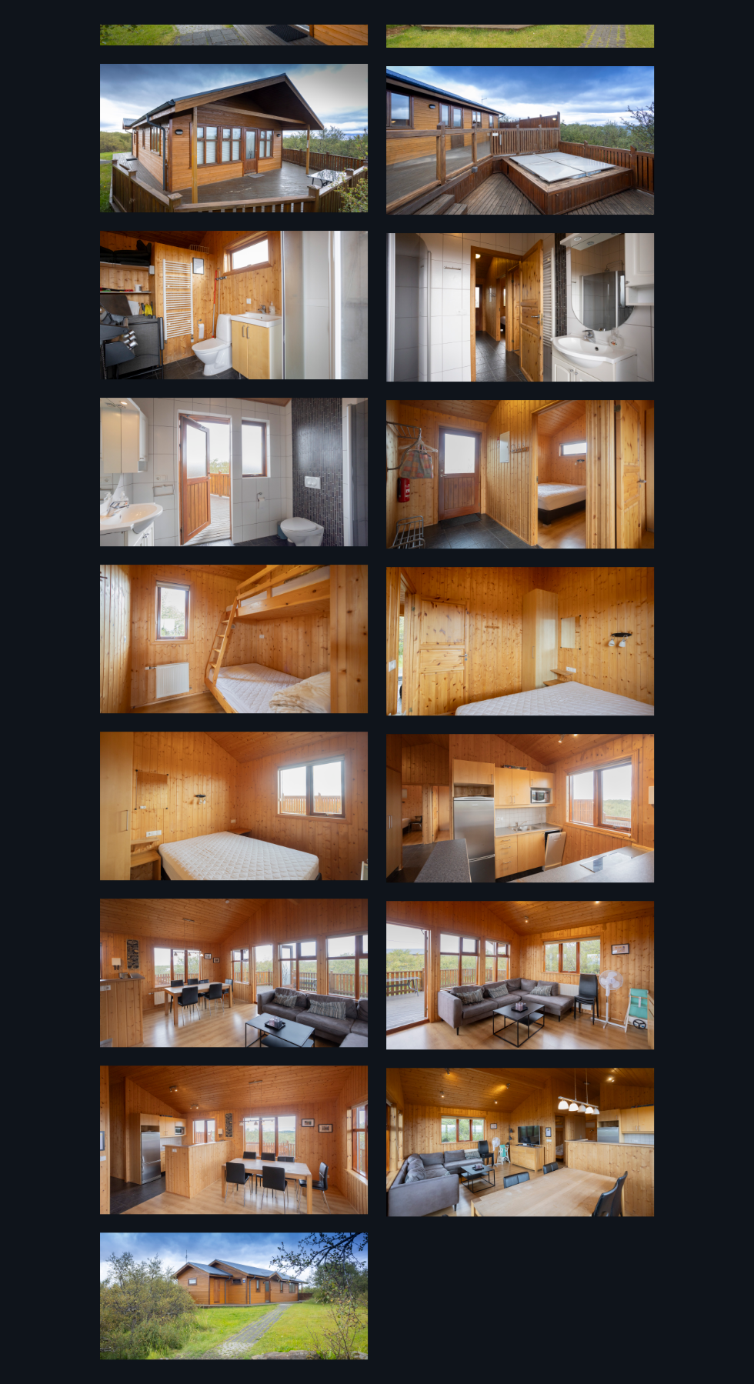
scroll to position [382, 0]
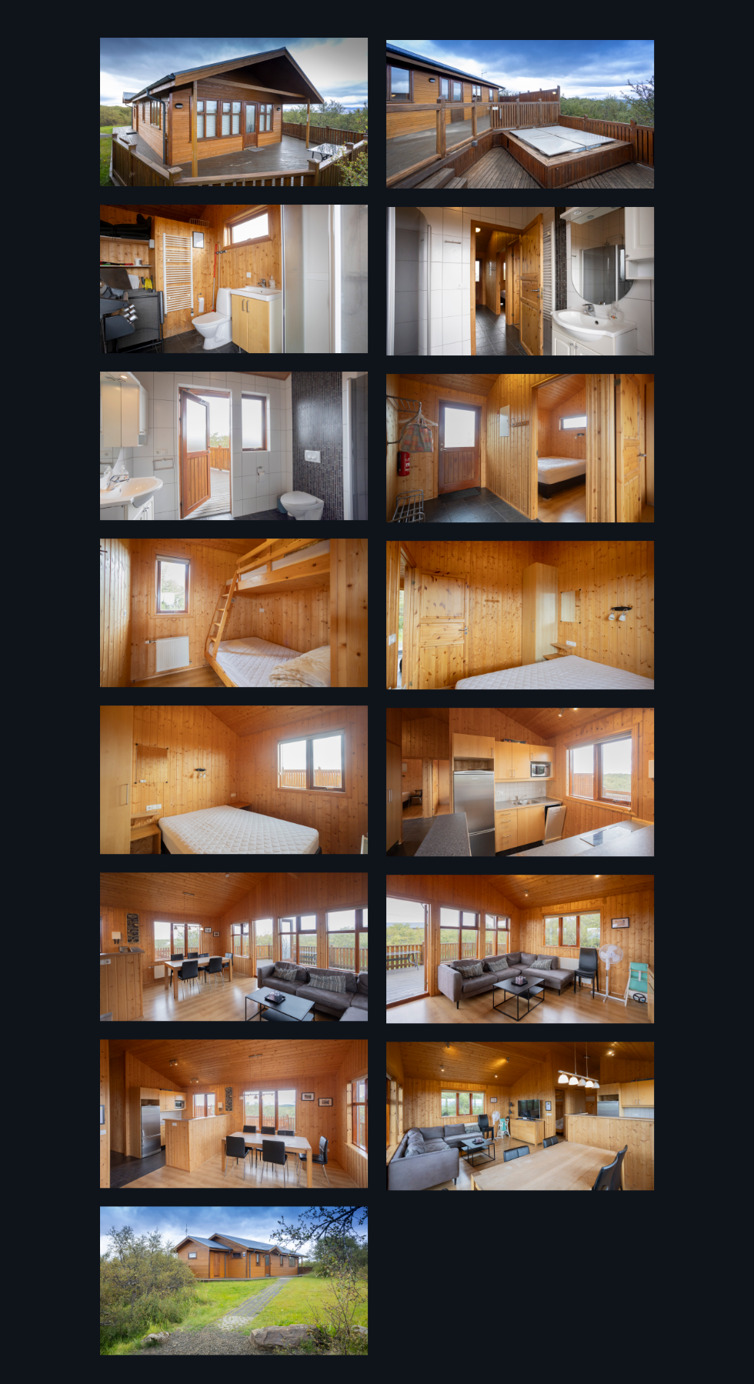
click at [578, 1134] on img at bounding box center [520, 1116] width 268 height 148
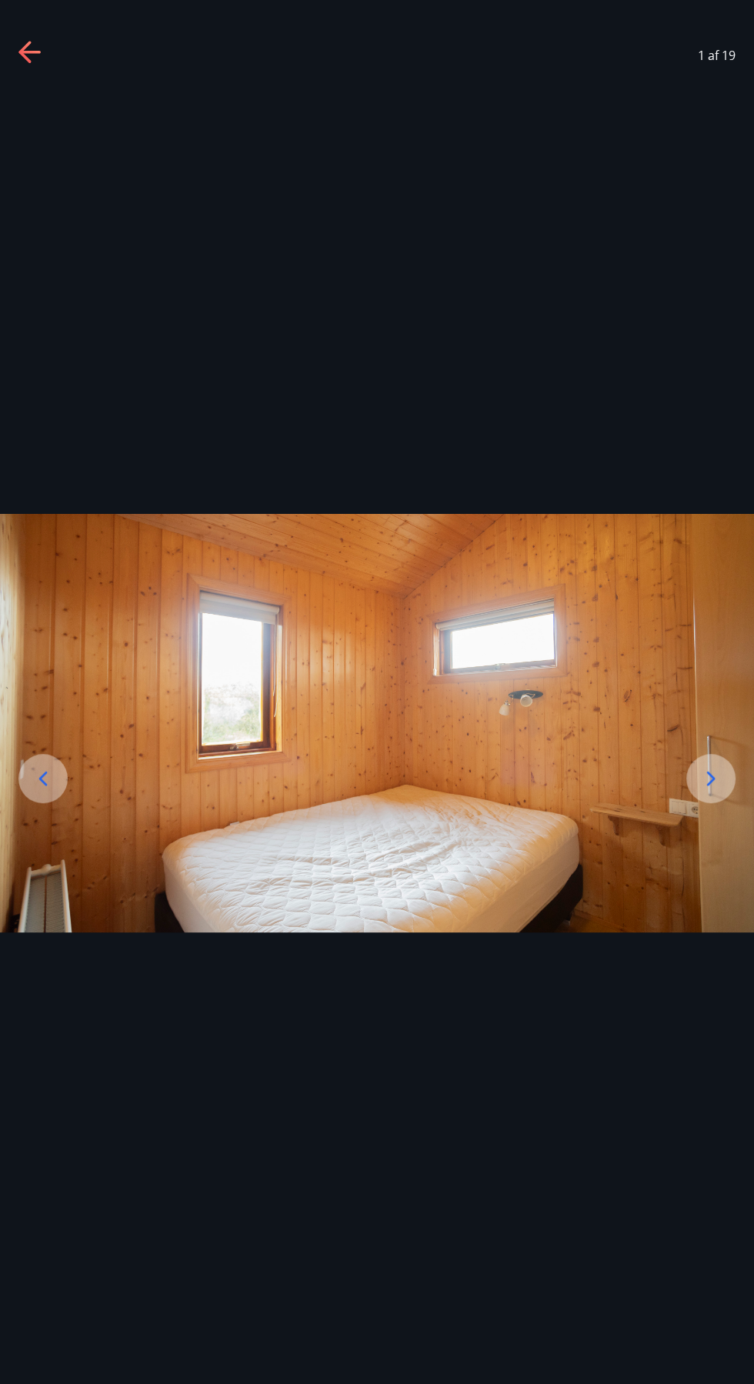
click at [41, 47] on icon at bounding box center [30, 53] width 25 height 25
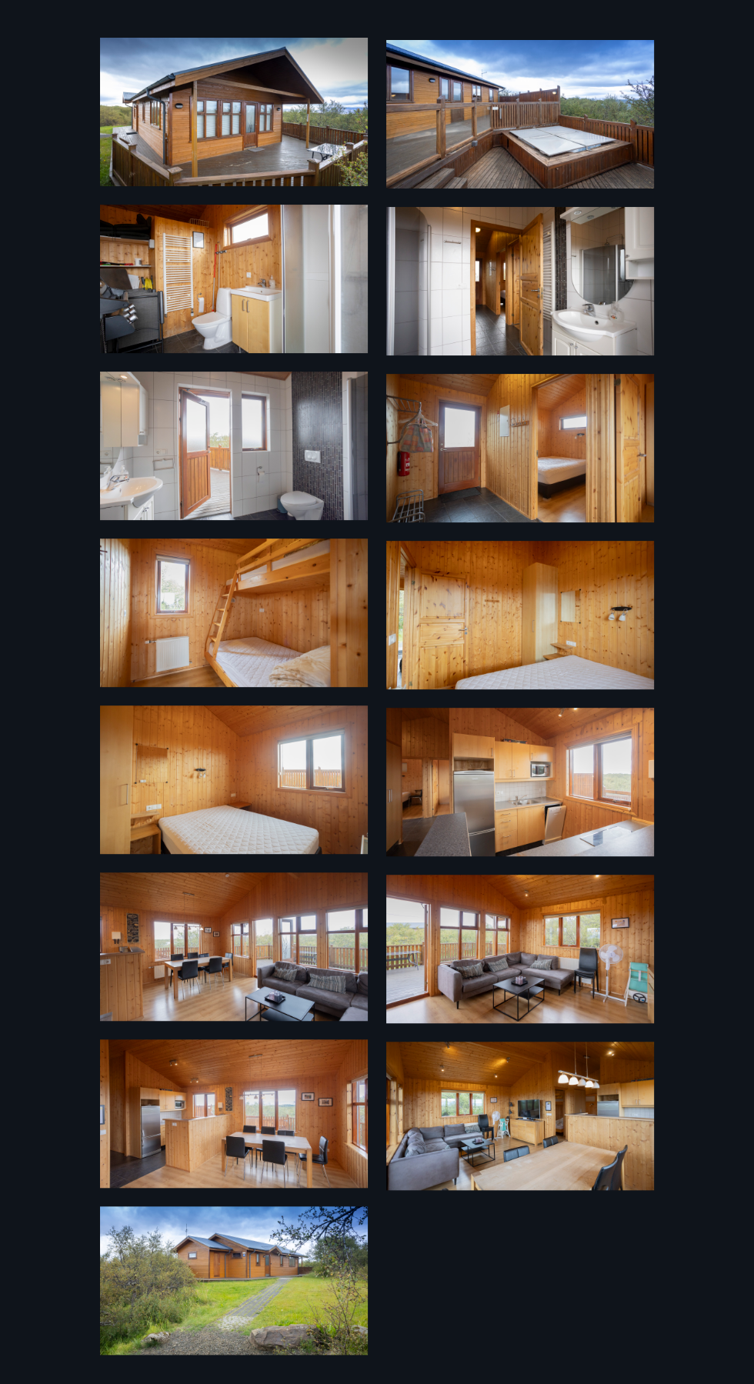
scroll to position [0, 0]
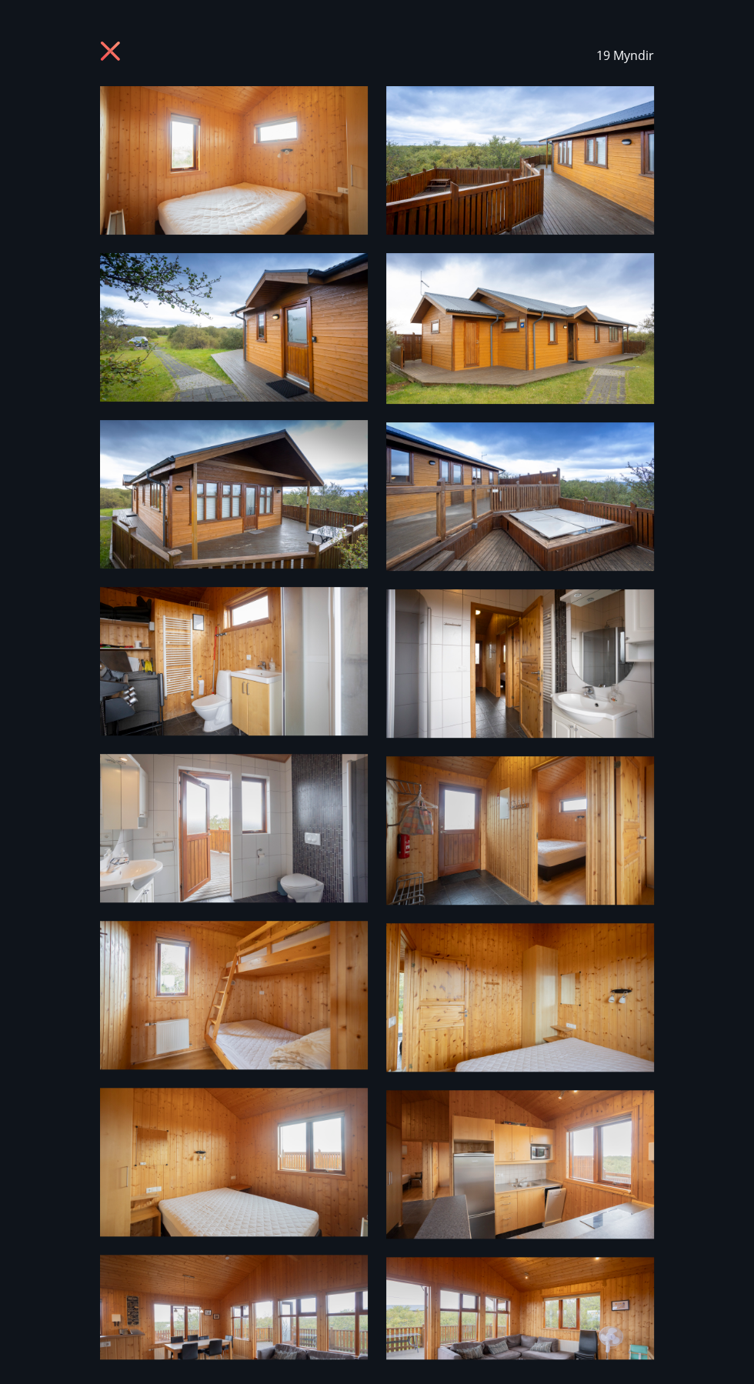
click at [110, 51] on icon at bounding box center [110, 51] width 4 height 4
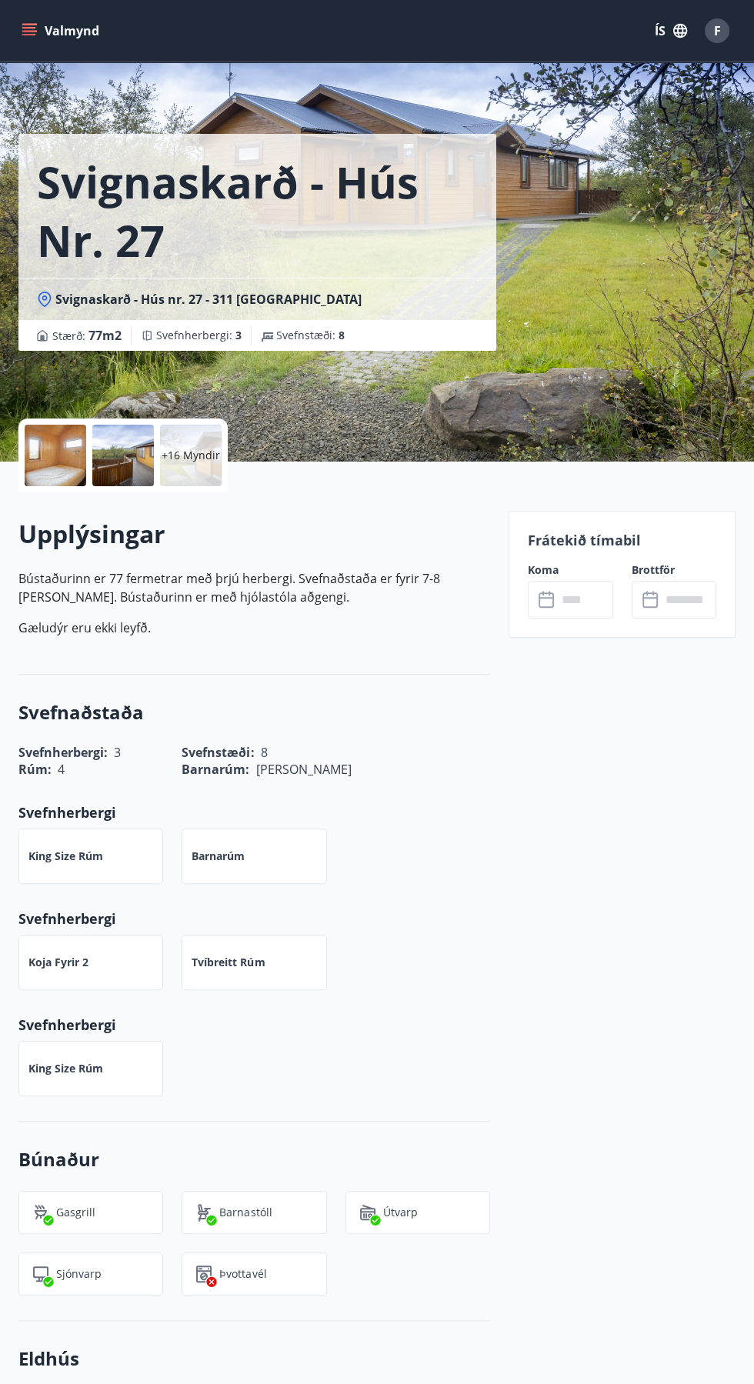
click at [582, 608] on input "text" at bounding box center [584, 600] width 55 height 38
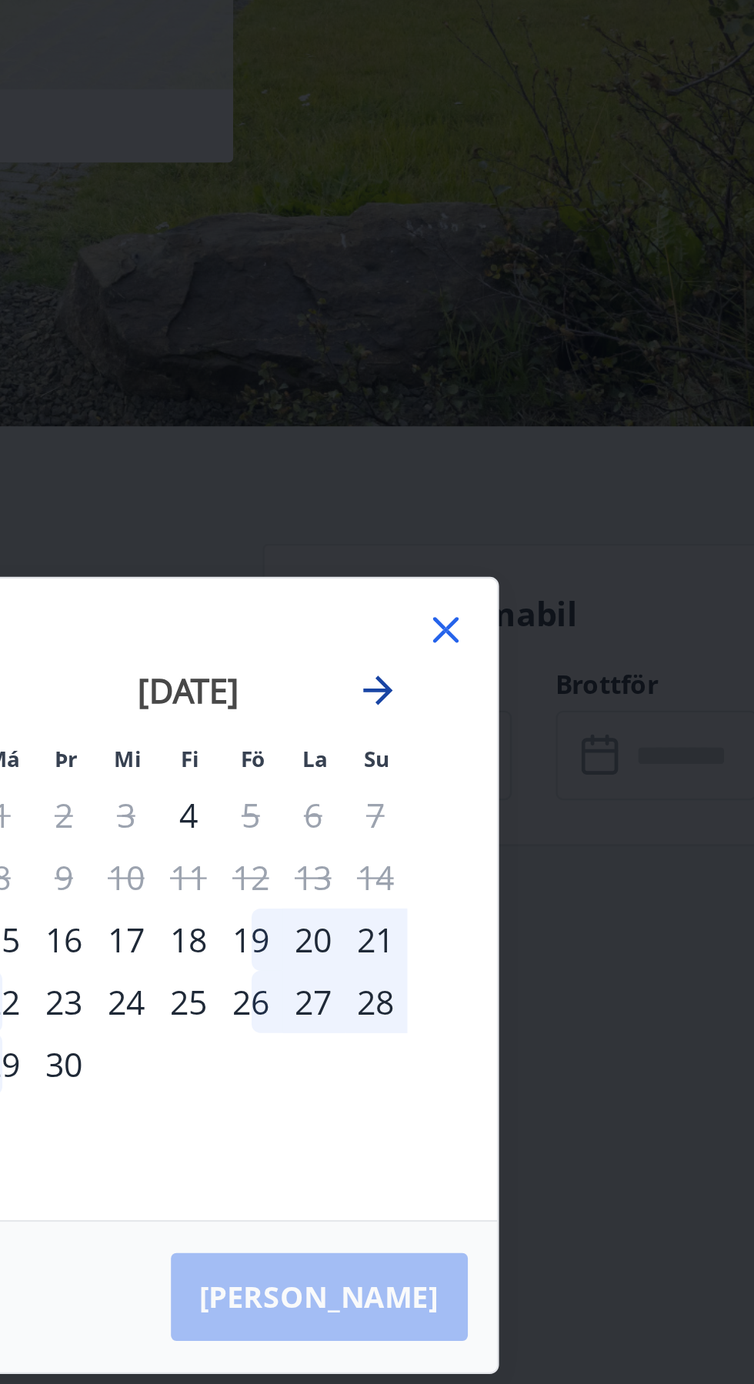
click at [550, 569] on icon "Move forward to switch to the next month." at bounding box center [557, 572] width 18 height 18
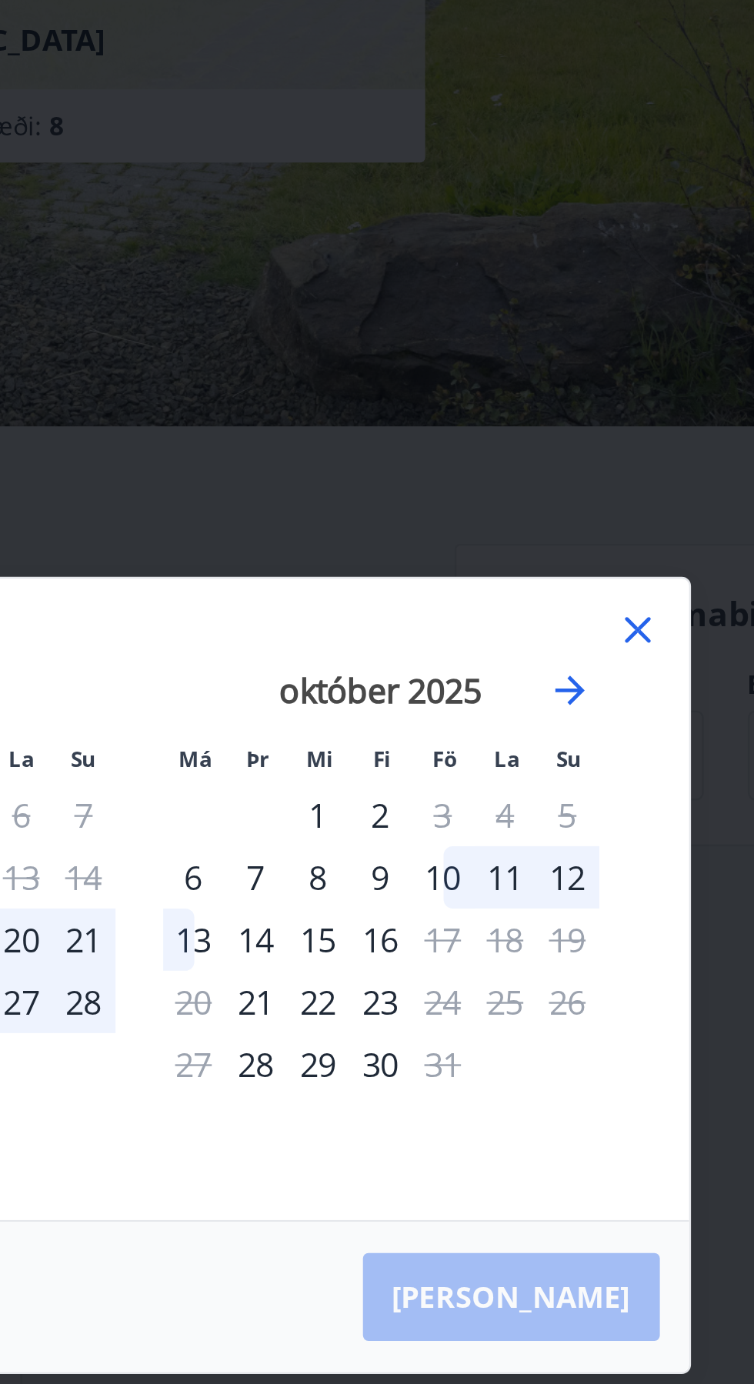
click at [585, 547] on icon at bounding box center [585, 547] width 2 height 2
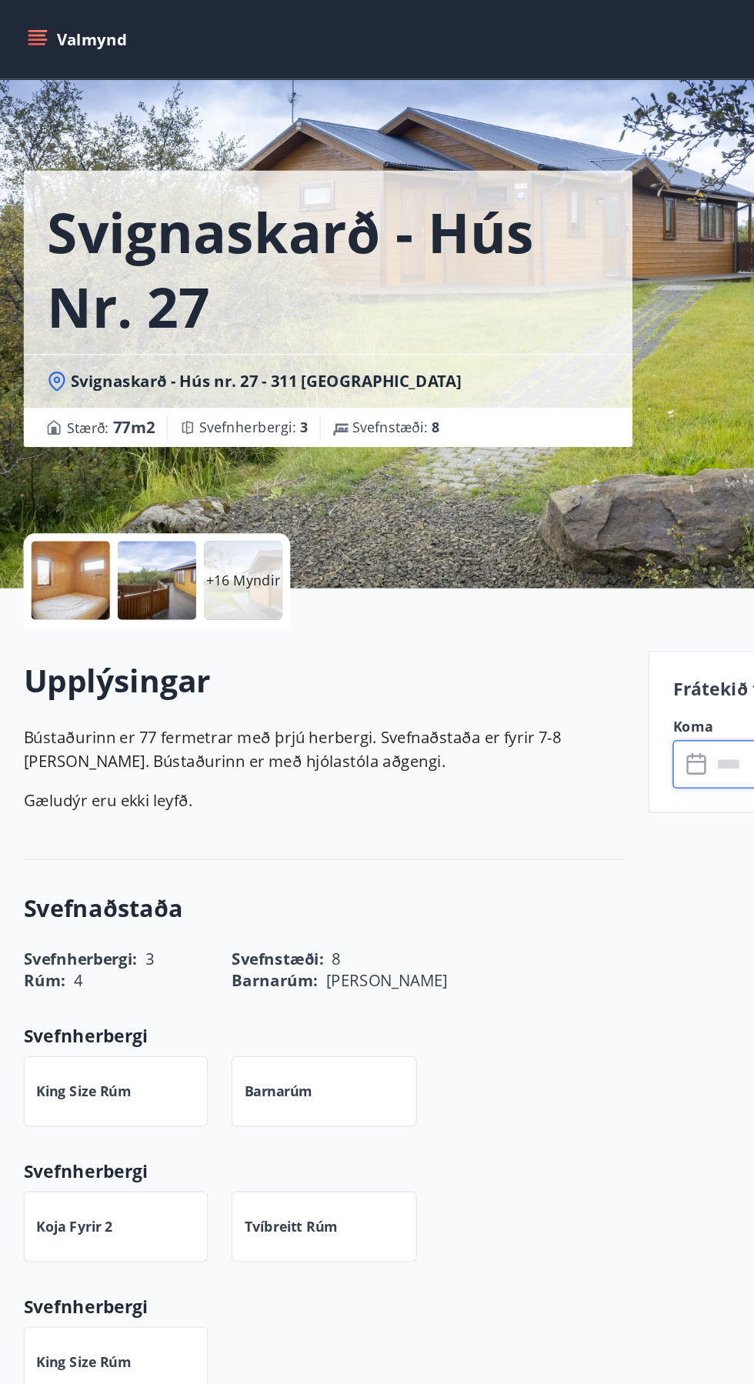
click at [195, 446] on div "+16 Myndir" at bounding box center [191, 456] width 62 height 62
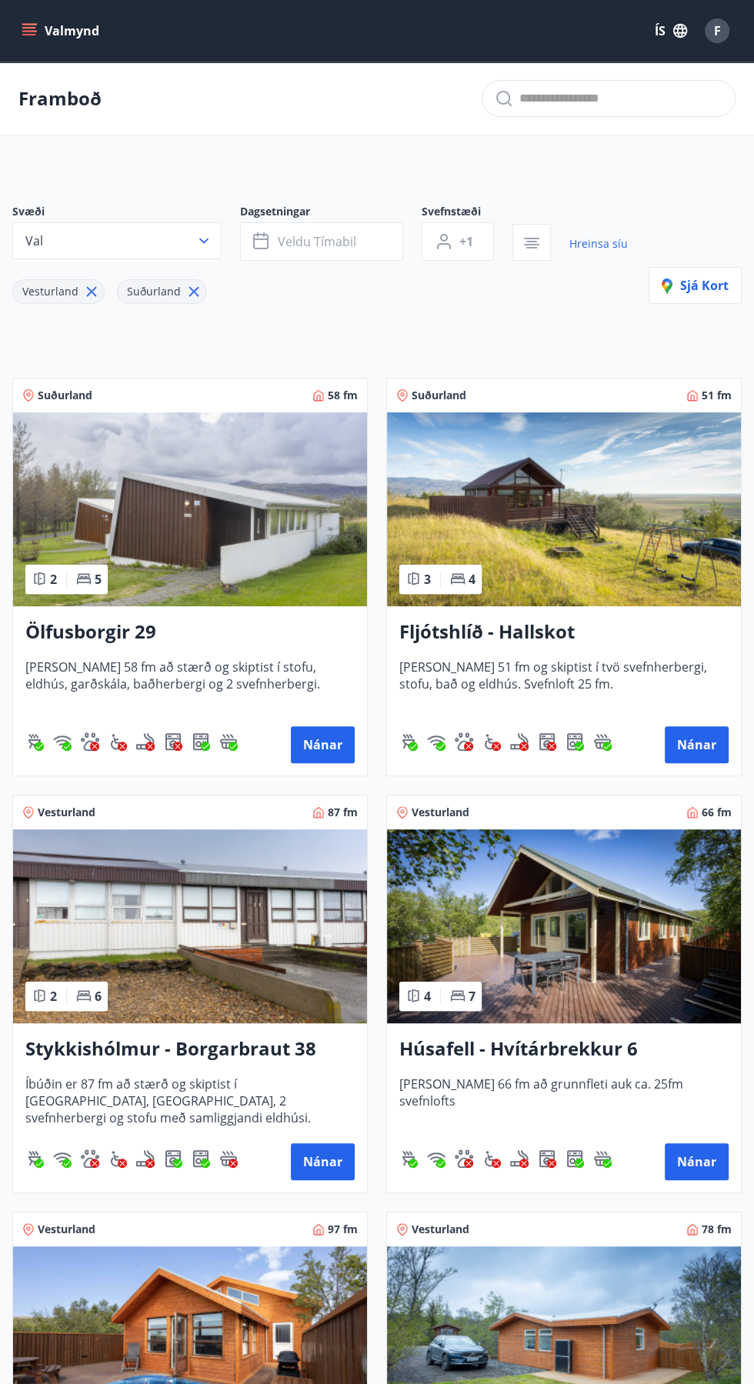
click at [602, 928] on img at bounding box center [564, 926] width 354 height 194
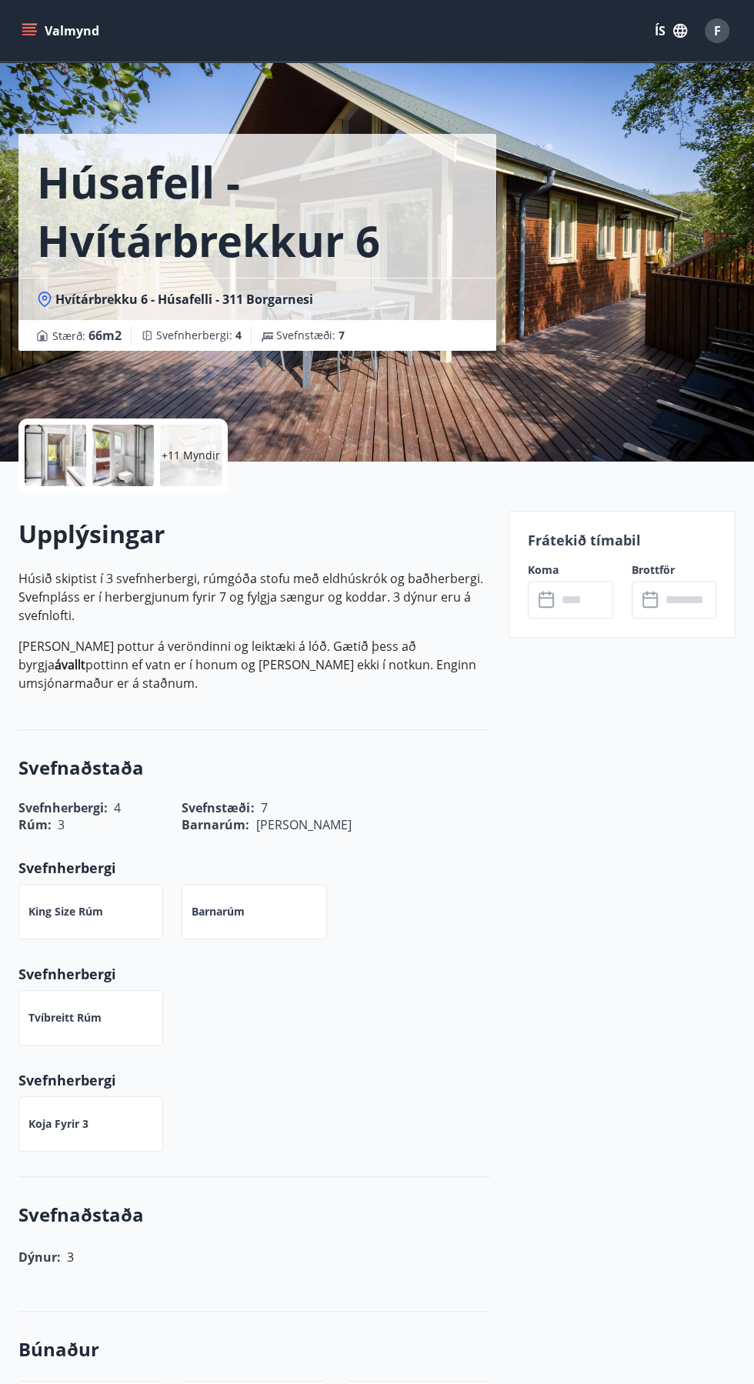
click at [198, 456] on p "+11 Myndir" at bounding box center [191, 455] width 58 height 15
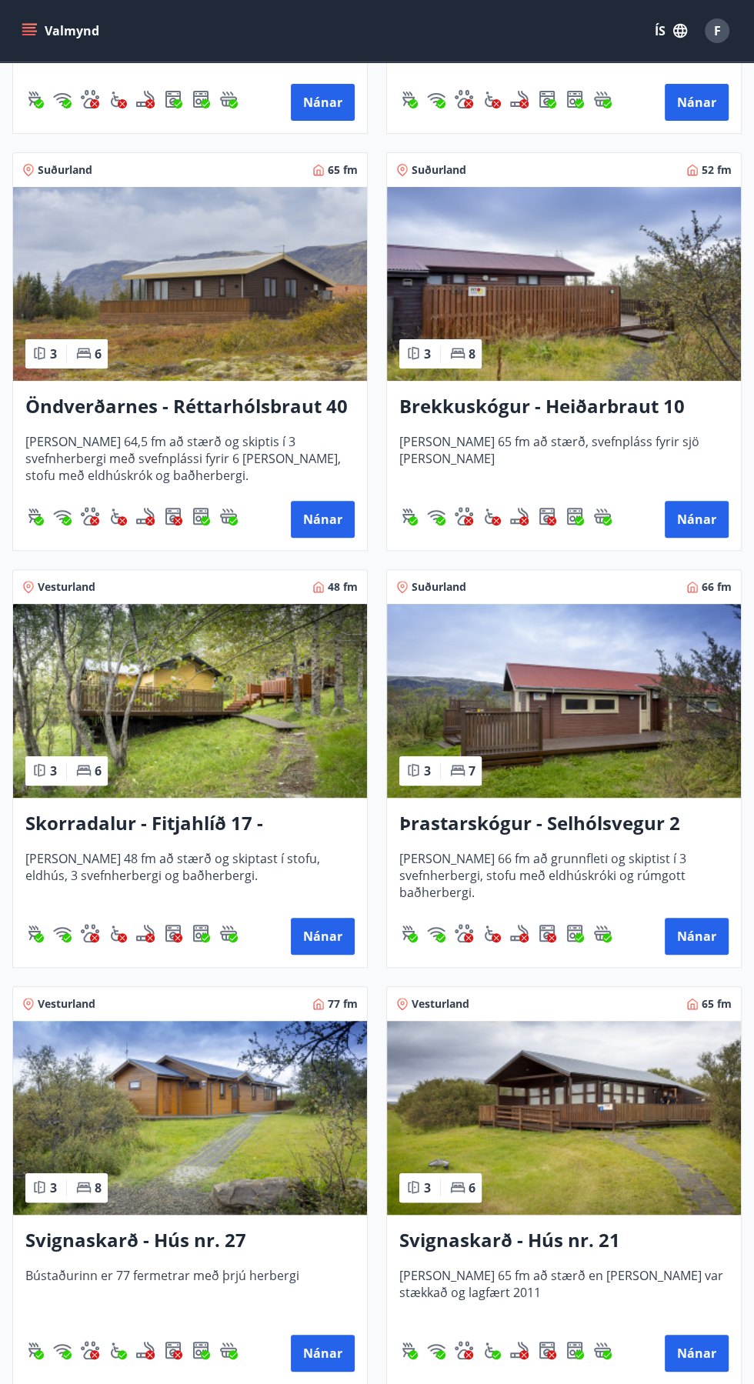
scroll to position [3975, 0]
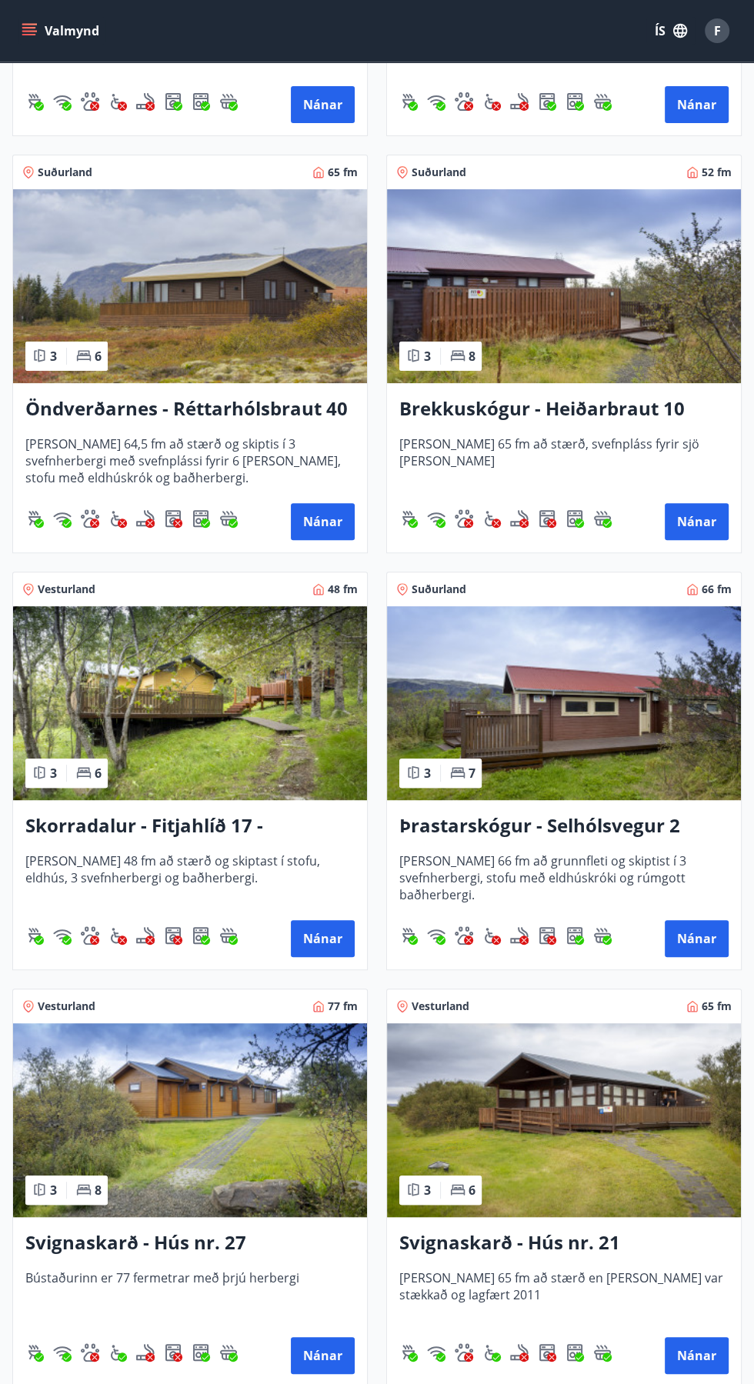
click at [593, 321] on img at bounding box center [564, 286] width 354 height 194
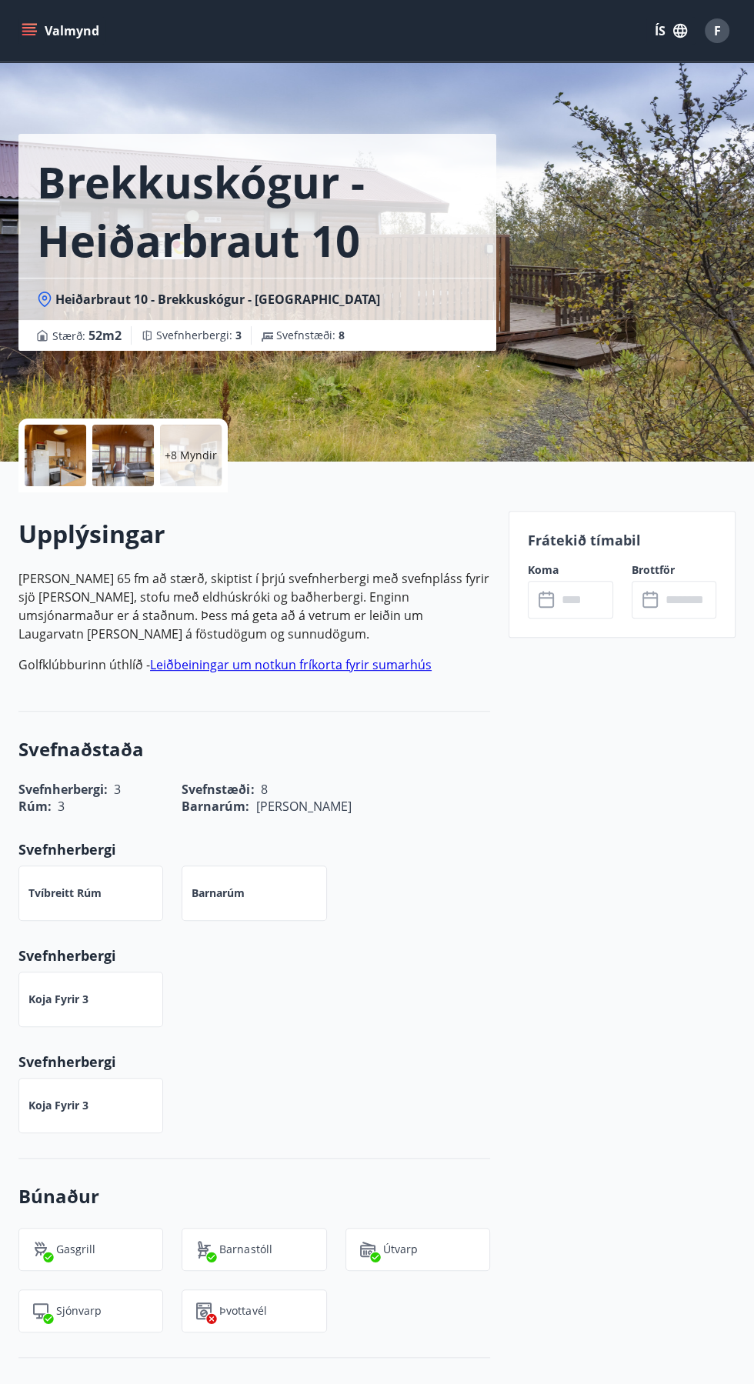
click at [176, 448] on p "+8 Myndir" at bounding box center [191, 455] width 52 height 15
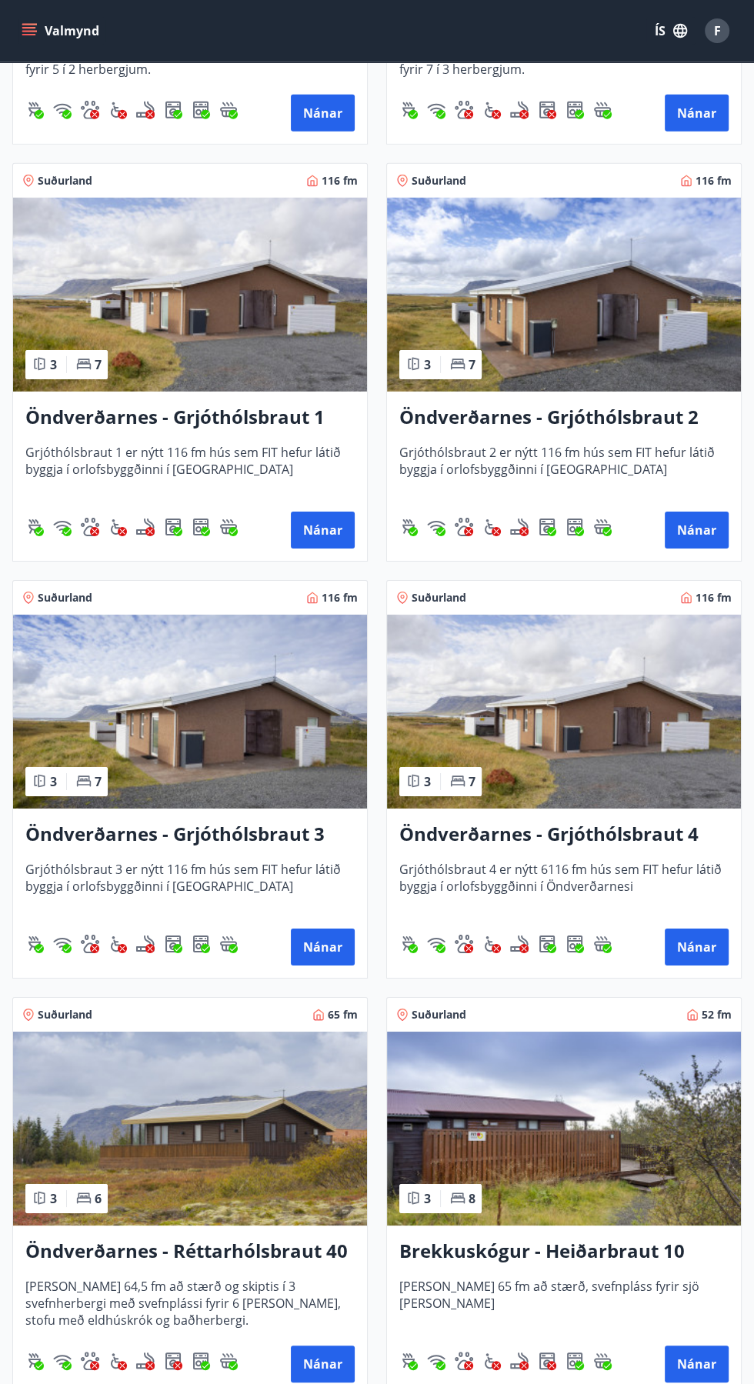
scroll to position [3091, 0]
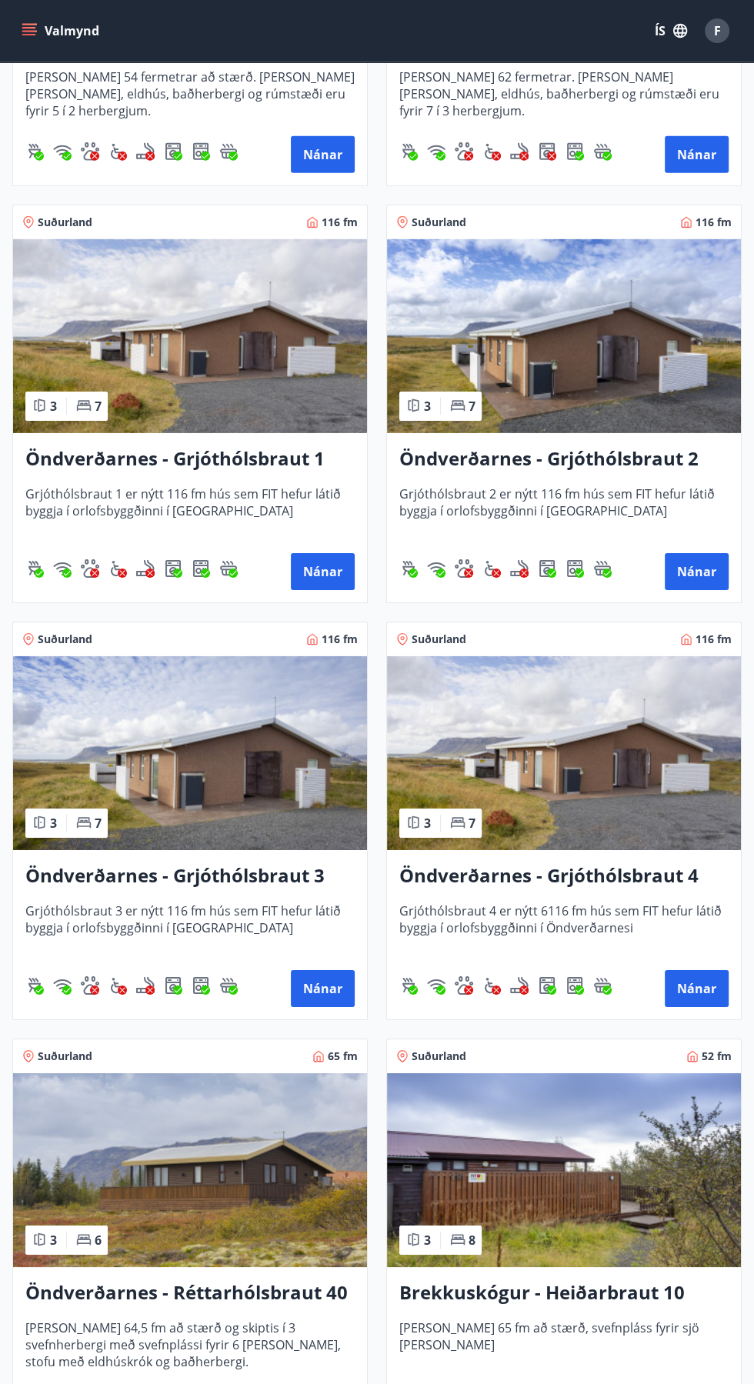
click at [205, 348] on img at bounding box center [190, 336] width 354 height 194
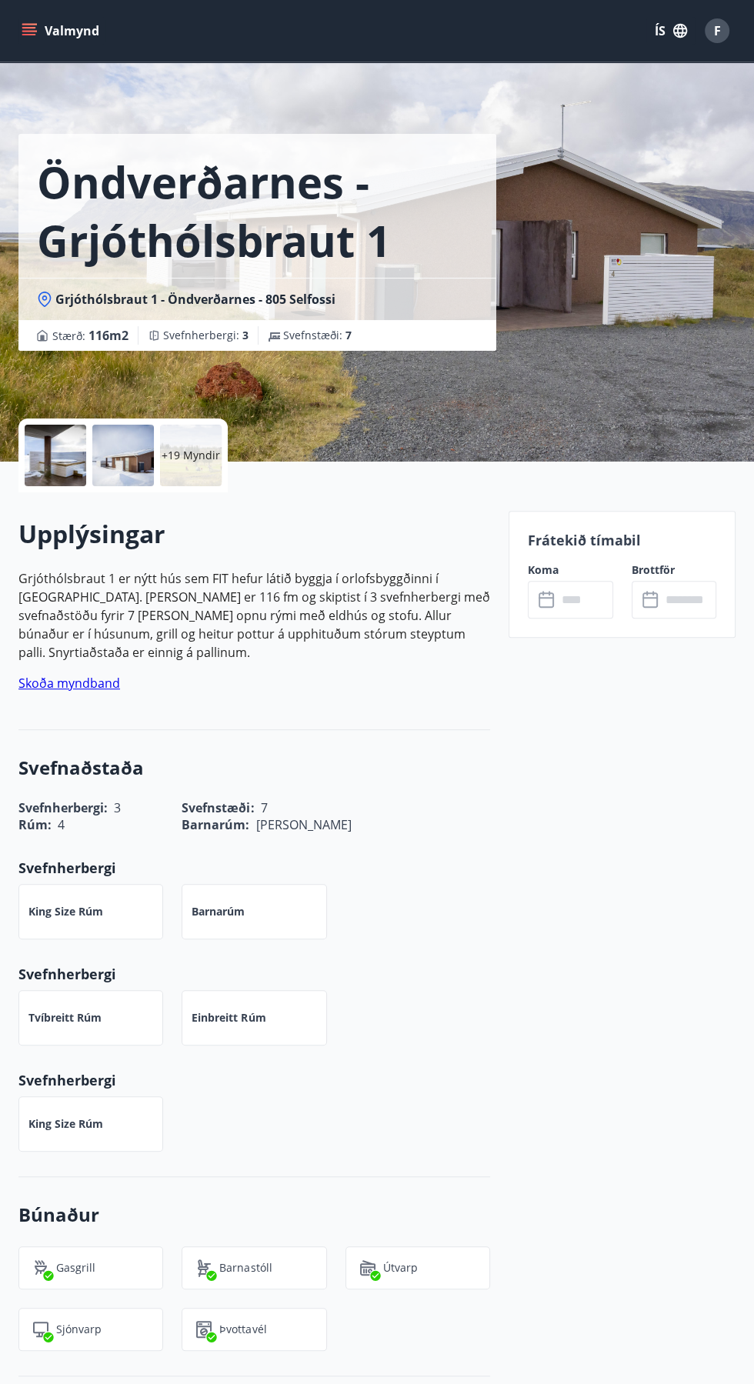
click at [571, 593] on input "text" at bounding box center [584, 600] width 55 height 38
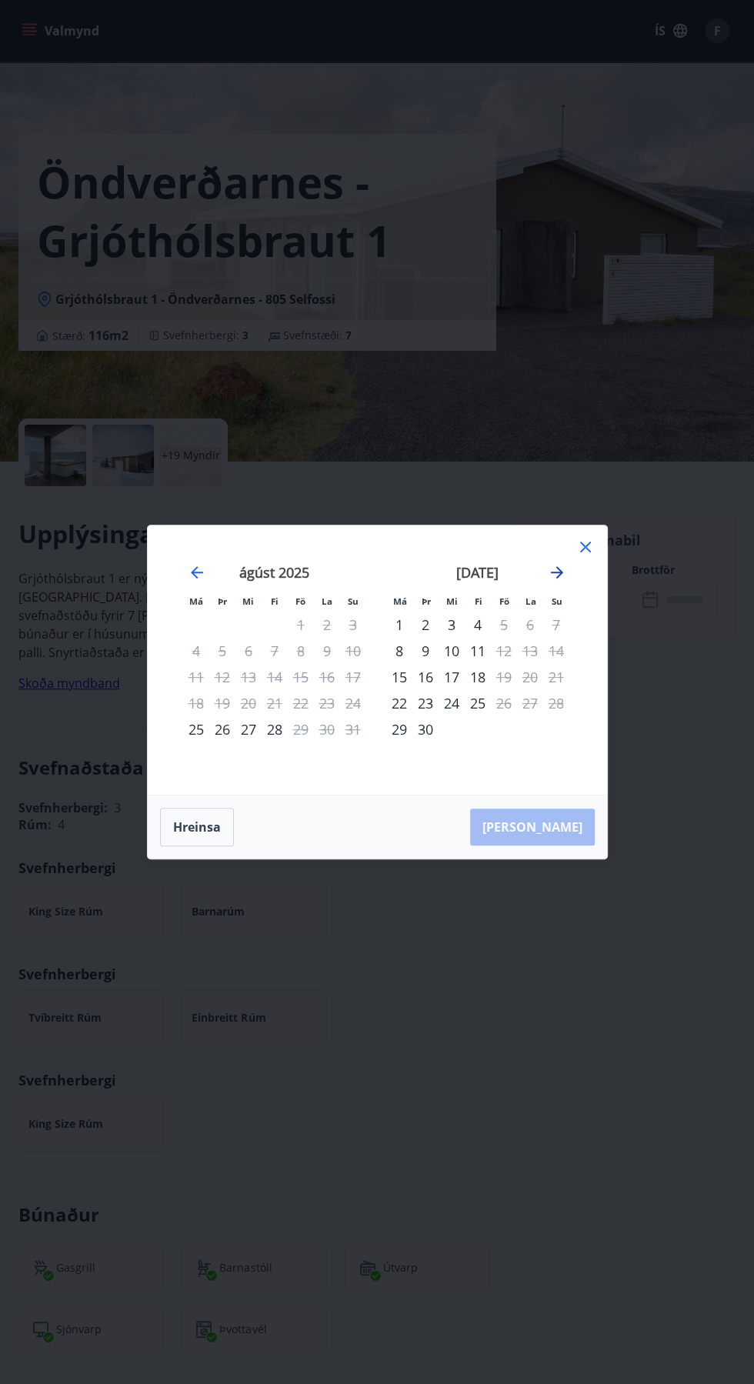
click at [565, 571] on icon "Move forward to switch to the next month." at bounding box center [557, 572] width 18 height 18
click at [599, 559] on div "Má Þr Mi Fi Fö La Su Má Þr Mi Fi Fö La Su [DATE] 1 2 3 4 5 6 7 8 9 10 11 12 13 …" at bounding box center [377, 659] width 459 height 269
click at [592, 542] on icon at bounding box center [585, 547] width 18 height 18
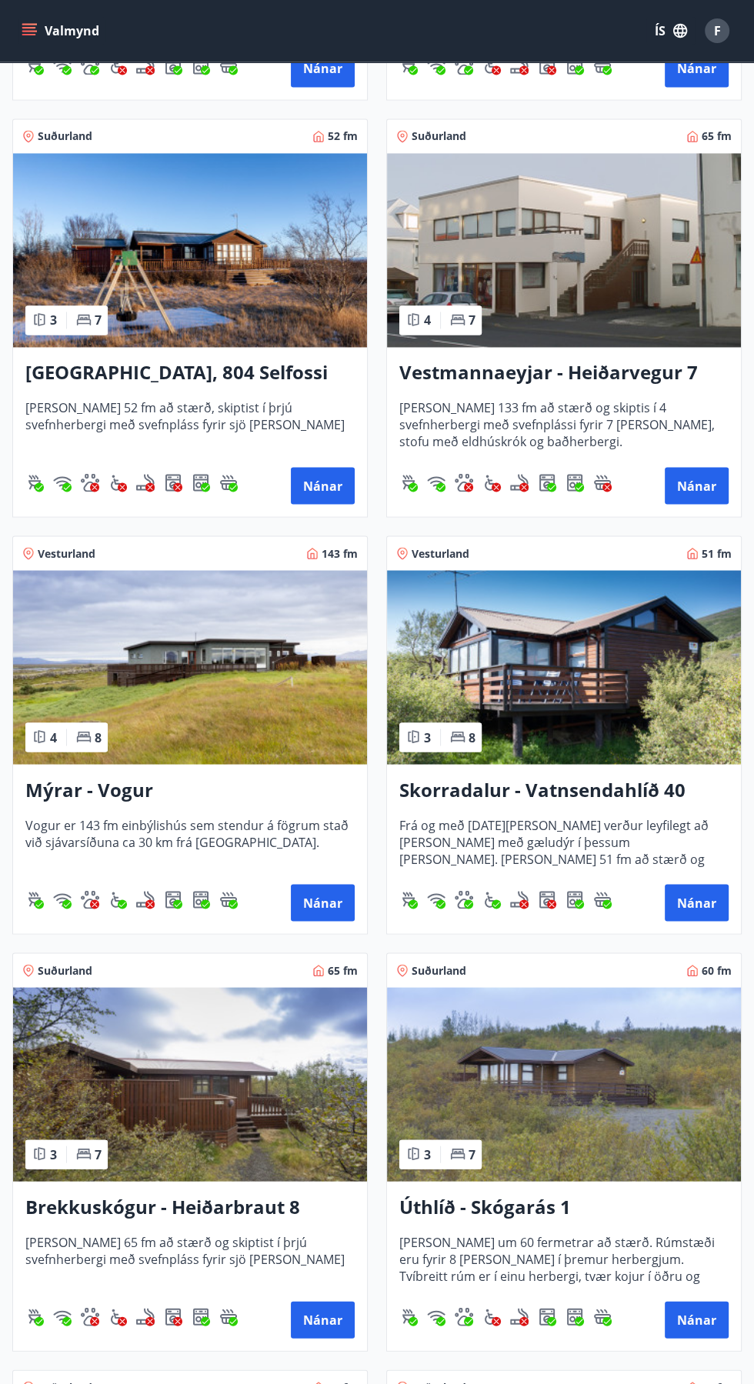
scroll to position [1511, 0]
click at [247, 702] on img at bounding box center [190, 666] width 354 height 194
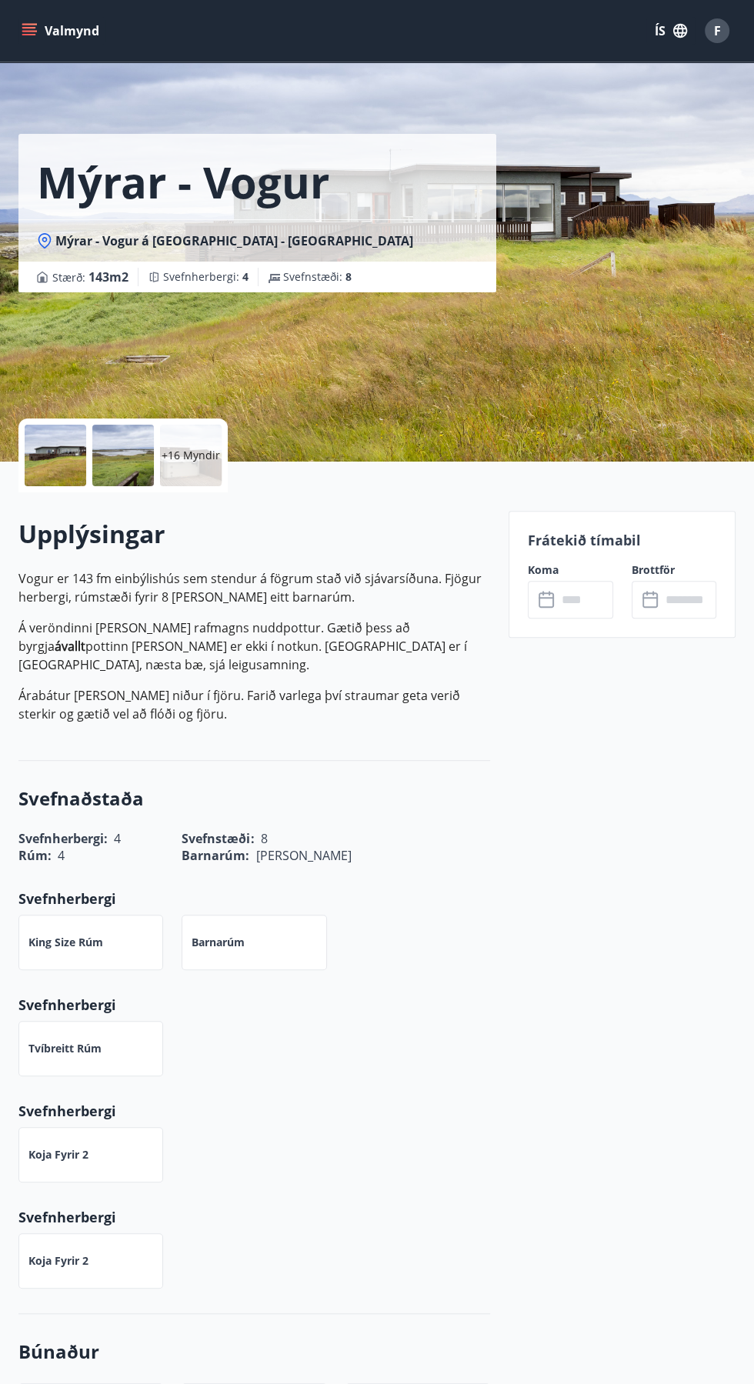
click at [600, 599] on input "text" at bounding box center [584, 600] width 55 height 38
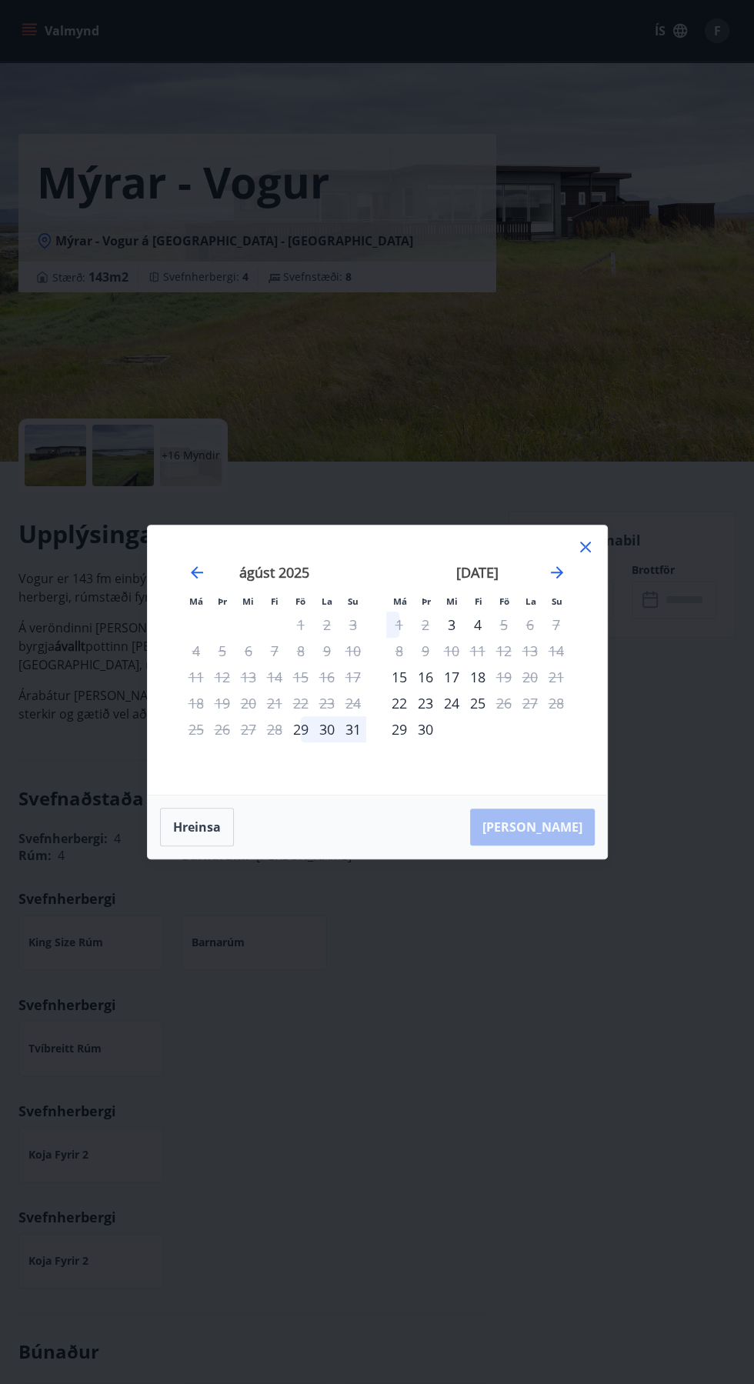
click at [585, 556] on icon at bounding box center [585, 547] width 18 height 18
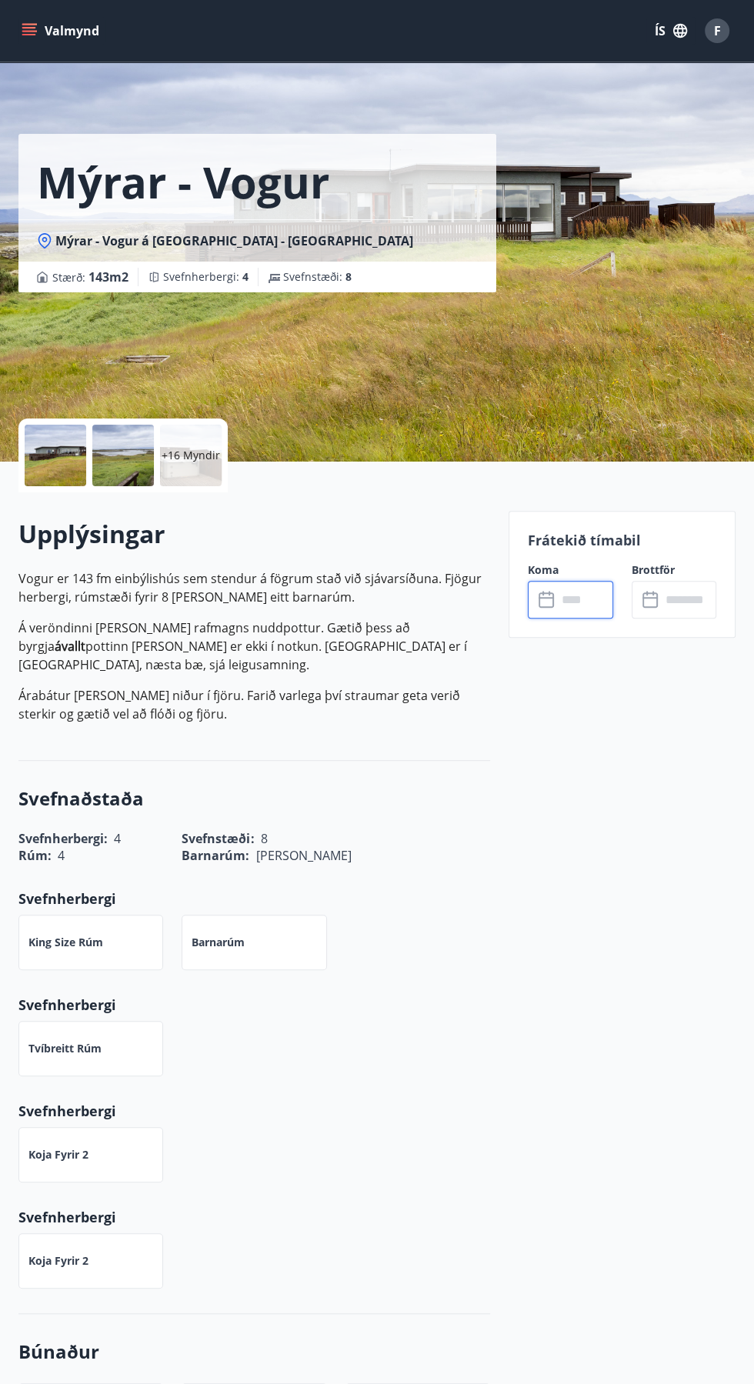
click at [184, 458] on p "+16 Myndir" at bounding box center [191, 455] width 58 height 15
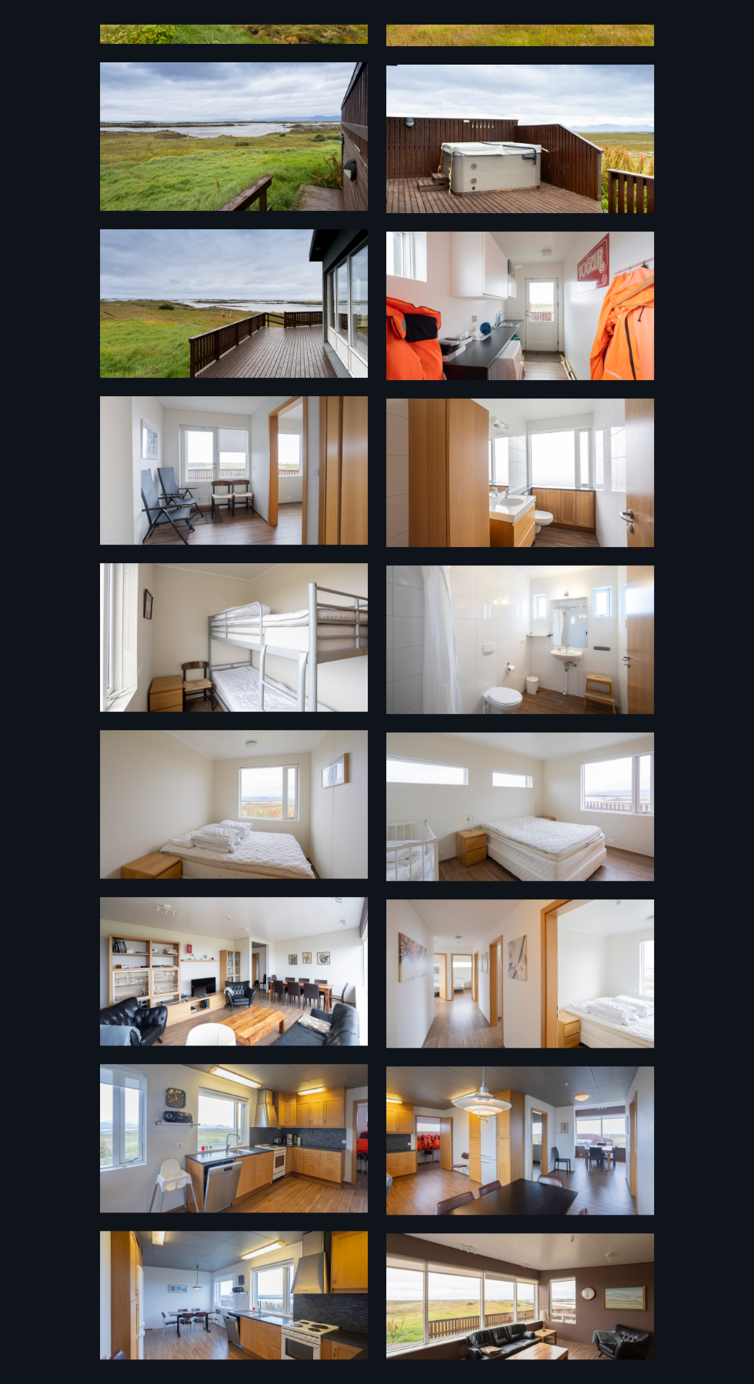
scroll to position [449, 0]
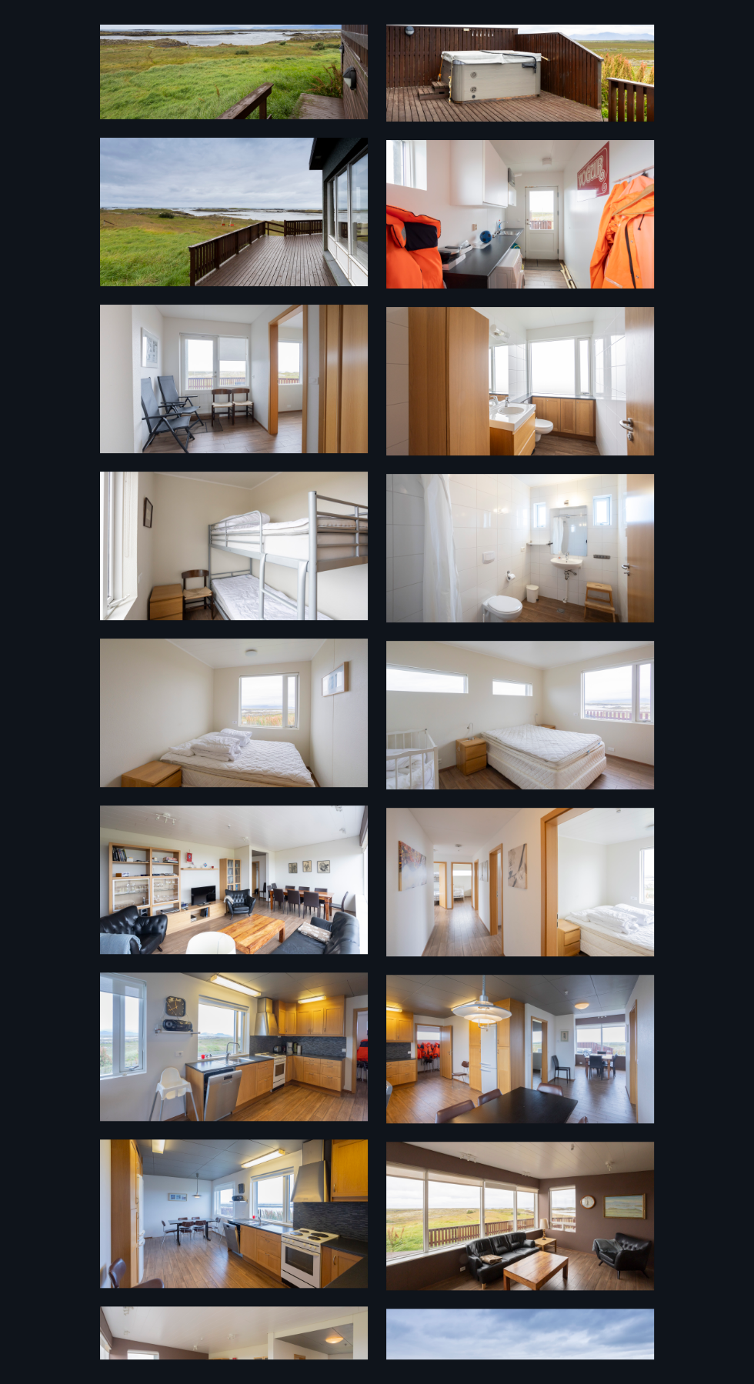
click at [247, 914] on img at bounding box center [234, 879] width 268 height 148
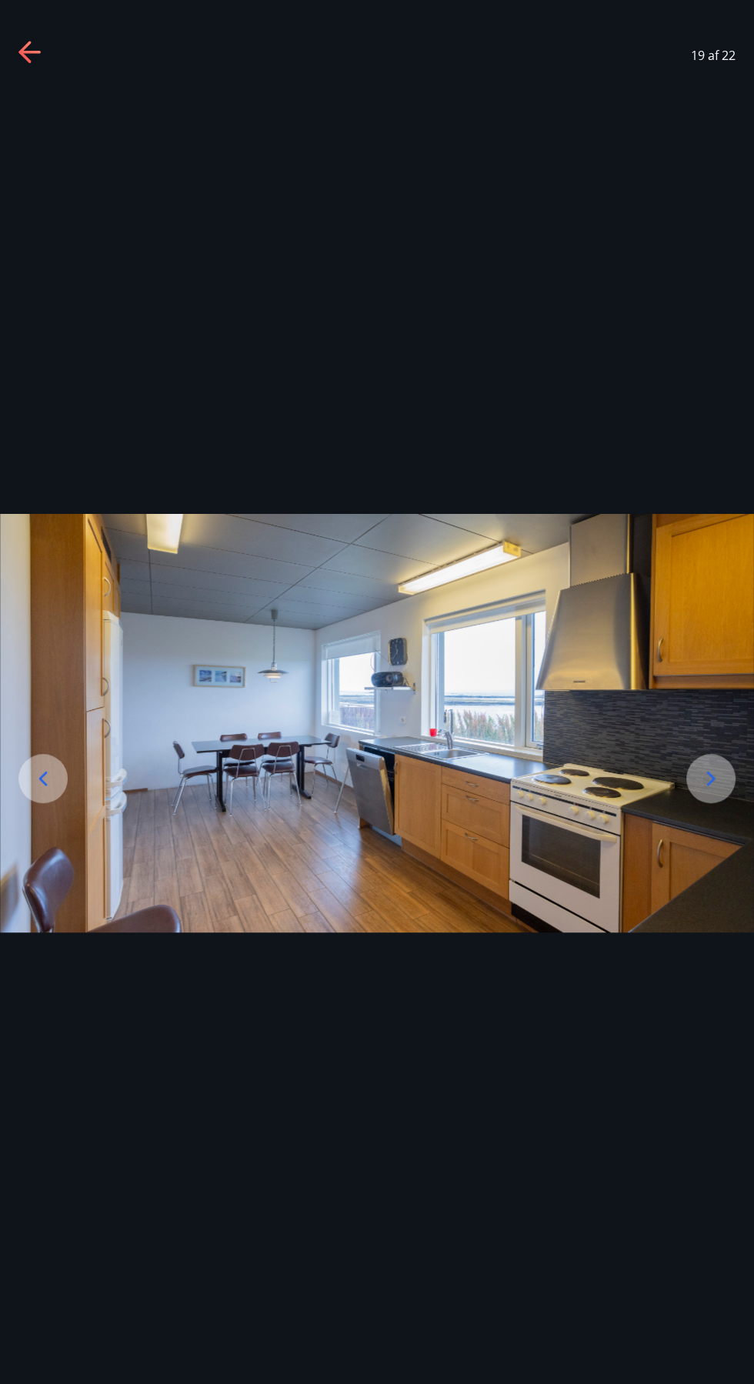
click at [25, 43] on icon at bounding box center [30, 53] width 25 height 25
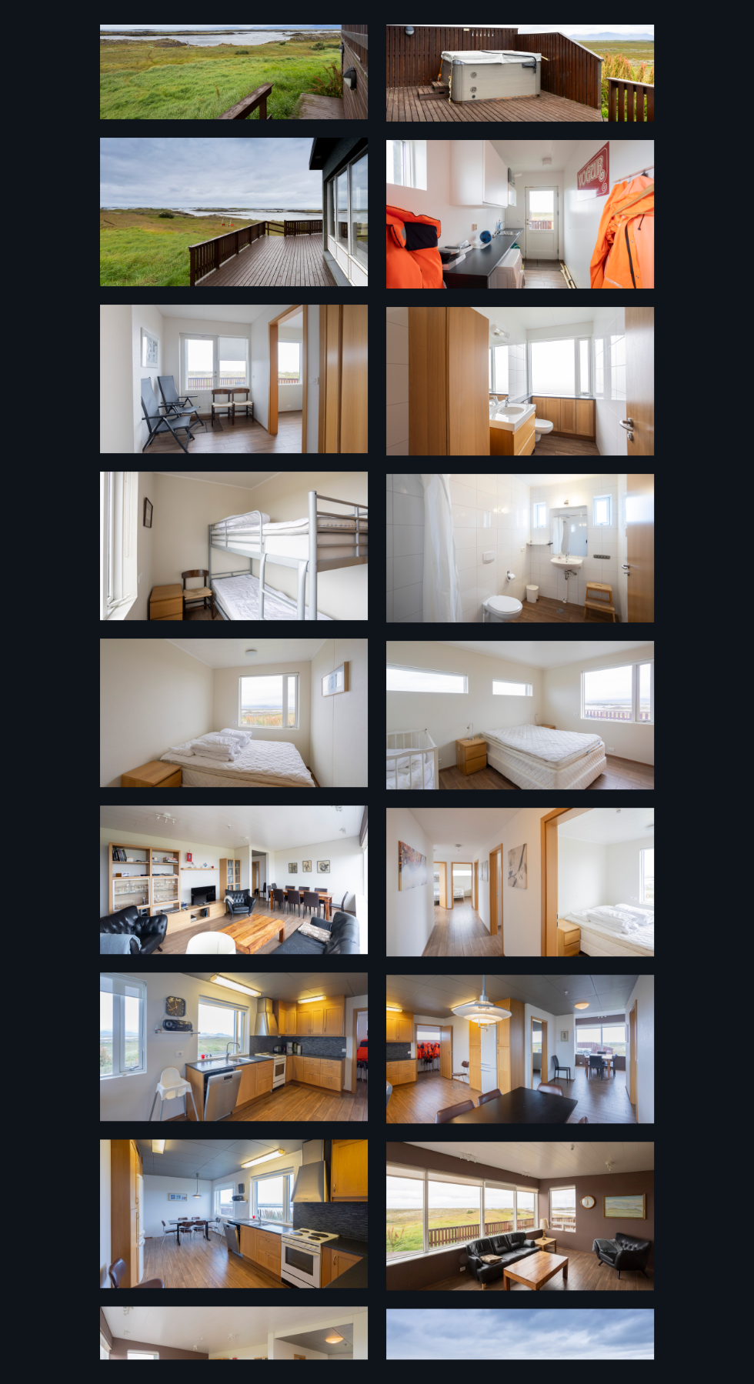
scroll to position [0, 0]
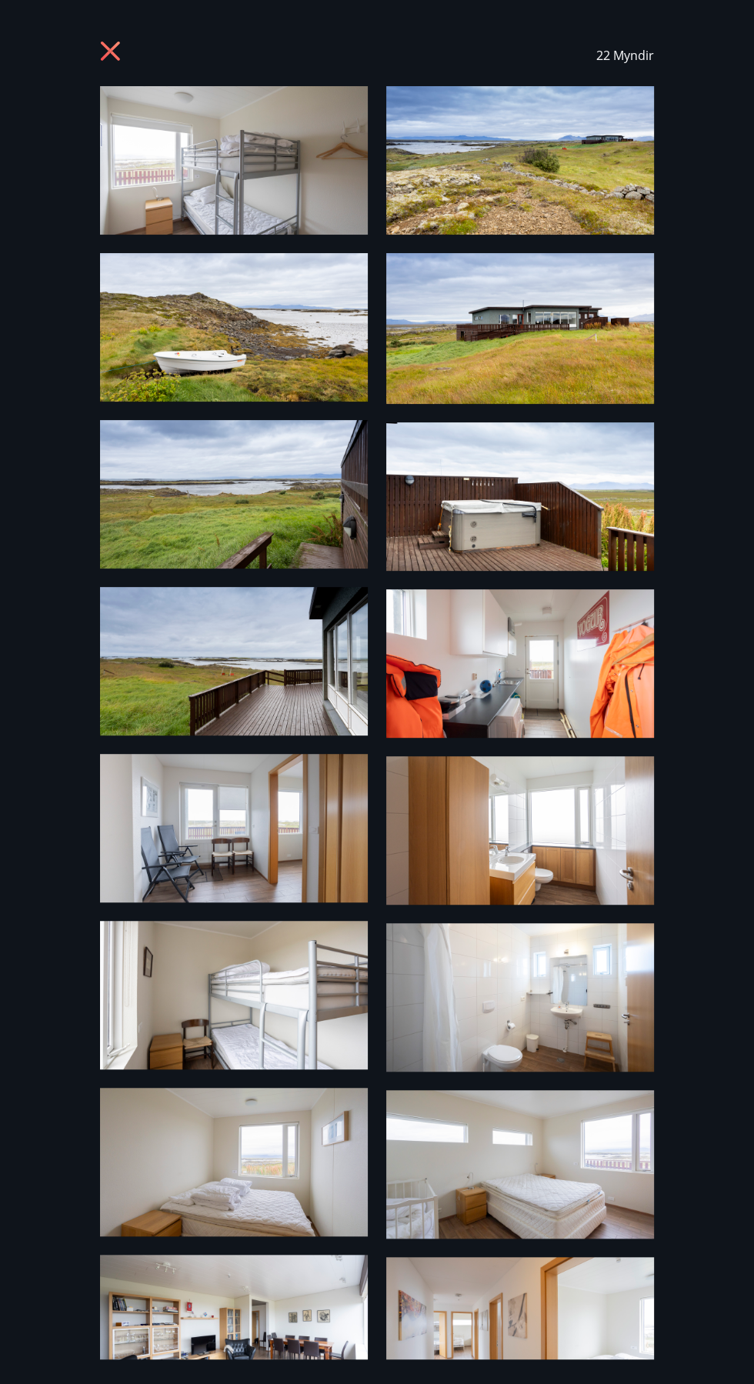
click at [110, 51] on icon at bounding box center [110, 51] width 4 height 4
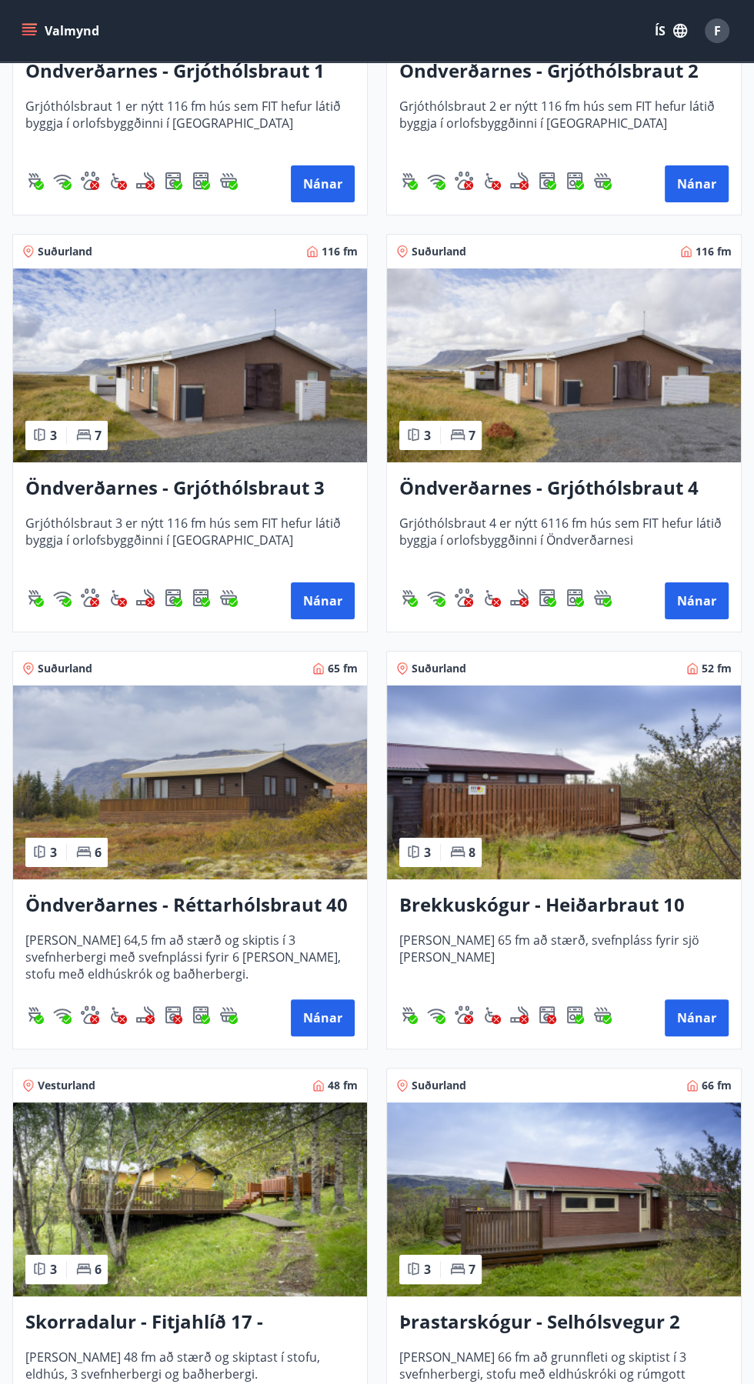
scroll to position [3482, 0]
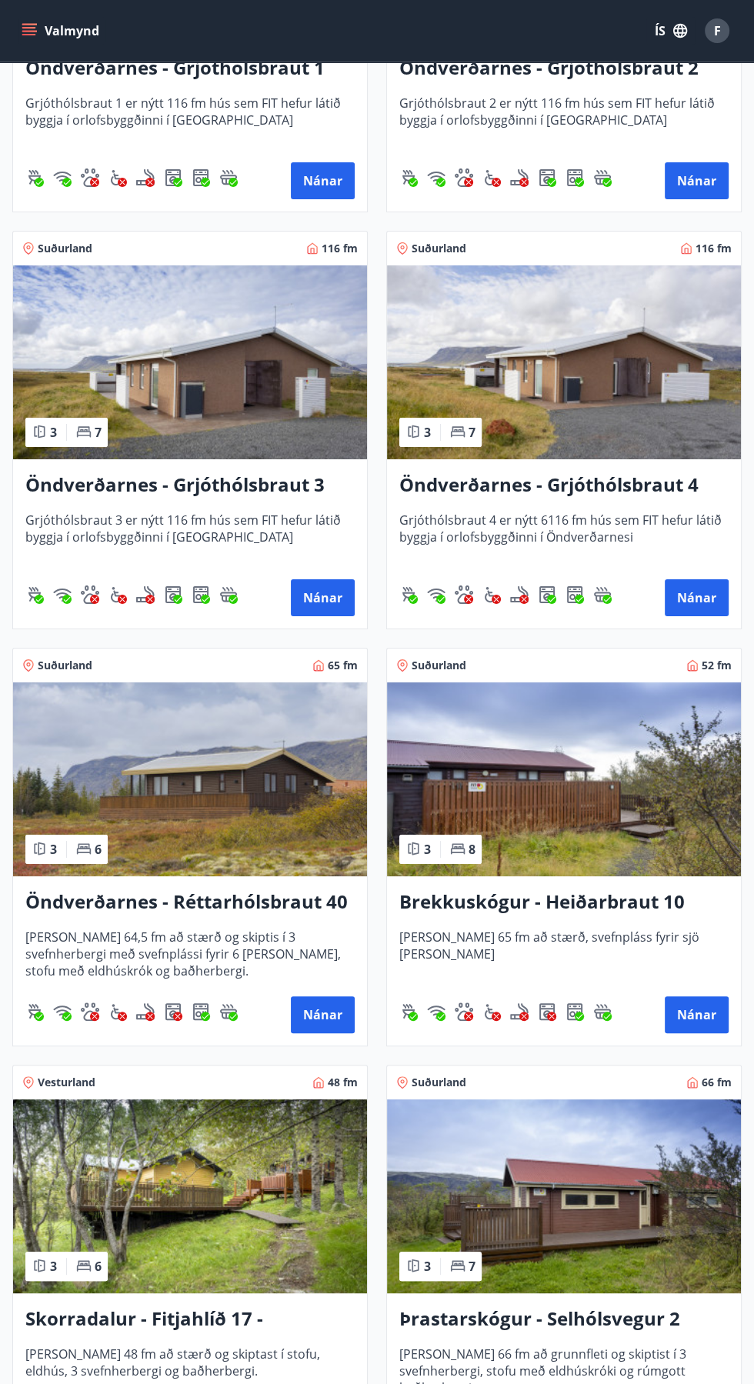
click at [212, 795] on img at bounding box center [190, 779] width 354 height 194
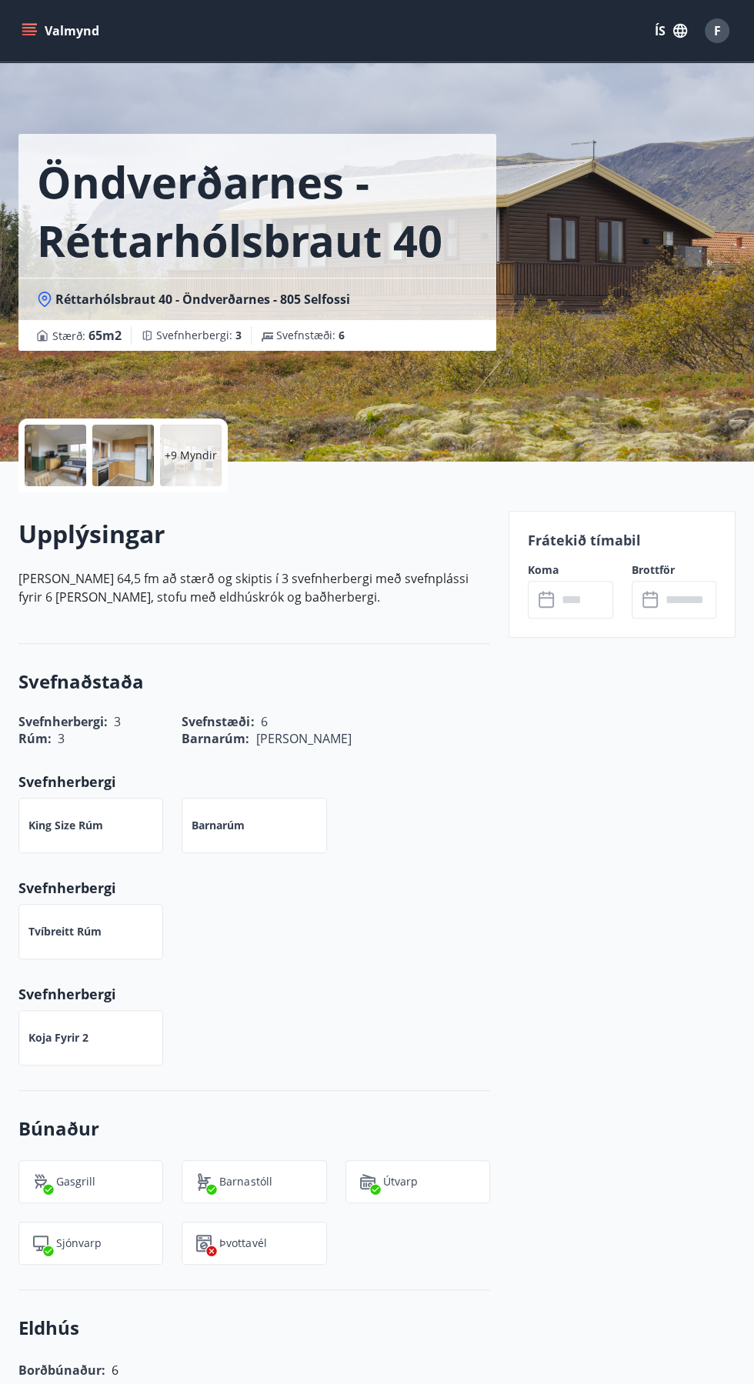
click at [188, 472] on div "+9 Myndir" at bounding box center [191, 456] width 62 height 62
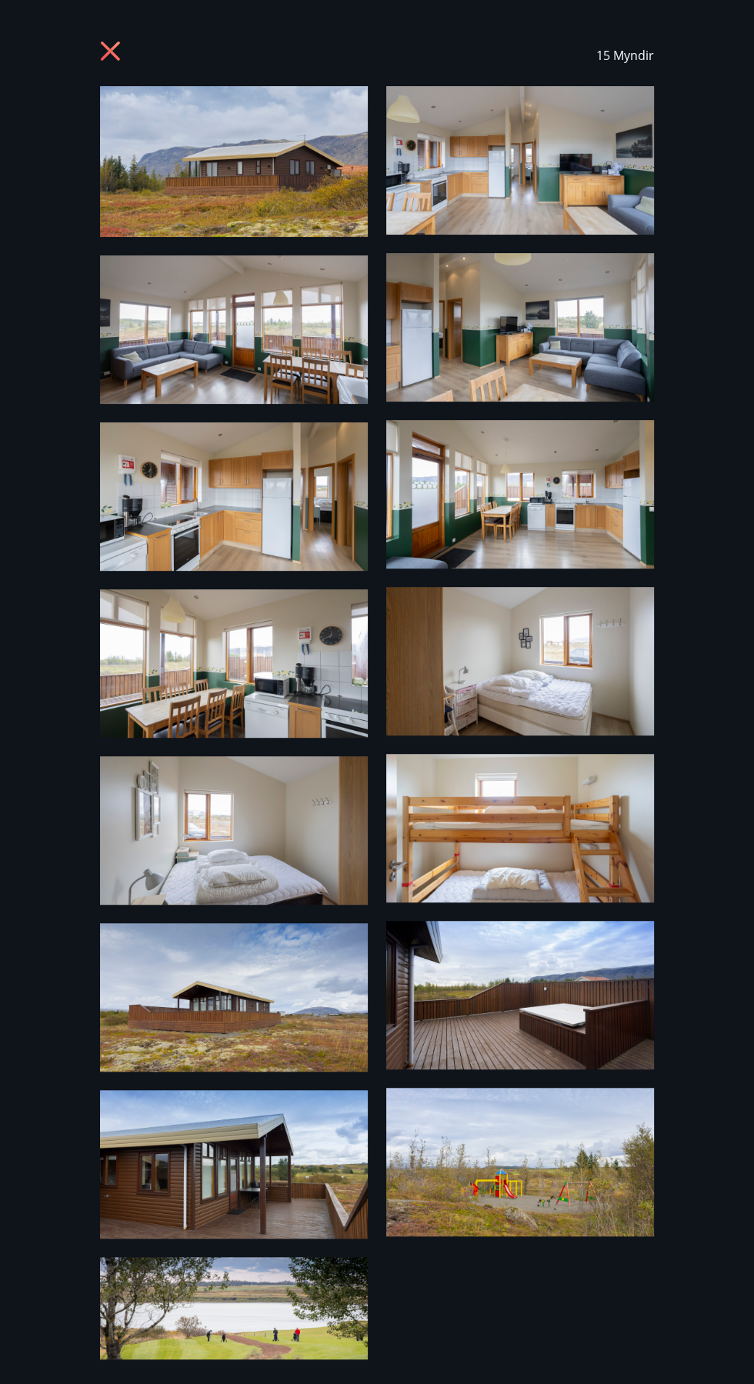
click at [566, 505] on img at bounding box center [520, 494] width 268 height 148
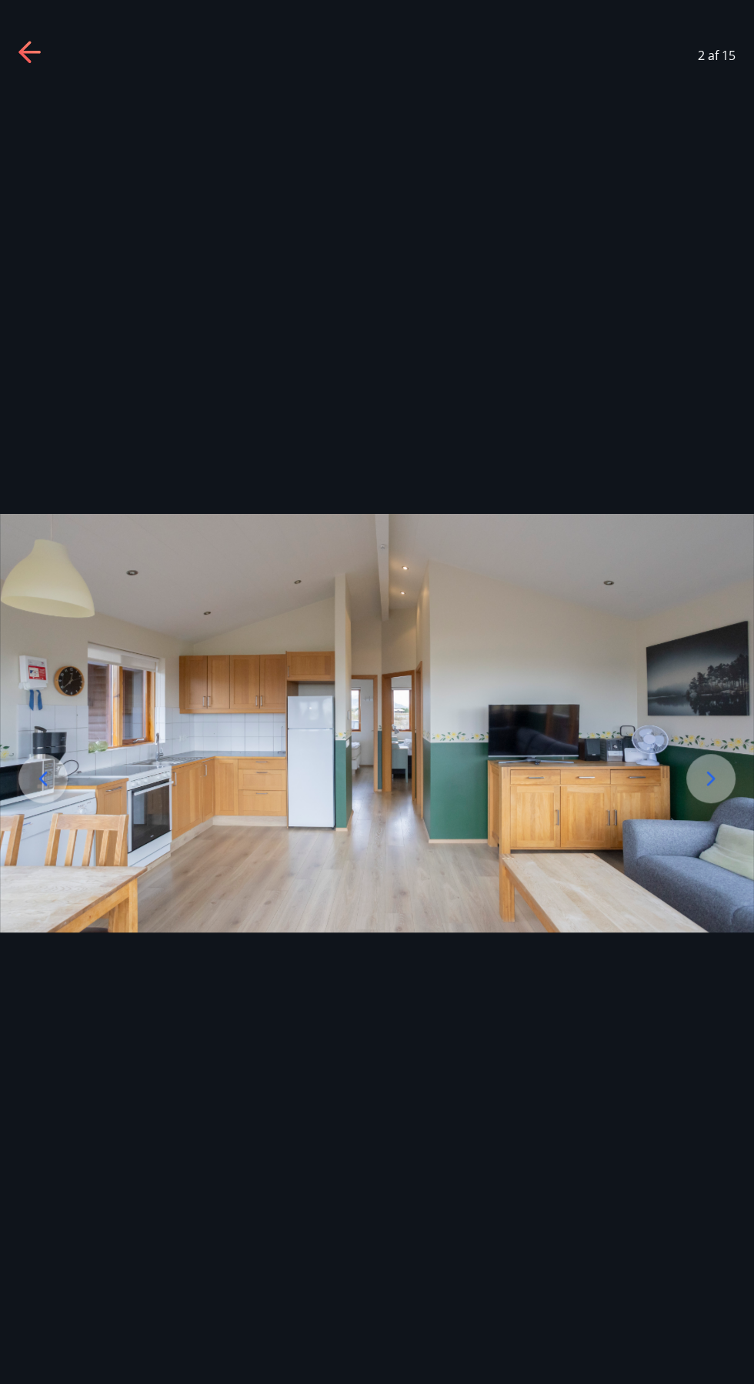
click at [31, 52] on icon at bounding box center [29, 52] width 22 height 3
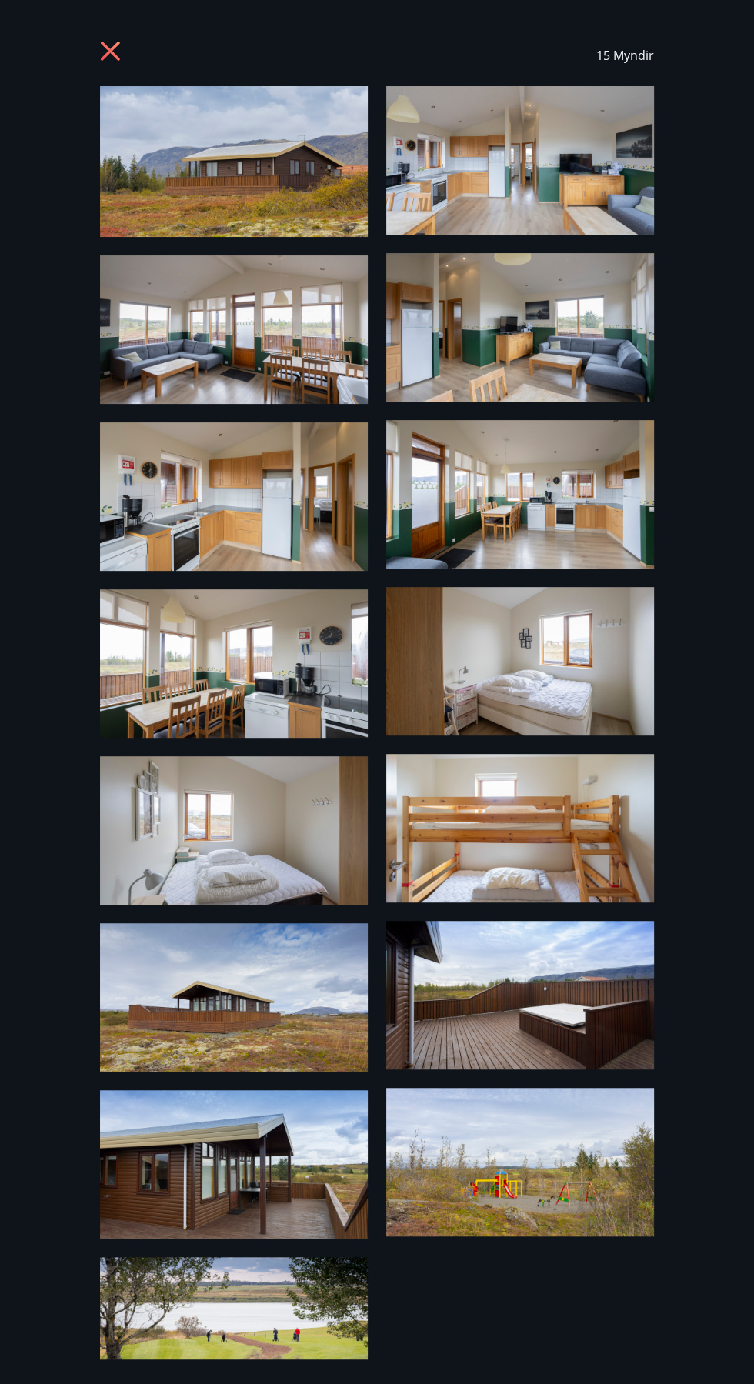
click at [109, 51] on icon at bounding box center [110, 51] width 4 height 4
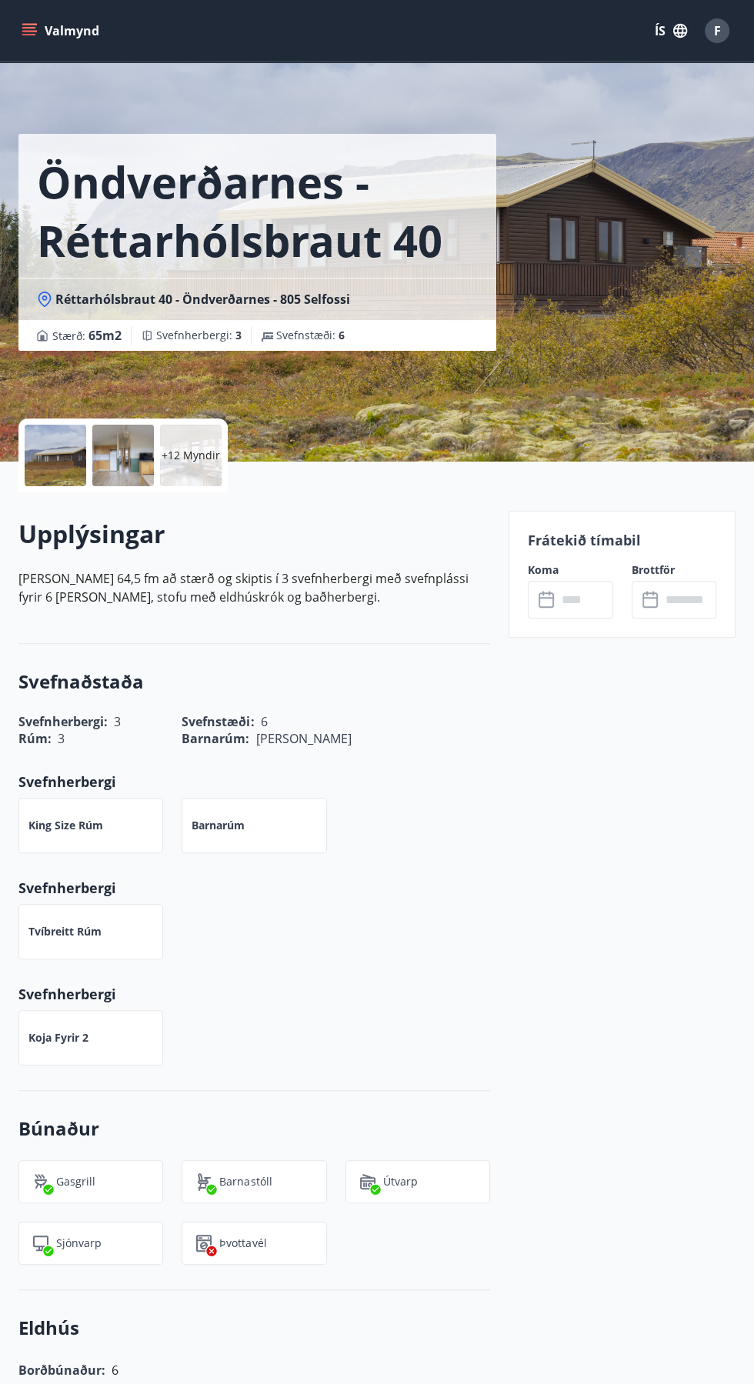
scroll to position [102, 0]
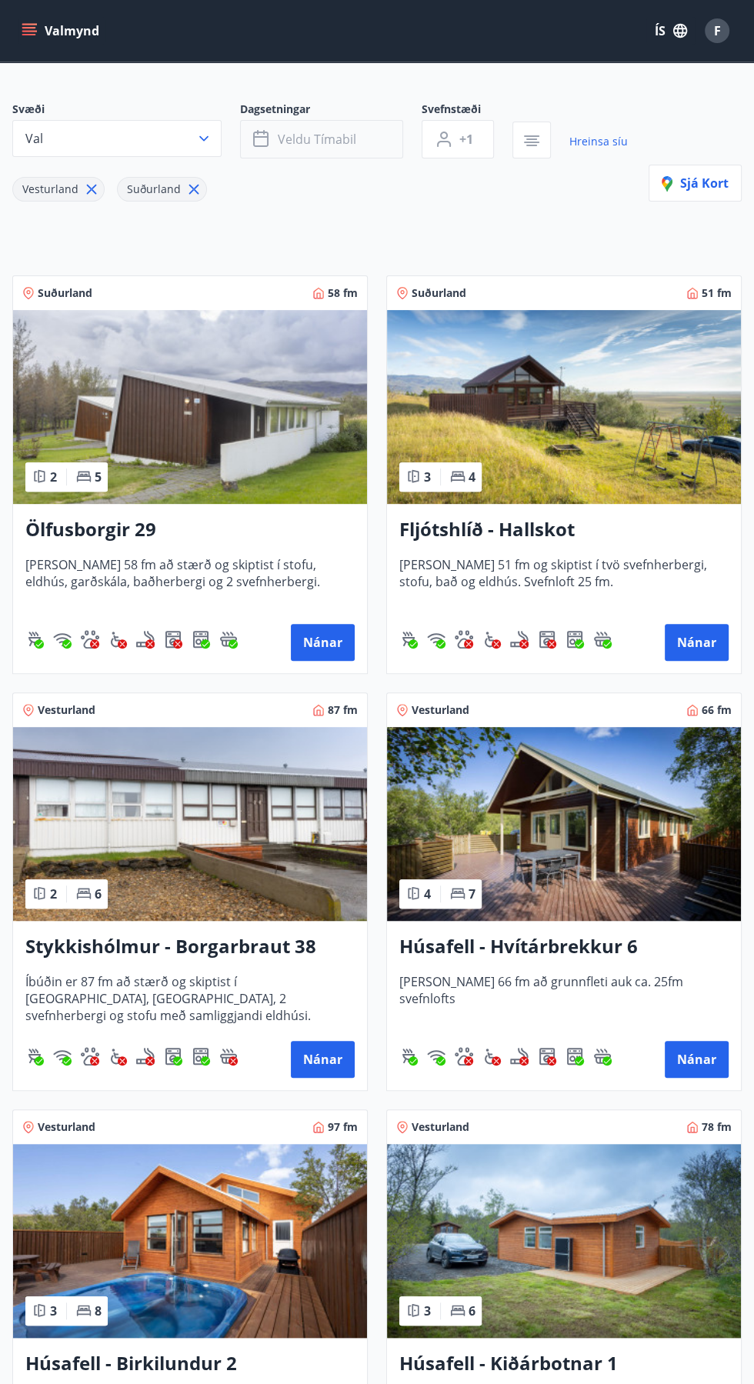
click at [344, 144] on span "Veldu tímabil" at bounding box center [317, 139] width 78 height 17
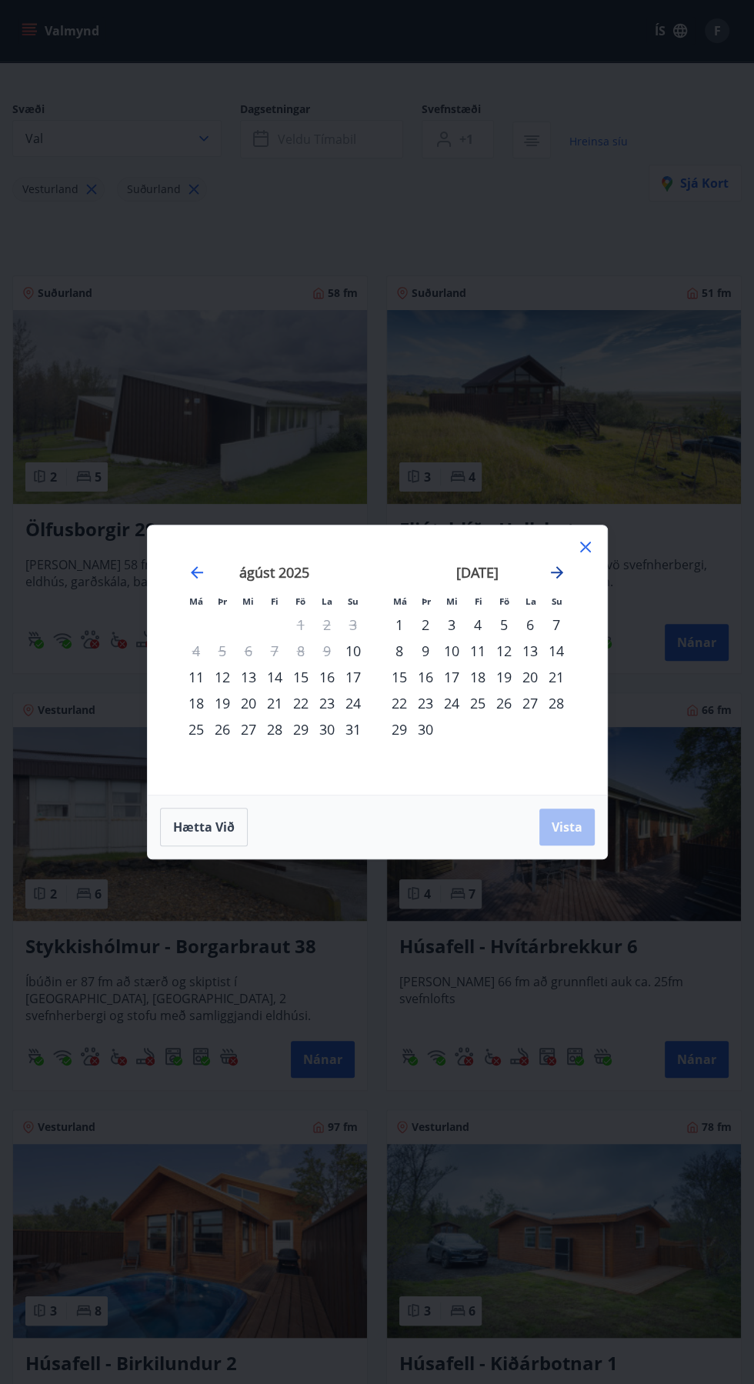
click at [558, 572] on icon "Move forward to switch to the next month." at bounding box center [557, 572] width 12 height 12
click at [523, 710] on div "25" at bounding box center [530, 703] width 26 height 26
click at [510, 705] on div "24" at bounding box center [504, 703] width 26 height 26
click at [398, 729] on div "27" at bounding box center [399, 729] width 26 height 26
click at [573, 822] on span "Vista" at bounding box center [567, 826] width 31 height 17
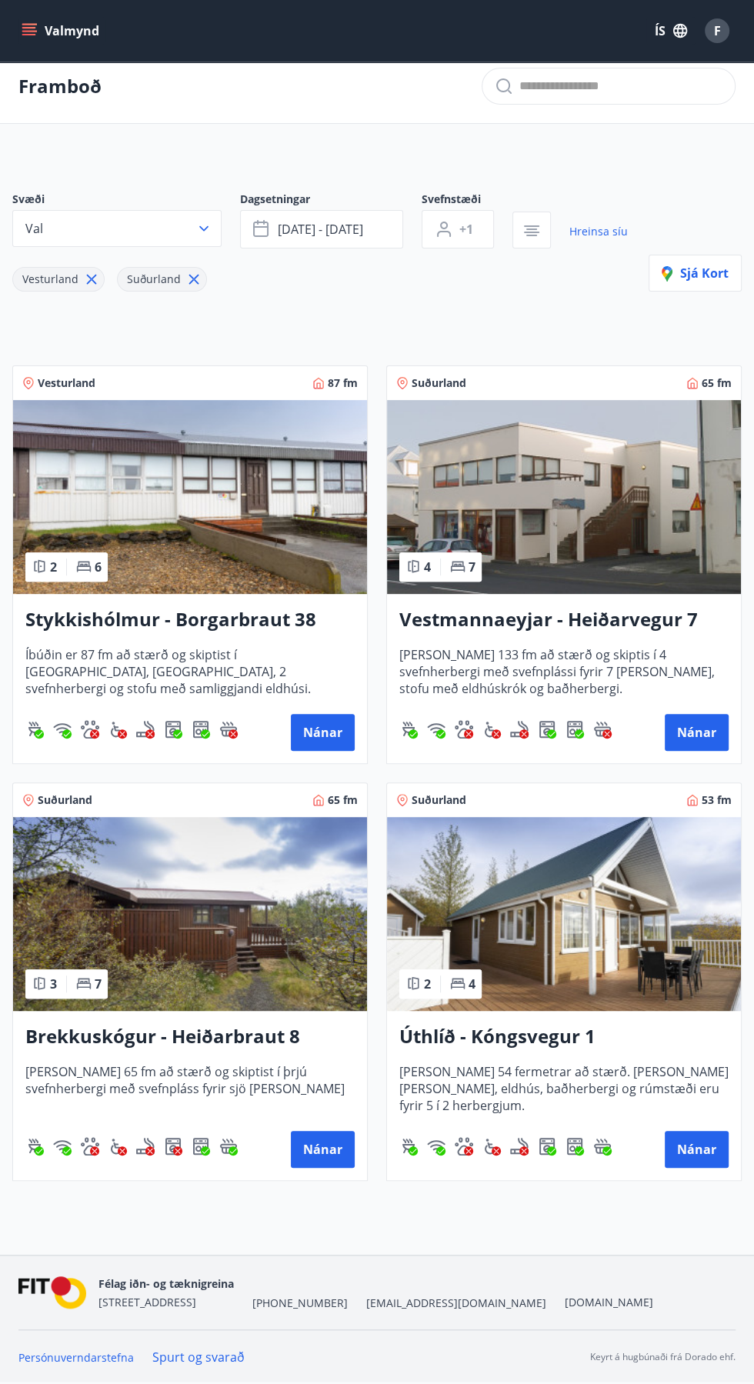
scroll to position [96, 0]
click at [274, 920] on img at bounding box center [190, 914] width 354 height 194
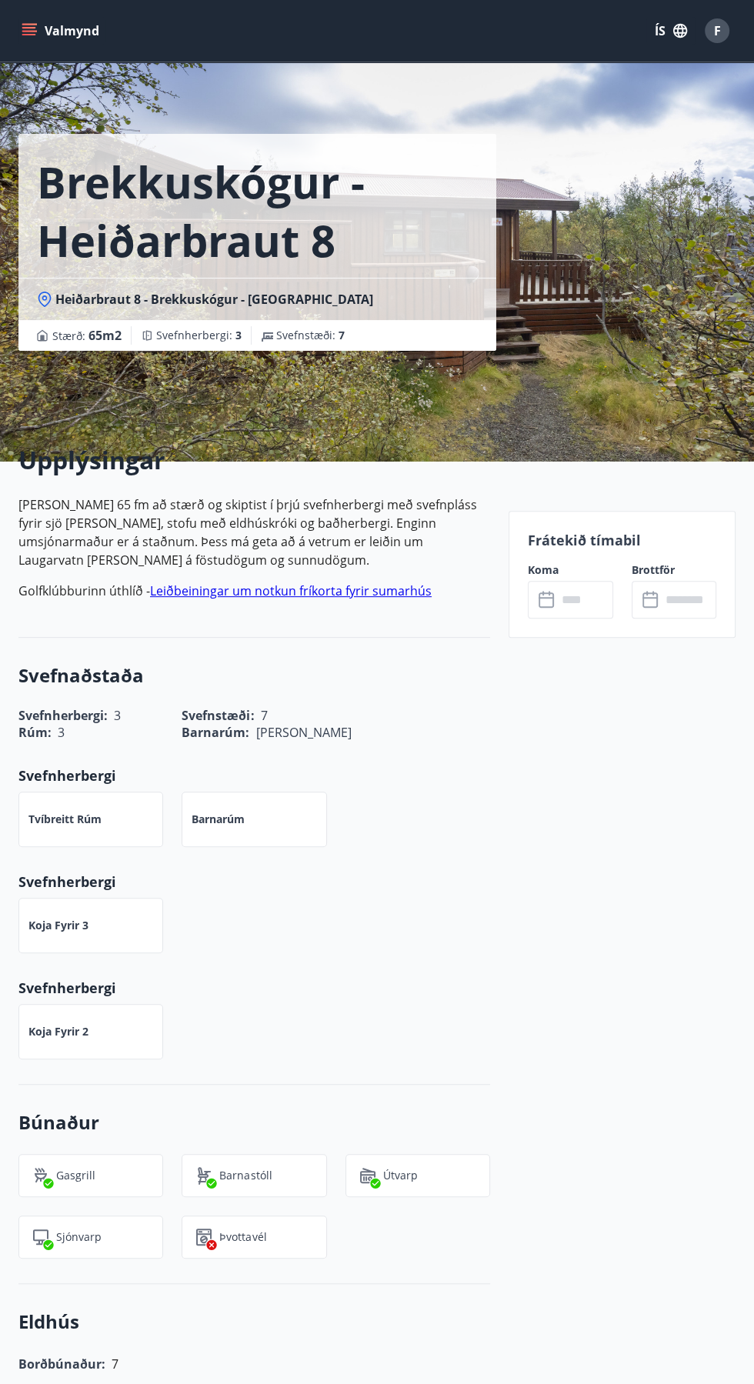
scroll to position [96, 0]
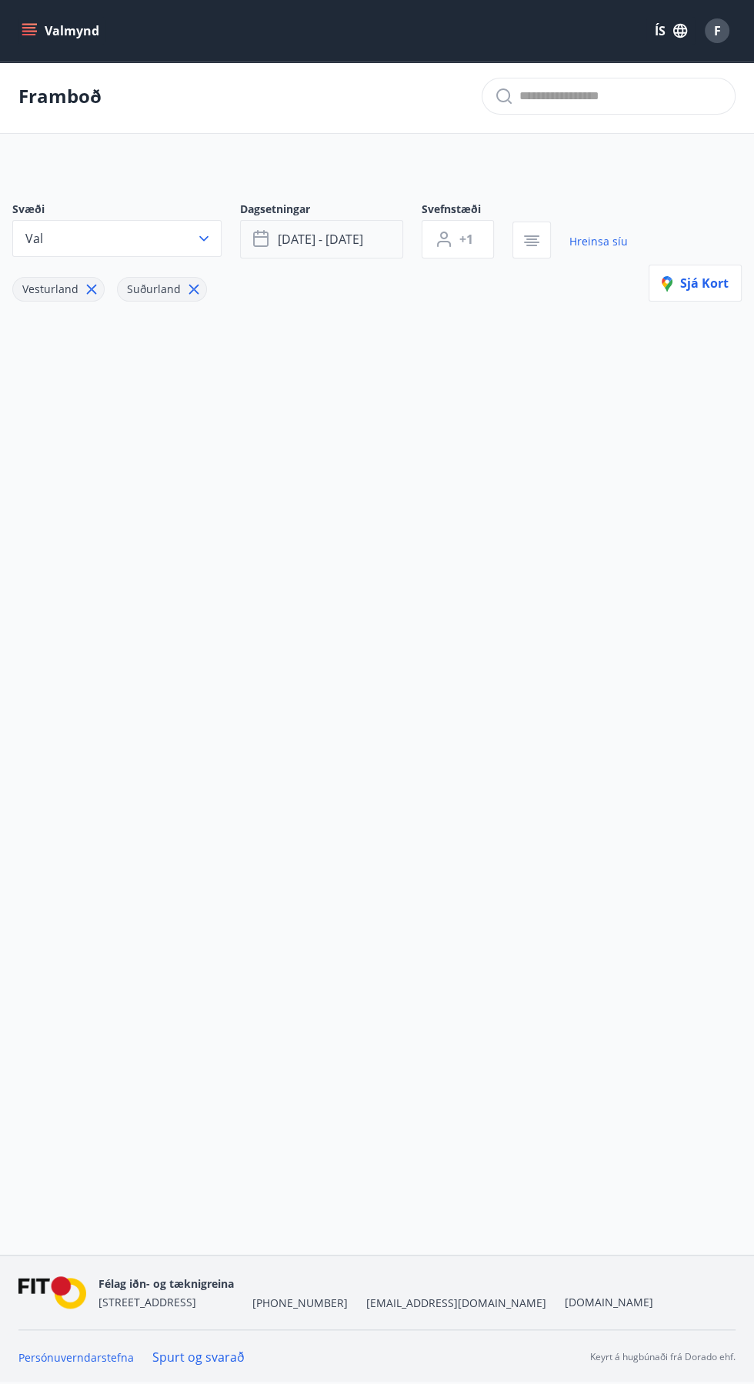
click at [318, 231] on span "[DATE] - [DATE]" at bounding box center [320, 239] width 85 height 17
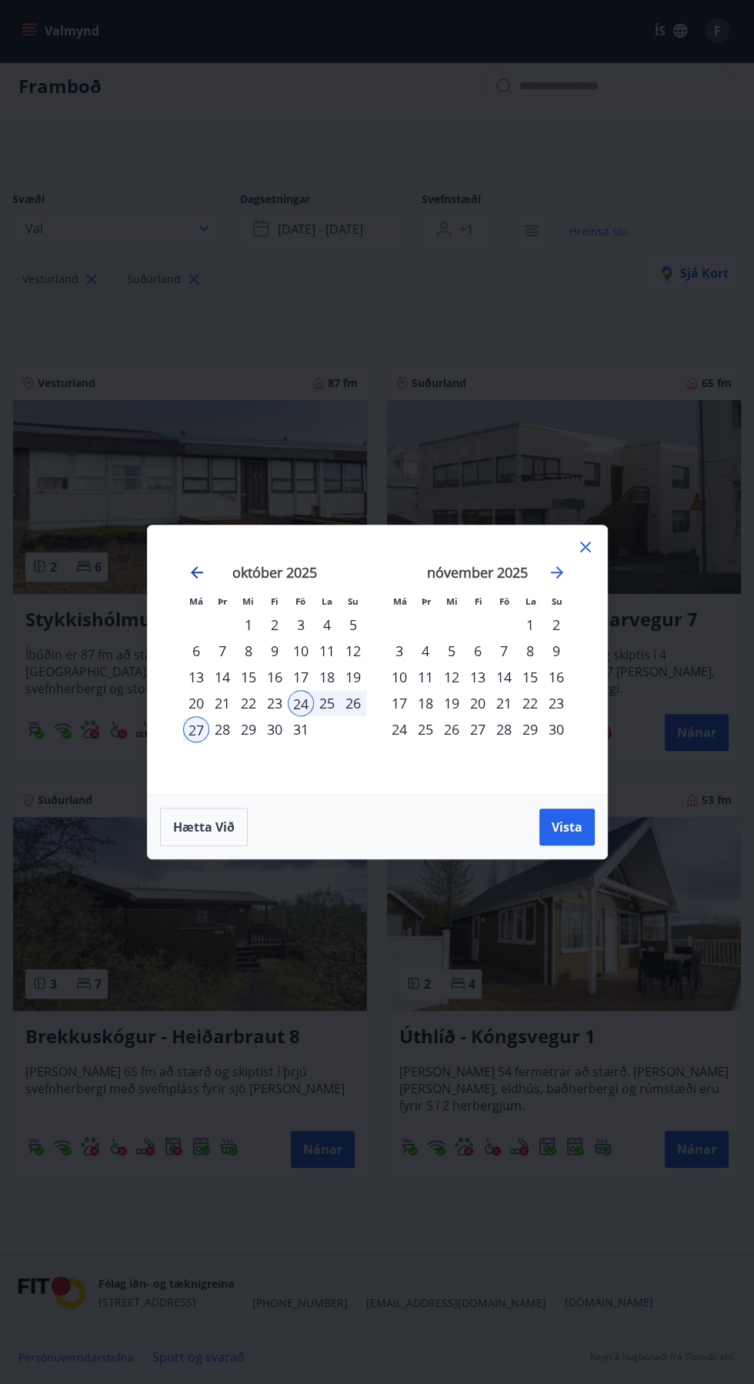
click at [195, 572] on icon "Move backward to switch to the previous month." at bounding box center [197, 572] width 12 height 12
click at [300, 677] on div "19" at bounding box center [301, 677] width 26 height 26
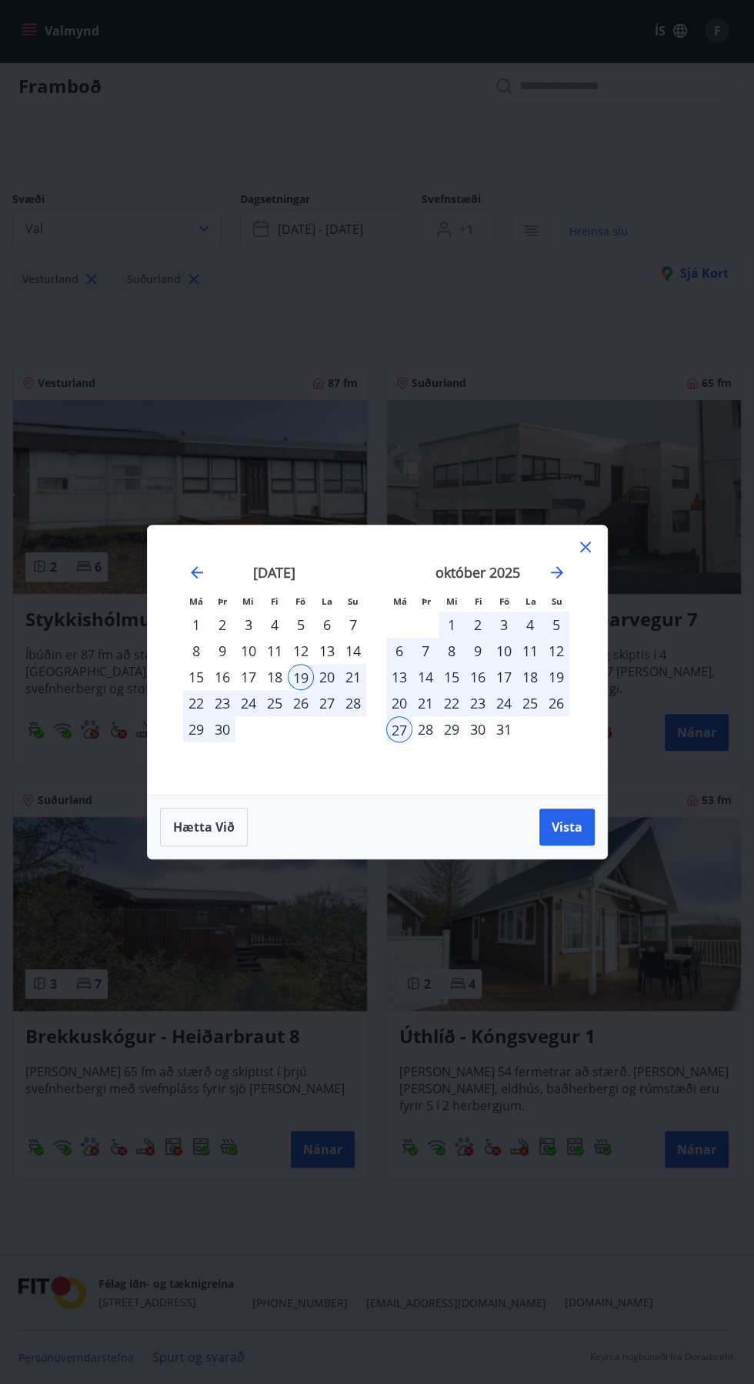
click at [354, 677] on div "21" at bounding box center [353, 677] width 26 height 26
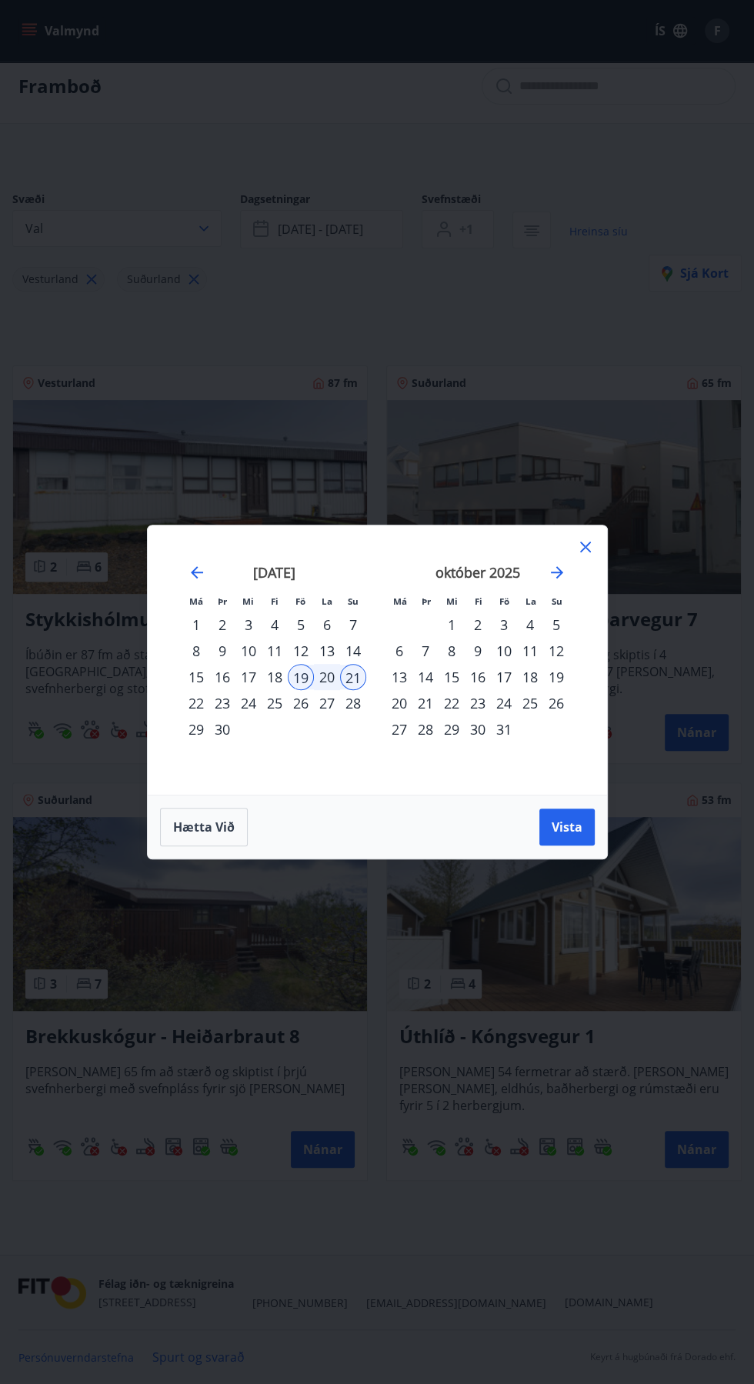
click at [194, 696] on div "22" at bounding box center [196, 703] width 26 height 26
click at [299, 677] on div "19" at bounding box center [301, 677] width 26 height 26
click at [195, 708] on div "22" at bounding box center [196, 703] width 26 height 26
click at [570, 822] on span "Vista" at bounding box center [567, 826] width 31 height 17
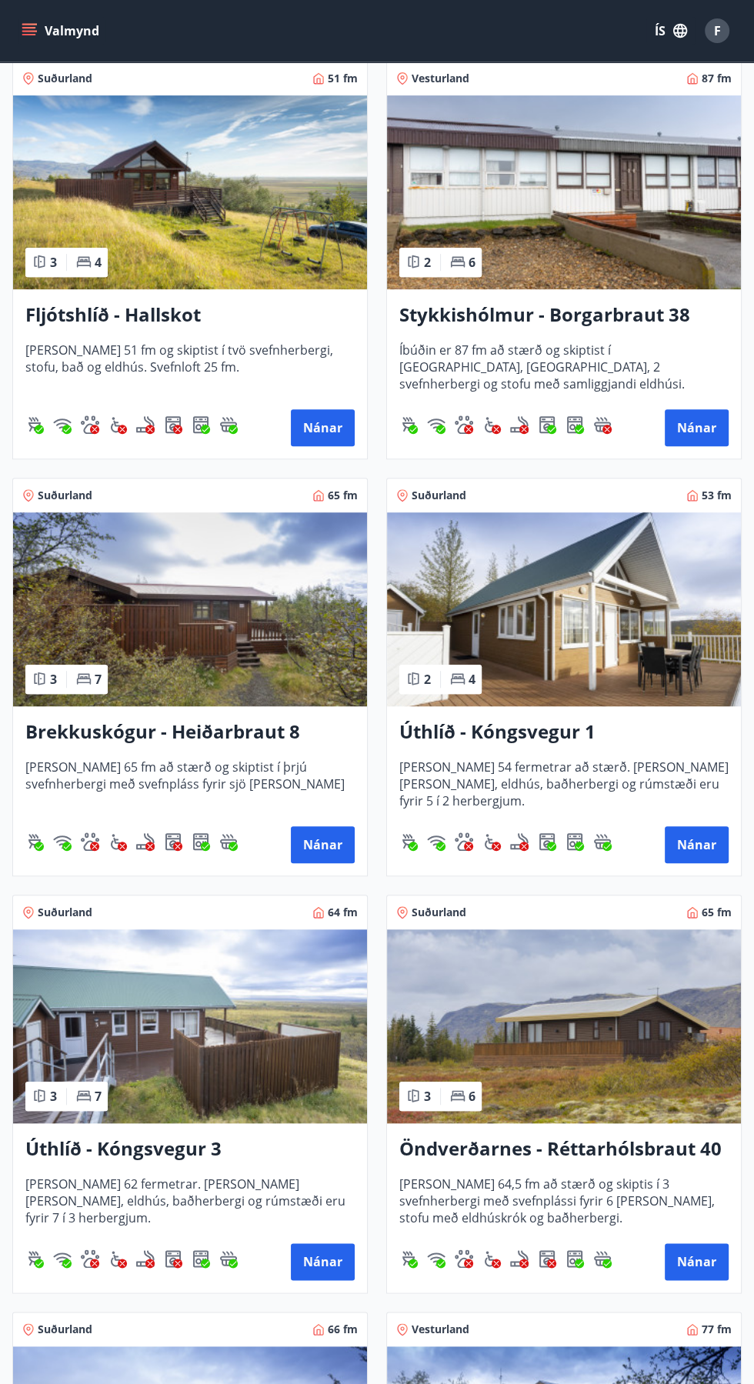
scroll to position [322, 0]
